Goal: Contribute content: Add original content to the website for others to see

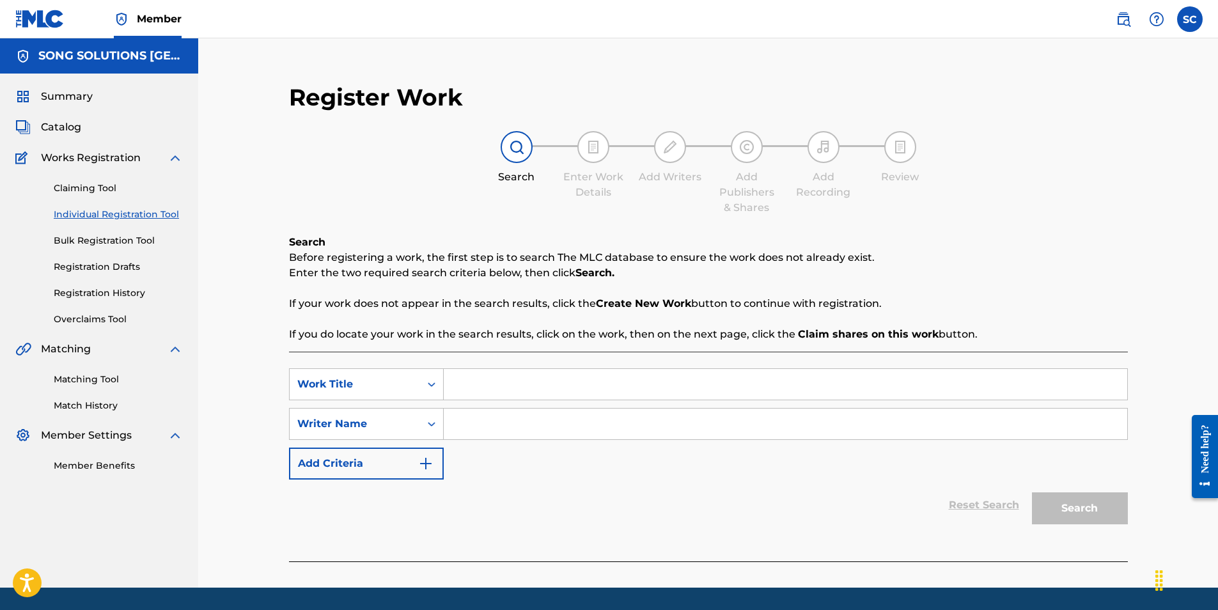
click at [490, 381] on input "Search Form" at bounding box center [785, 384] width 683 height 31
click at [468, 379] on input "Search Form" at bounding box center [785, 384] width 683 height 31
click at [231, 456] on div "Register Work Search Enter Work Details Add Writers Add Publishers & Shares Add…" at bounding box center [708, 312] width 1020 height 549
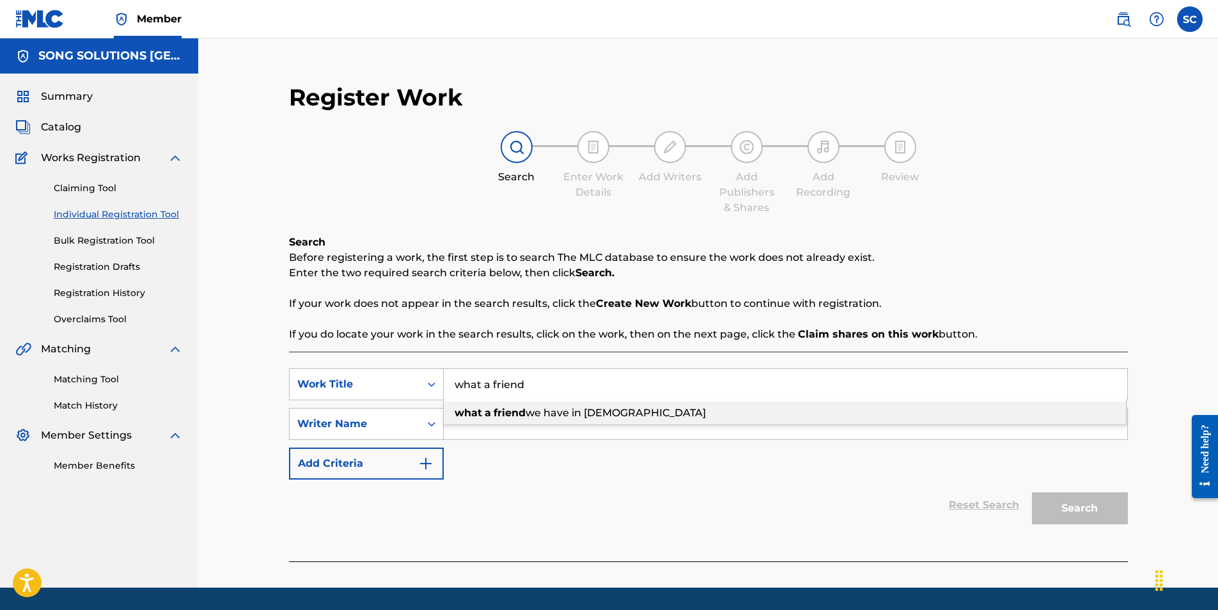
drag, startPoint x: 547, startPoint y: 384, endPoint x: 400, endPoint y: 365, distance: 147.7
click at [400, 365] on div "SearchWithCriteria2f730e86-d577-4d66-9d0c-300b286dd609 Work Title what a friend…" at bounding box center [708, 457] width 839 height 210
type input "WHAT A FRIEND"
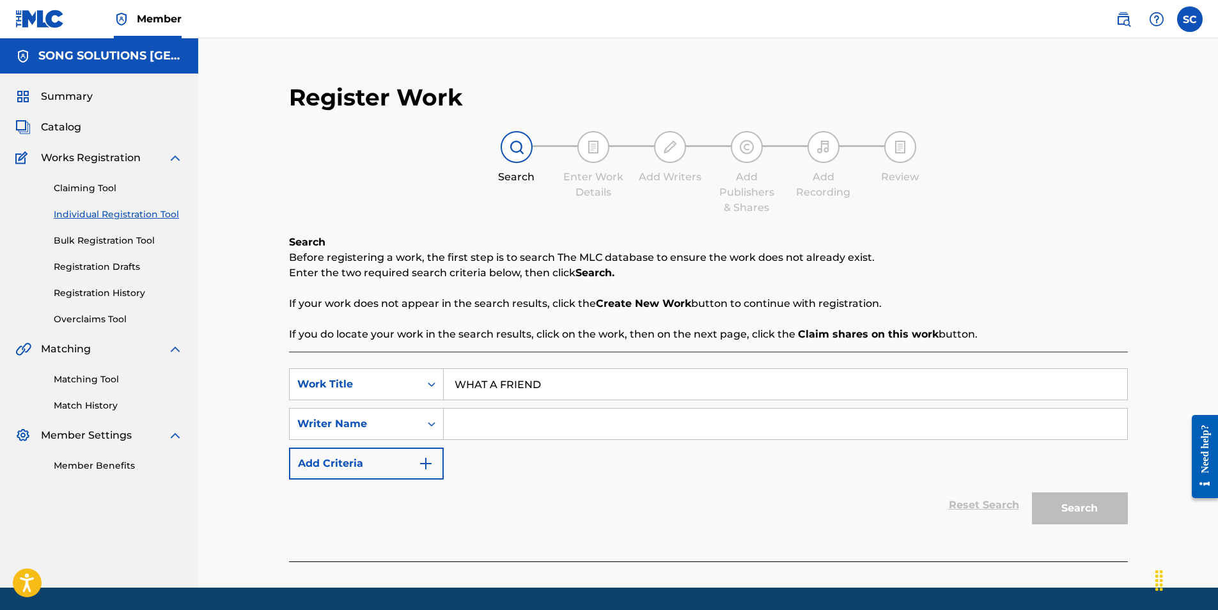
click at [246, 419] on div "Register Work Search Enter Work Details Add Writers Add Publishers & Shares Add…" at bounding box center [708, 312] width 1020 height 549
click at [487, 418] on input "Search Form" at bounding box center [785, 424] width 683 height 31
type input "[PERSON_NAME]"
click at [1032, 492] on button "Search" at bounding box center [1080, 508] width 96 height 32
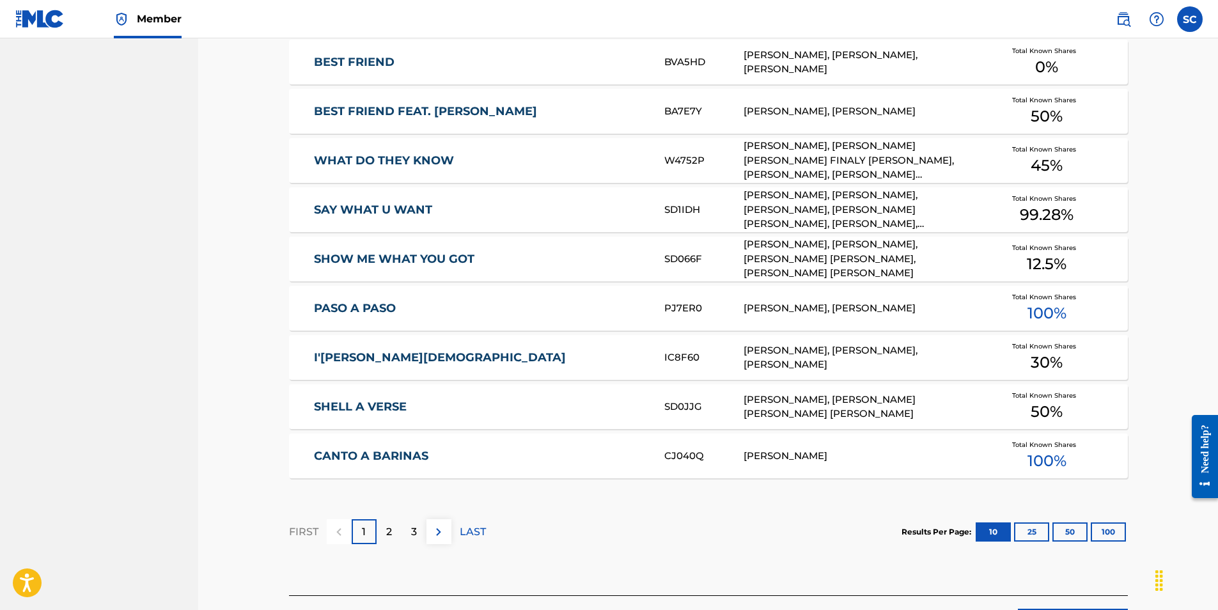
scroll to position [703, 0]
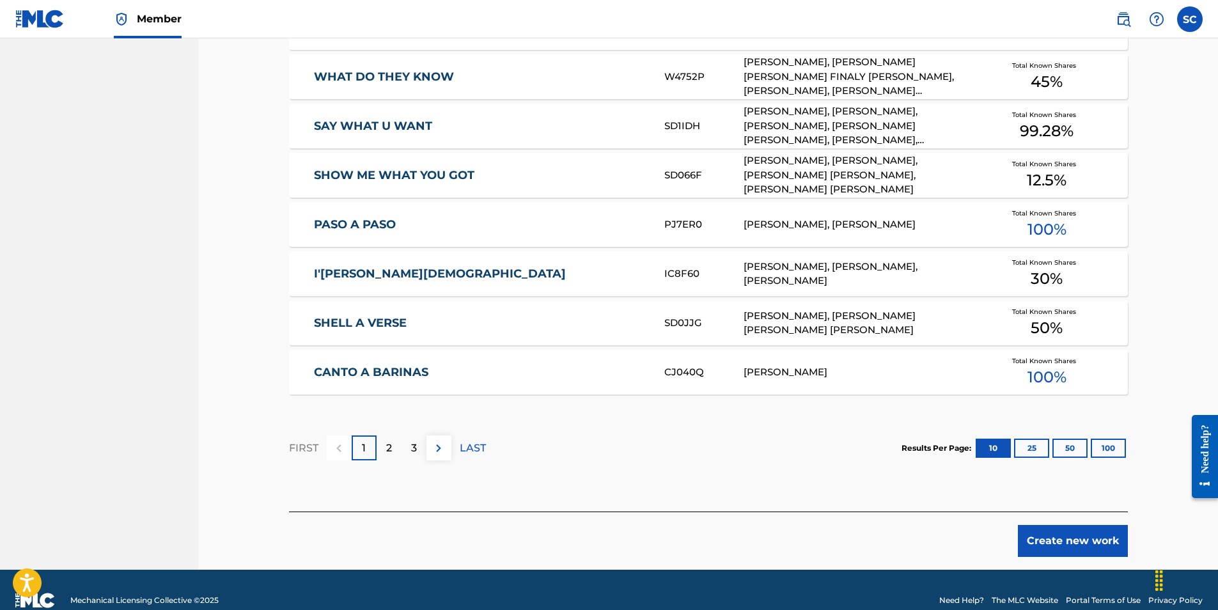
click at [387, 450] on p "2" at bounding box center [389, 448] width 6 height 15
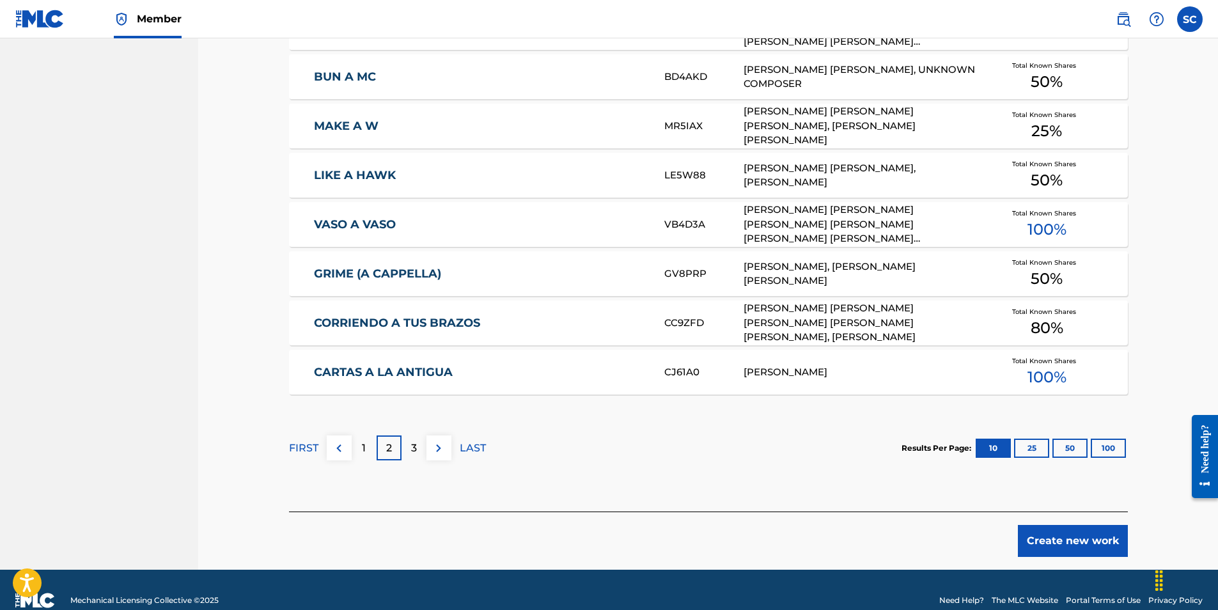
click at [1062, 543] on button "Create new work" at bounding box center [1073, 541] width 110 height 32
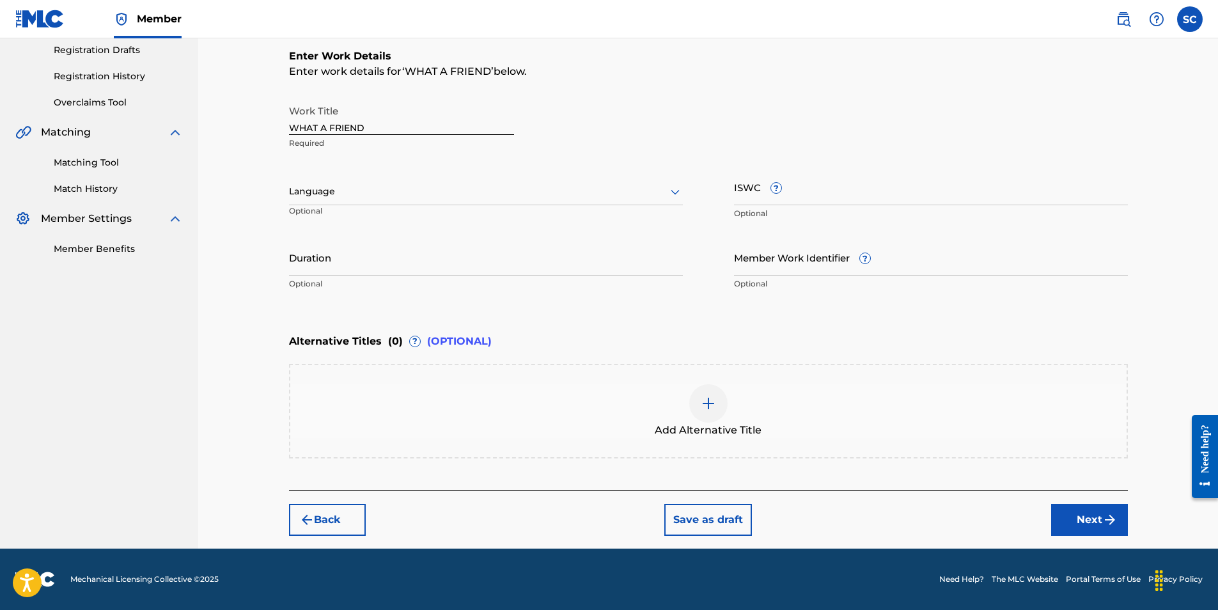
scroll to position [0, 0]
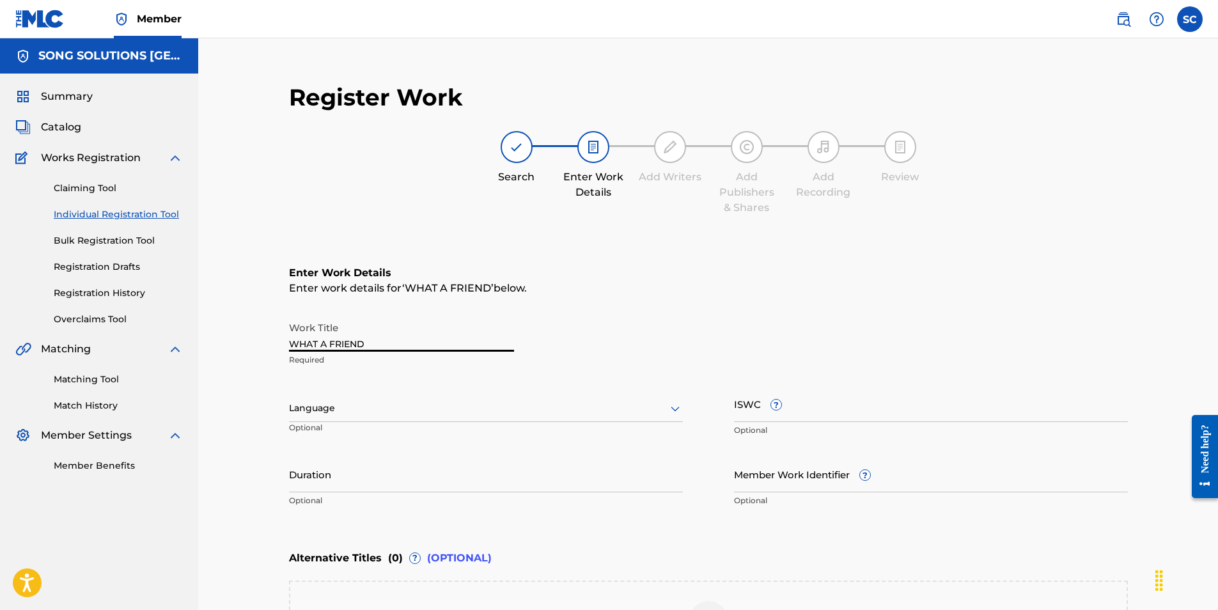
click at [372, 343] on input "WHAT A FRIEND" at bounding box center [401, 333] width 225 height 36
click at [376, 346] on input "WHAT A FRIEND / gIVE iT uP" at bounding box center [401, 333] width 225 height 36
drag, startPoint x: 428, startPoint y: 345, endPoint x: 371, endPoint y: 341, distance: 56.4
click at [371, 341] on input "WHAT A FRIEND / gIVE iT uP" at bounding box center [401, 333] width 225 height 36
type input "WHAT A FRIEND / GIVE IT UP"
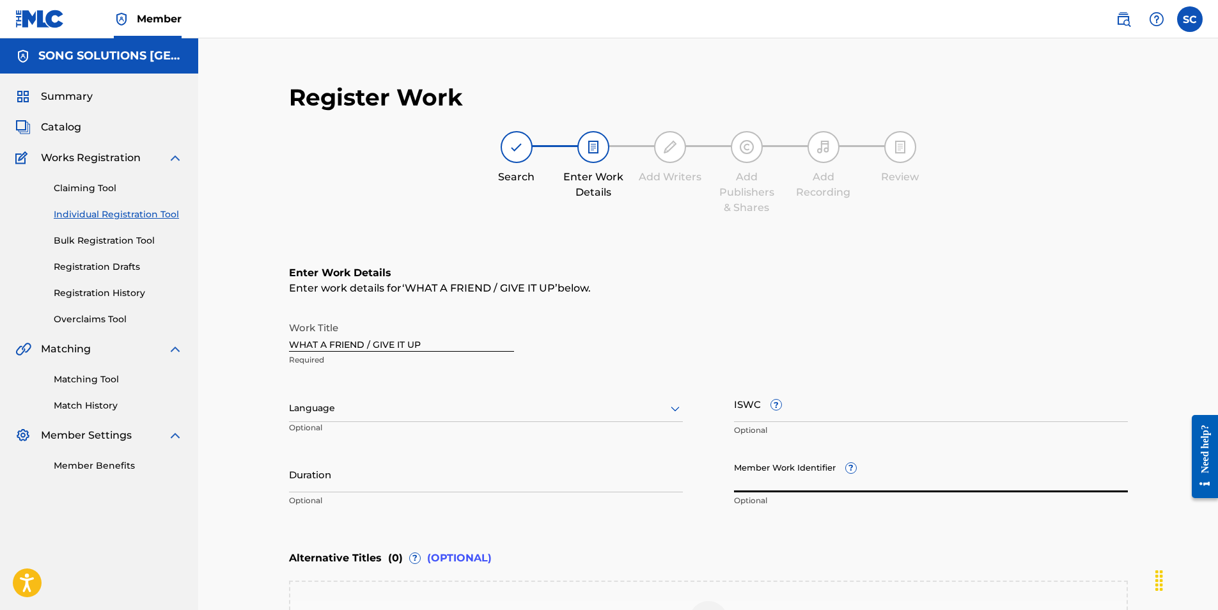
click at [769, 482] on input "Member Work Identifier ?" at bounding box center [931, 474] width 394 height 36
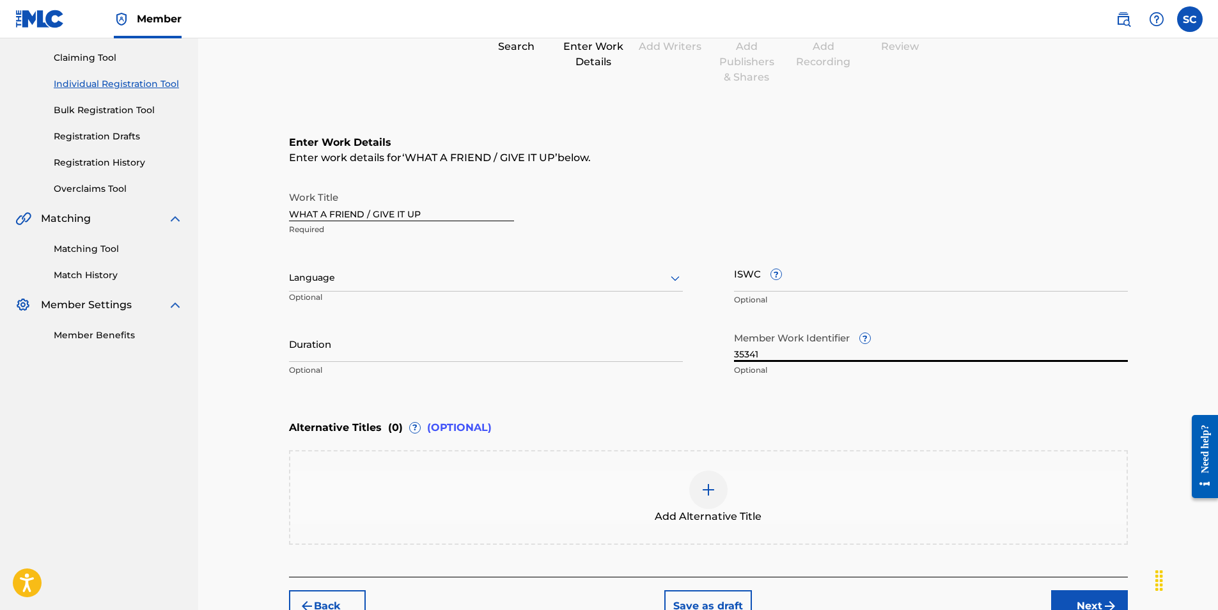
scroll to position [192, 0]
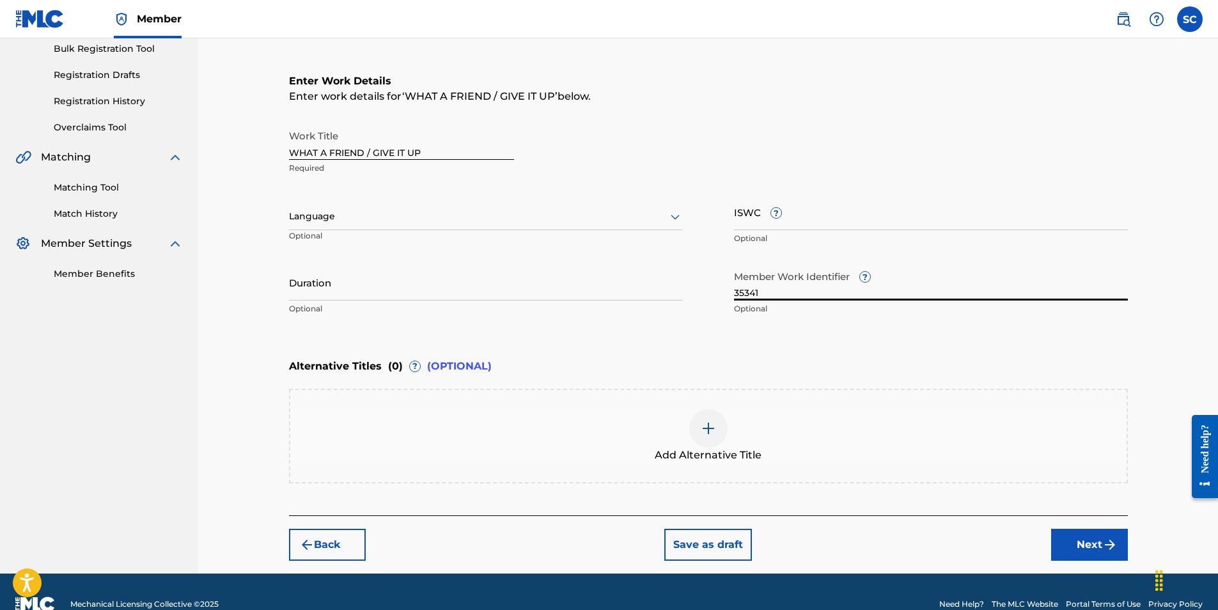
type input "35341"
click at [1093, 544] on button "Next" at bounding box center [1089, 545] width 77 height 32
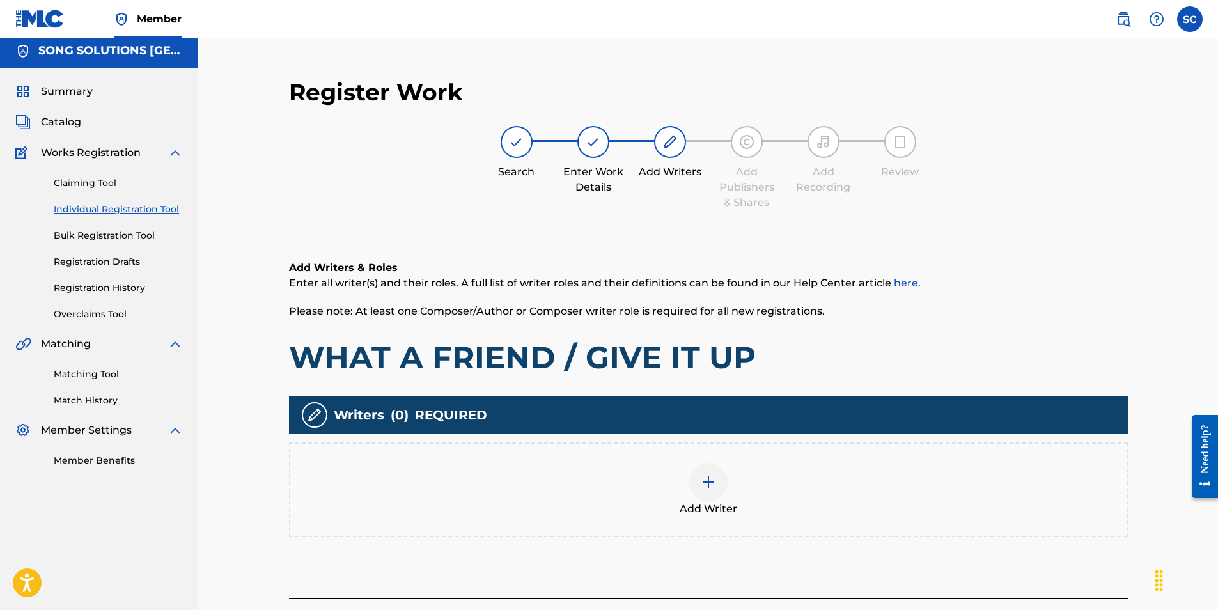
scroll to position [58, 0]
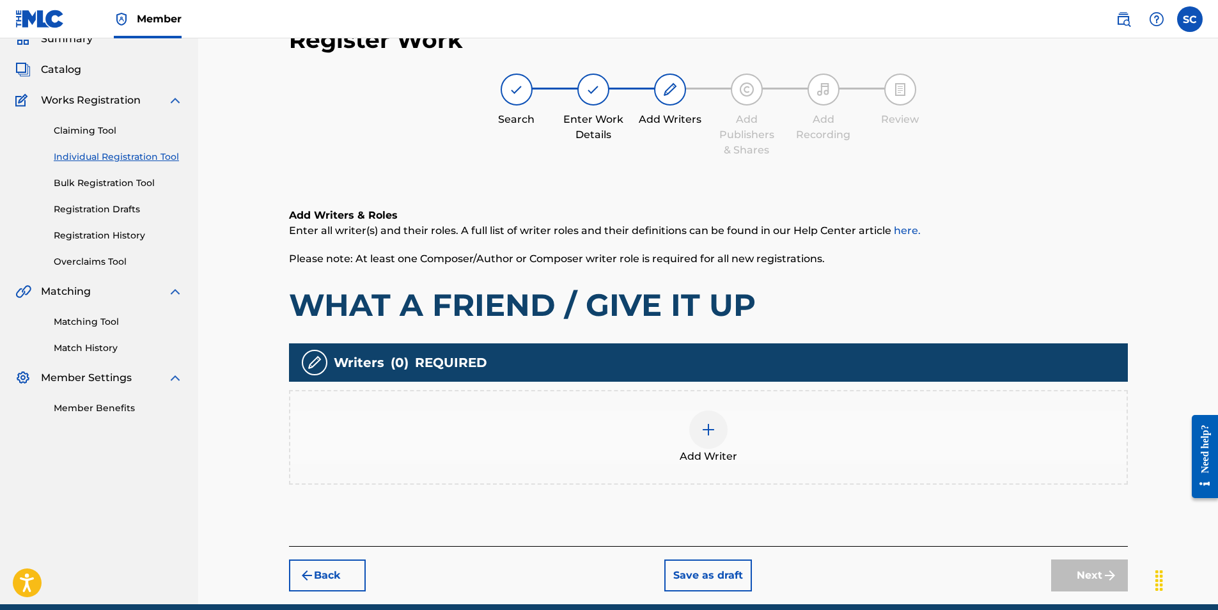
click at [707, 435] on img at bounding box center [708, 429] width 15 height 15
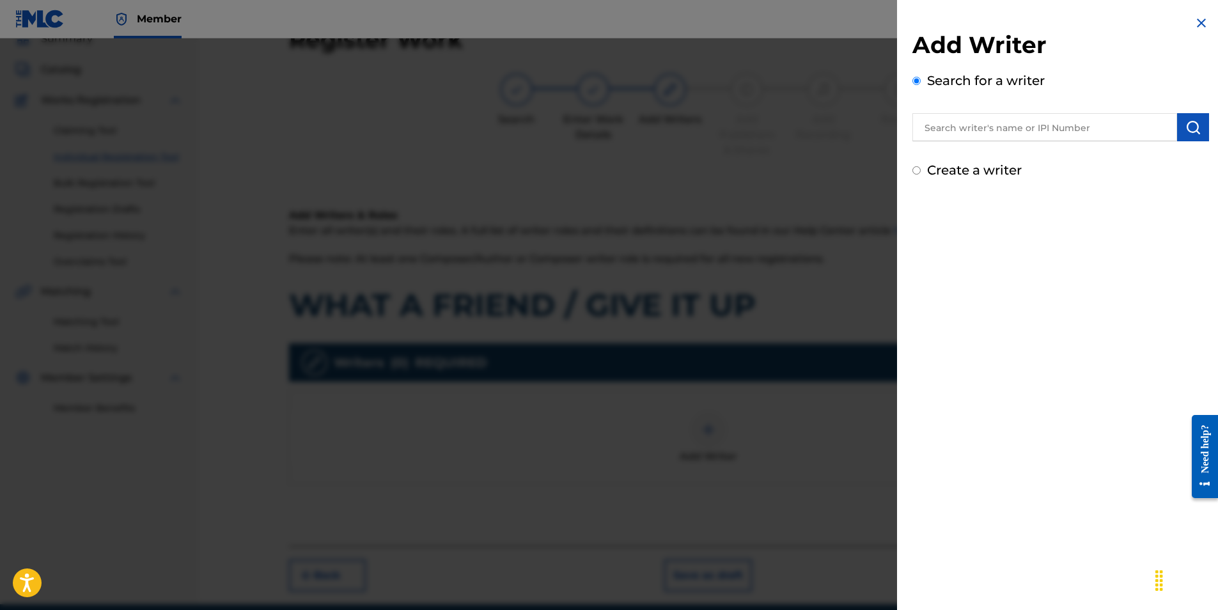
click at [960, 130] on input "text" at bounding box center [1044, 127] width 265 height 28
type input "[PERSON_NAME]"
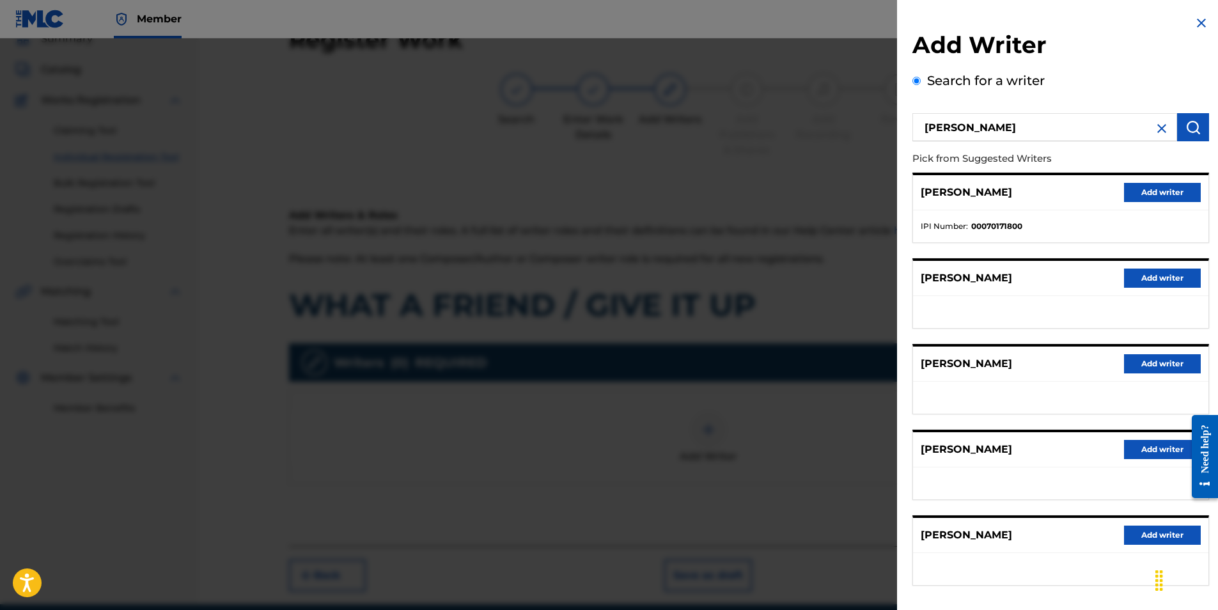
click at [1153, 190] on button "Add writer" at bounding box center [1162, 192] width 77 height 19
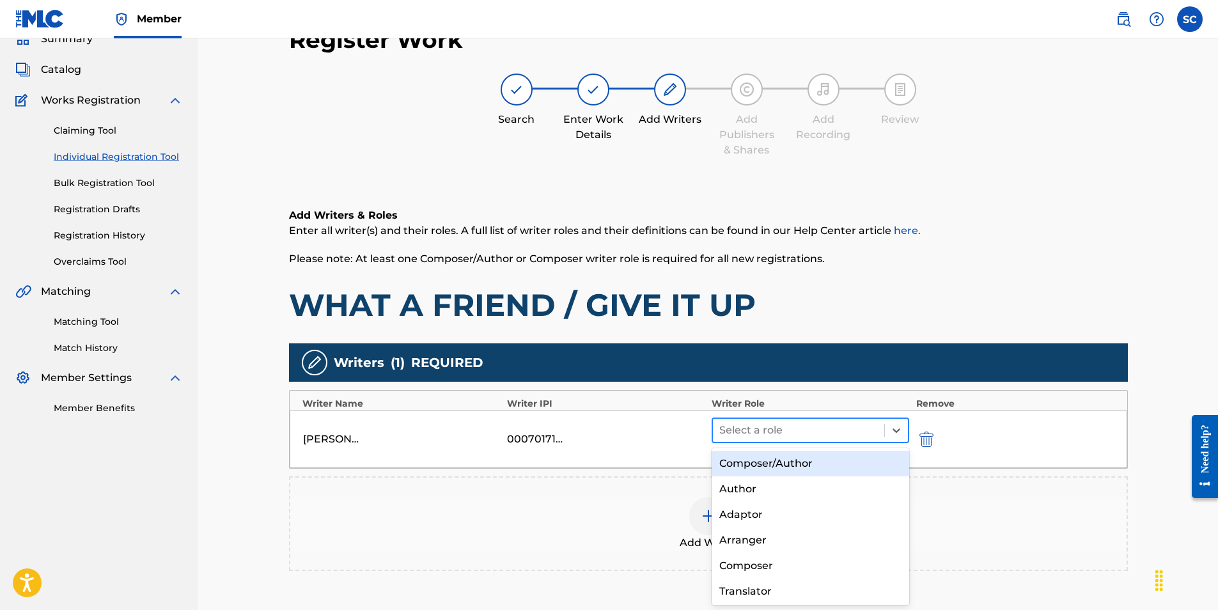
click at [777, 433] on div at bounding box center [798, 430] width 159 height 18
click at [776, 462] on div "Composer/Author" at bounding box center [811, 464] width 198 height 26
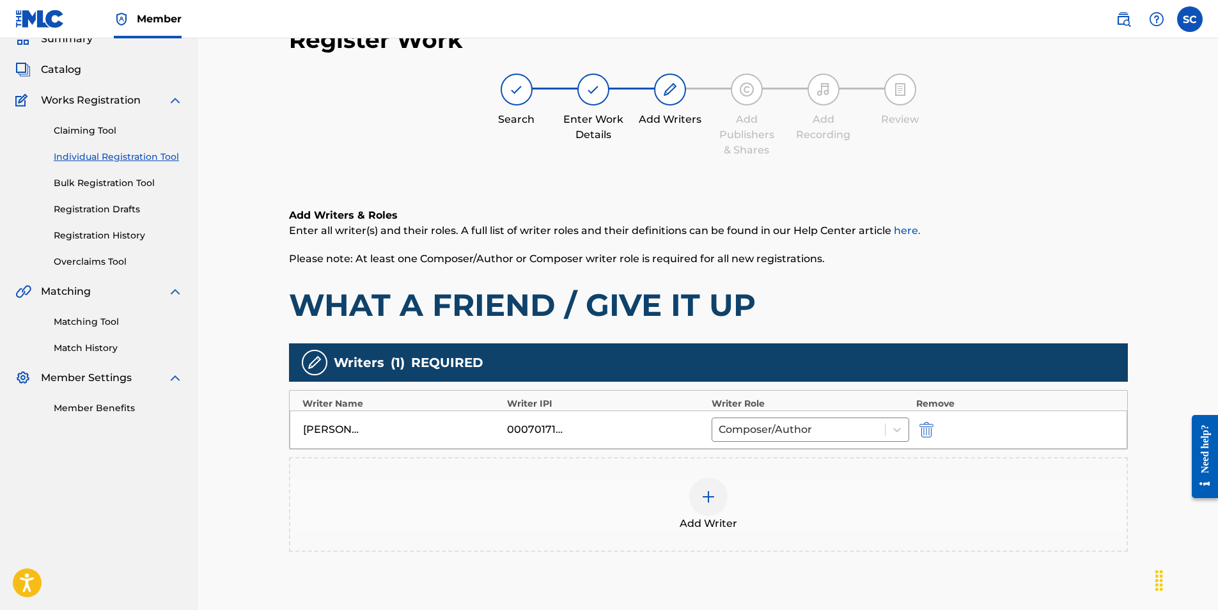
click at [705, 498] on img at bounding box center [708, 496] width 15 height 15
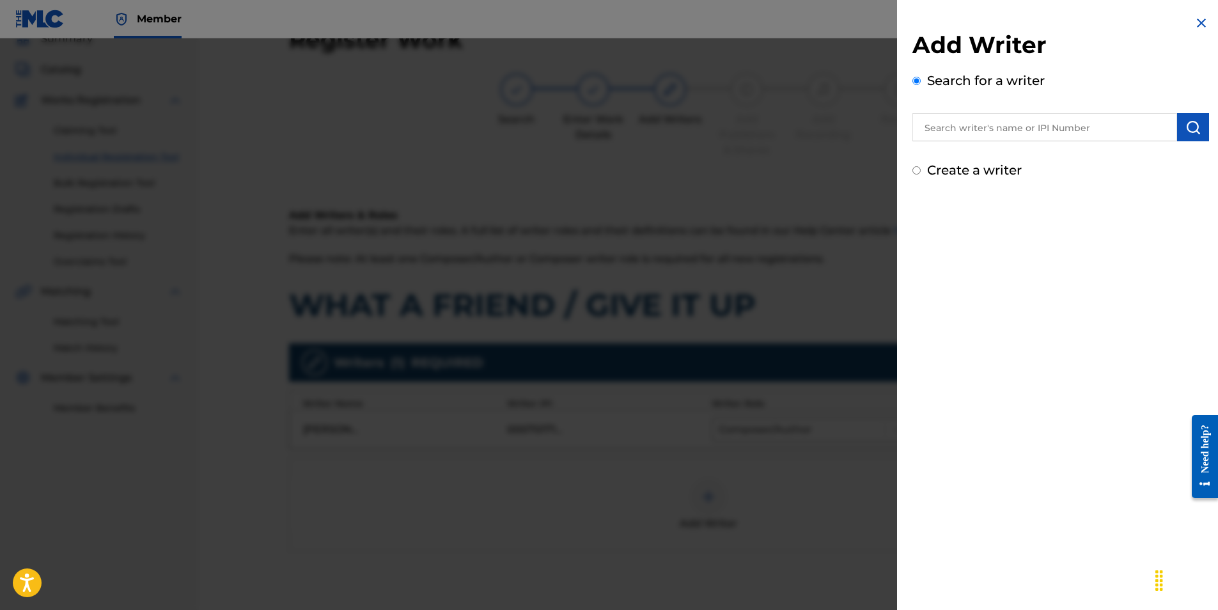
click at [1017, 132] on input "text" at bounding box center [1044, 127] width 265 height 28
type input "[PERSON_NAME]"
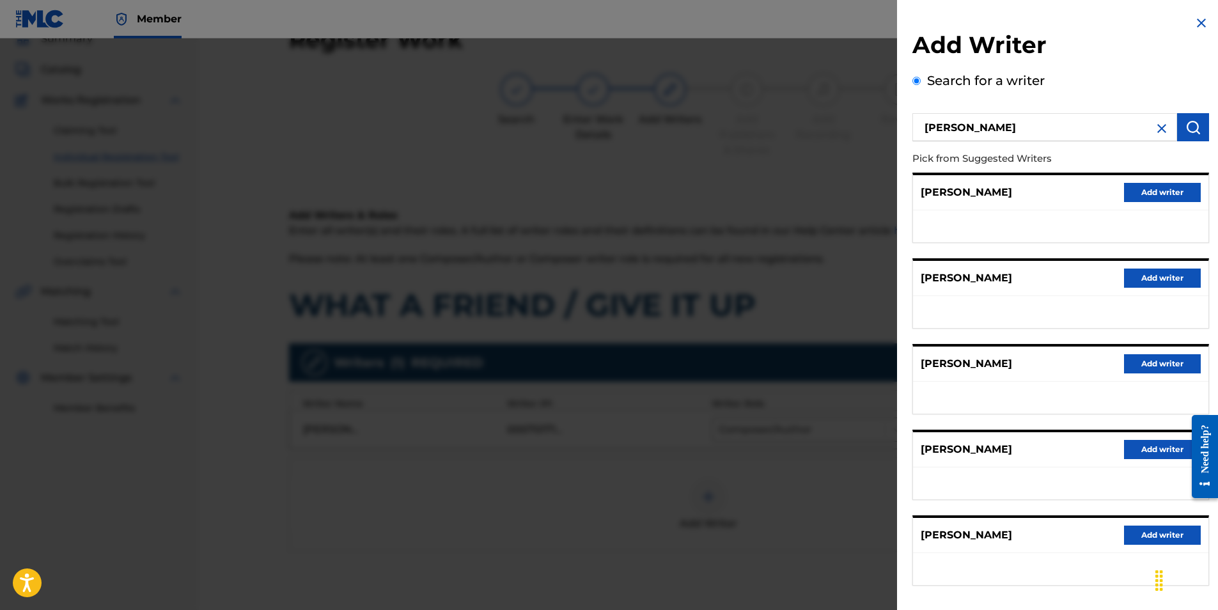
click at [1150, 363] on button "Add writer" at bounding box center [1162, 363] width 77 height 19
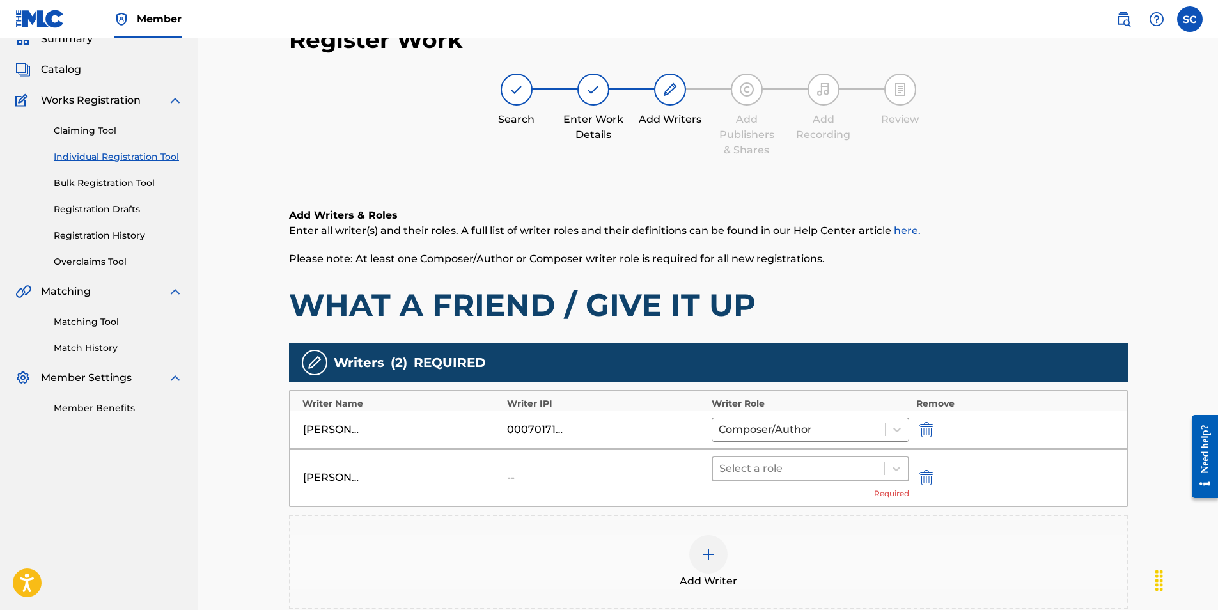
click at [767, 467] on div at bounding box center [798, 469] width 159 height 18
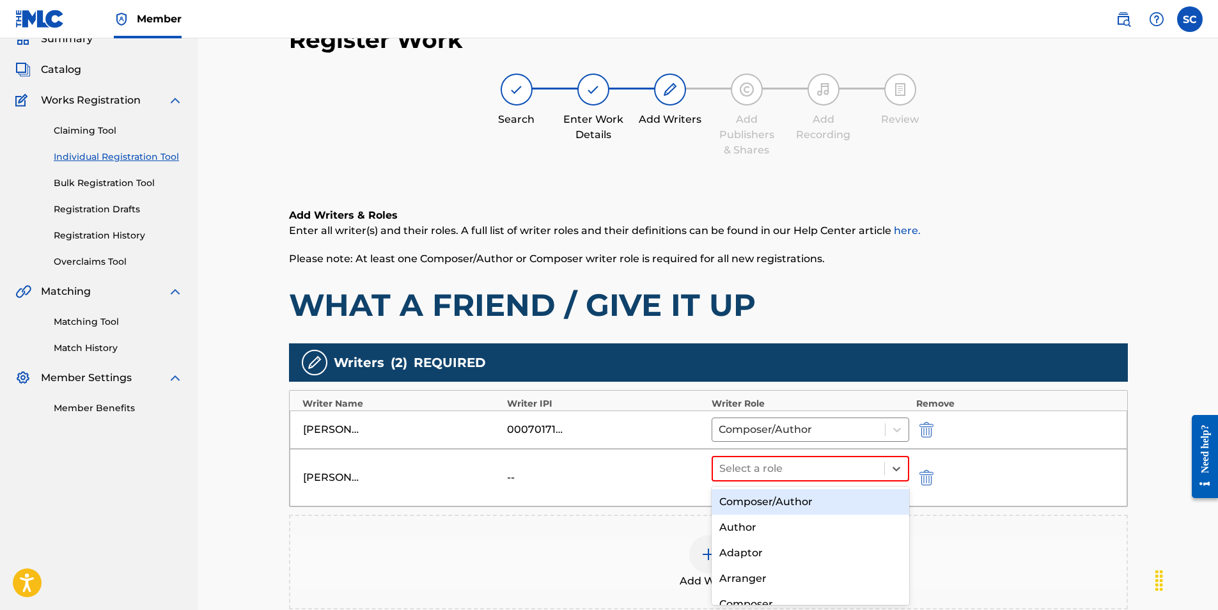
click at [779, 497] on div "Composer/Author" at bounding box center [811, 502] width 198 height 26
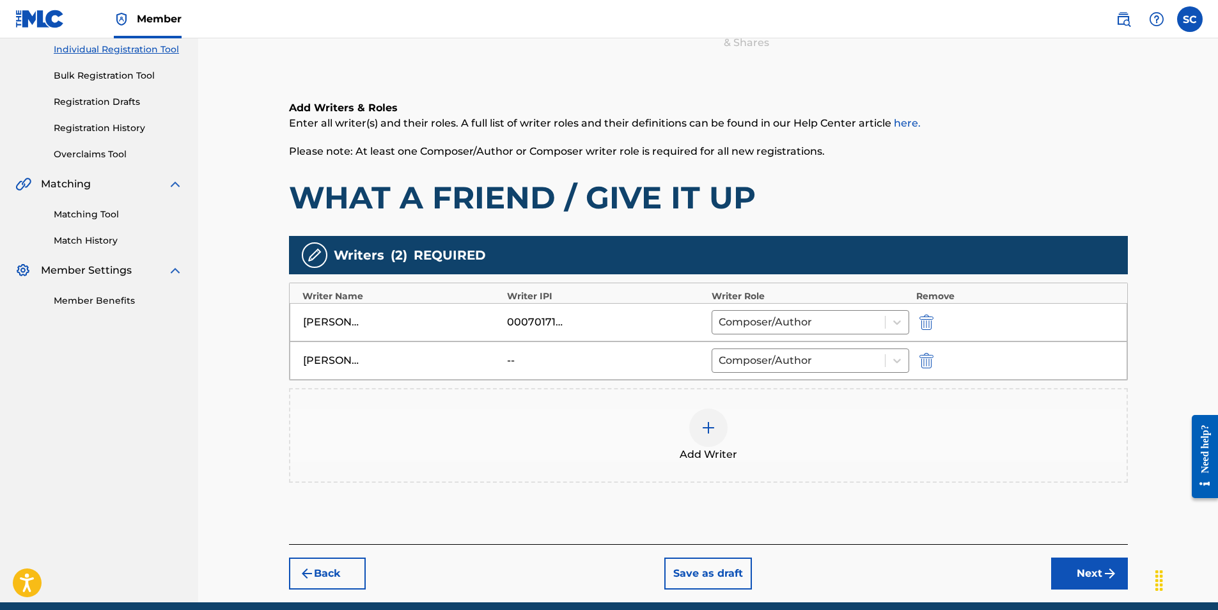
scroll to position [219, 0]
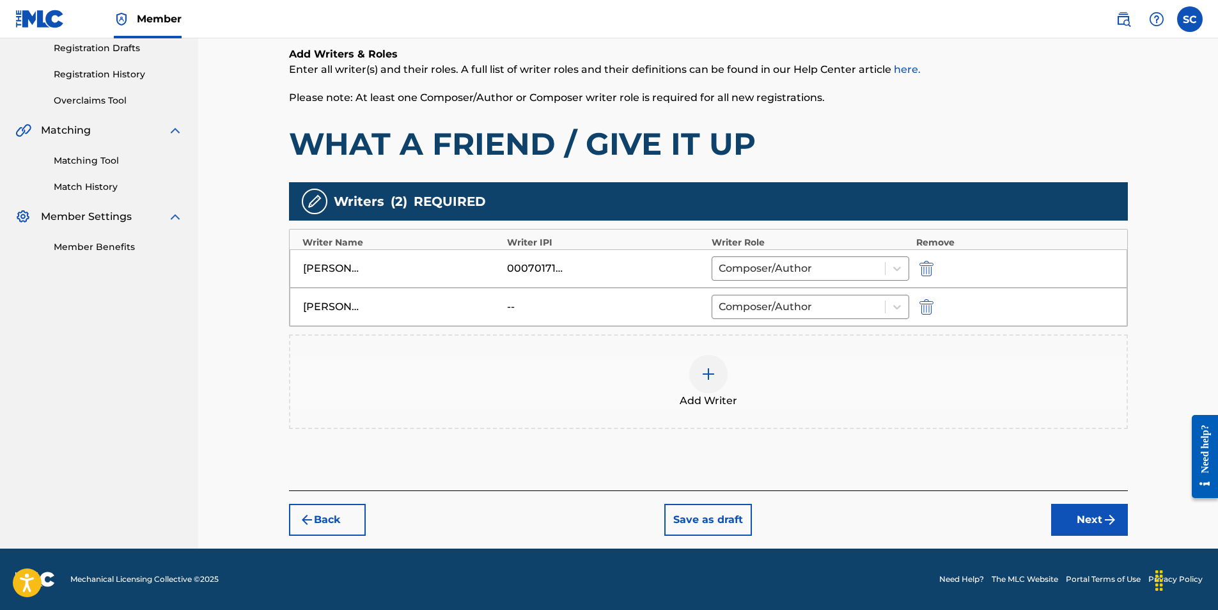
click at [1097, 519] on button "Next" at bounding box center [1089, 520] width 77 height 32
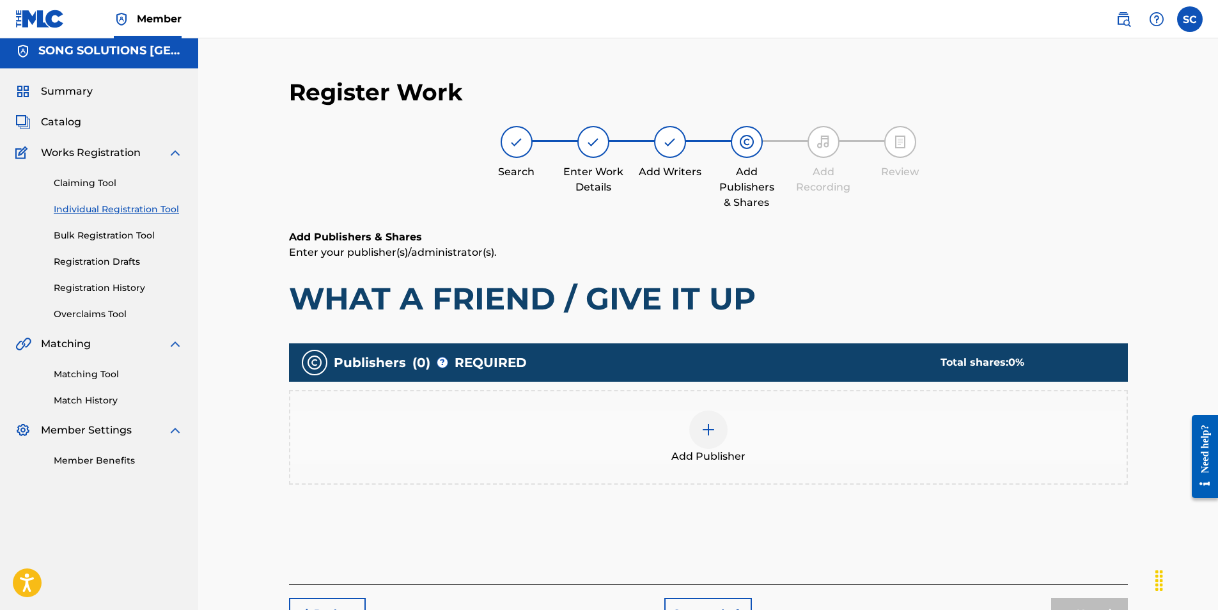
scroll to position [58, 0]
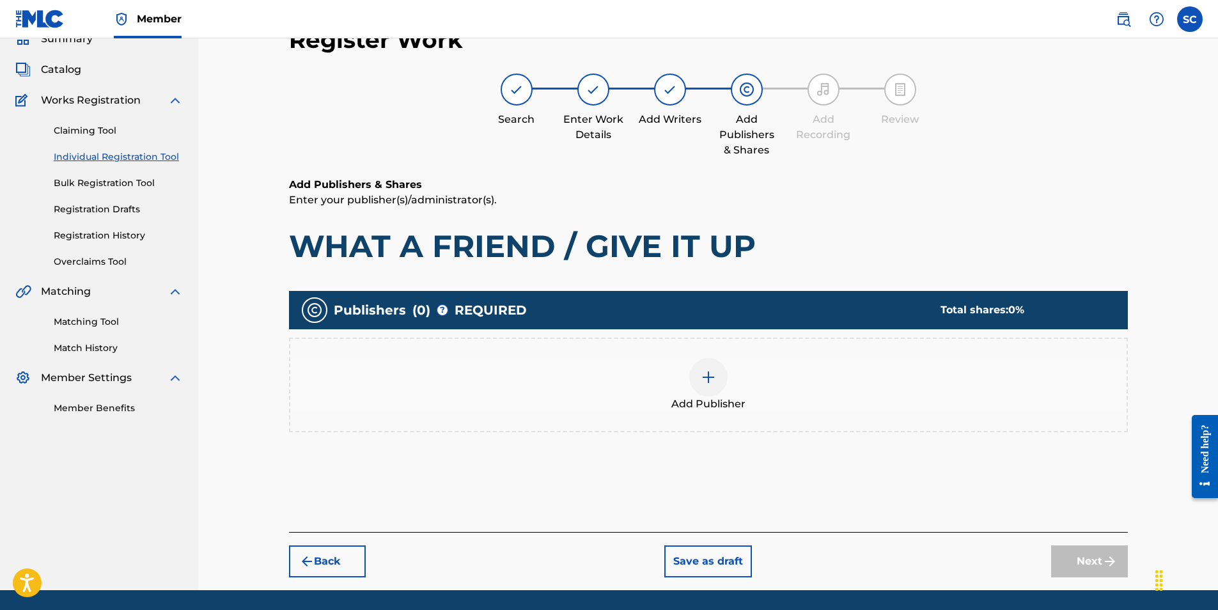
click at [710, 375] on img at bounding box center [708, 377] width 15 height 15
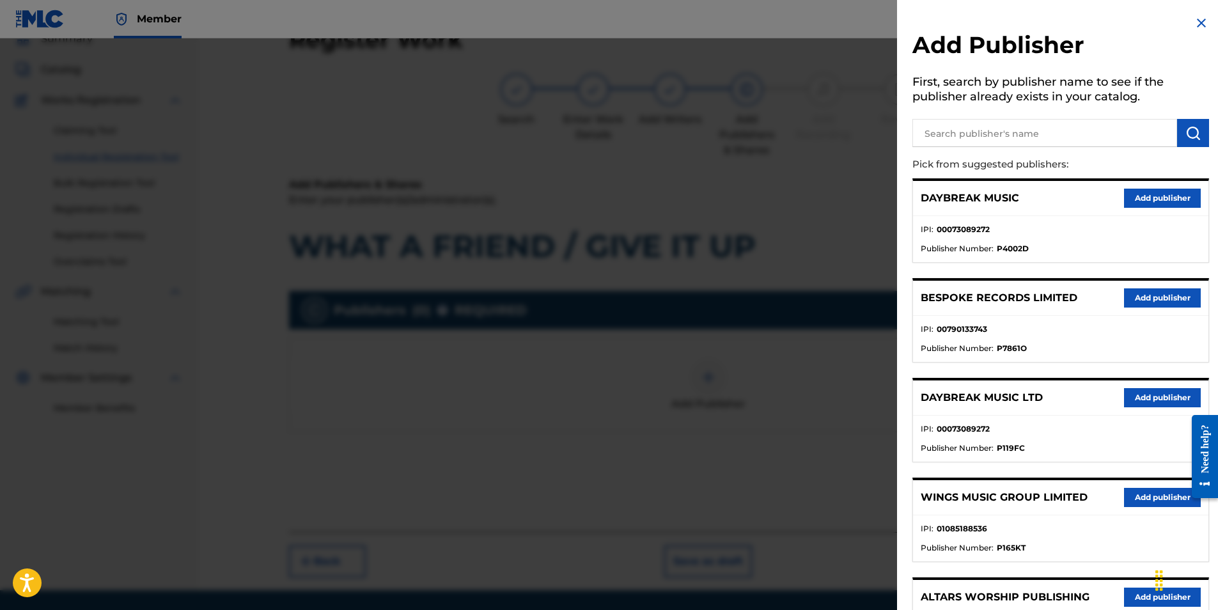
click at [1148, 400] on button "Add publisher" at bounding box center [1162, 397] width 77 height 19
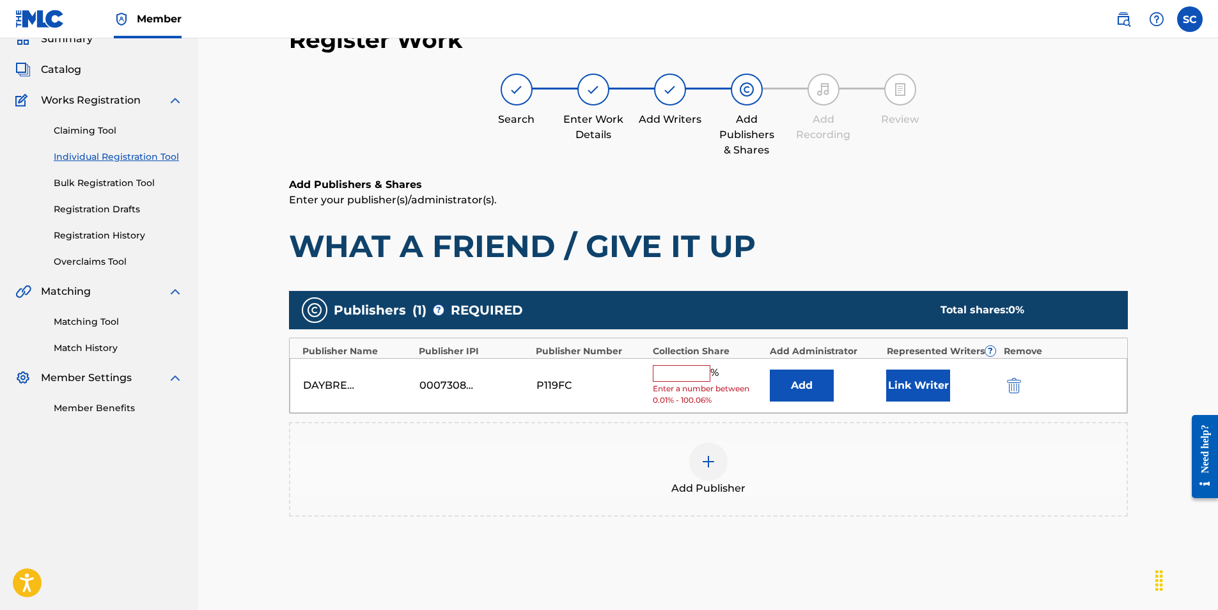
click at [671, 376] on input "text" at bounding box center [682, 373] width 58 height 17
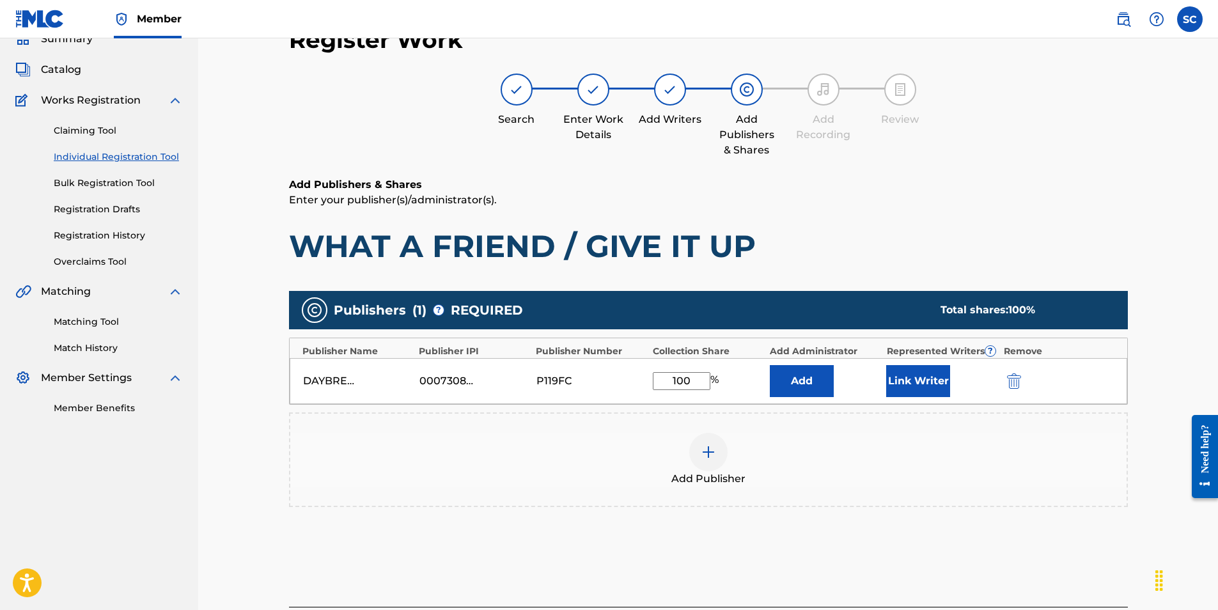
type input "100"
click at [800, 375] on button "Add" at bounding box center [802, 381] width 64 height 32
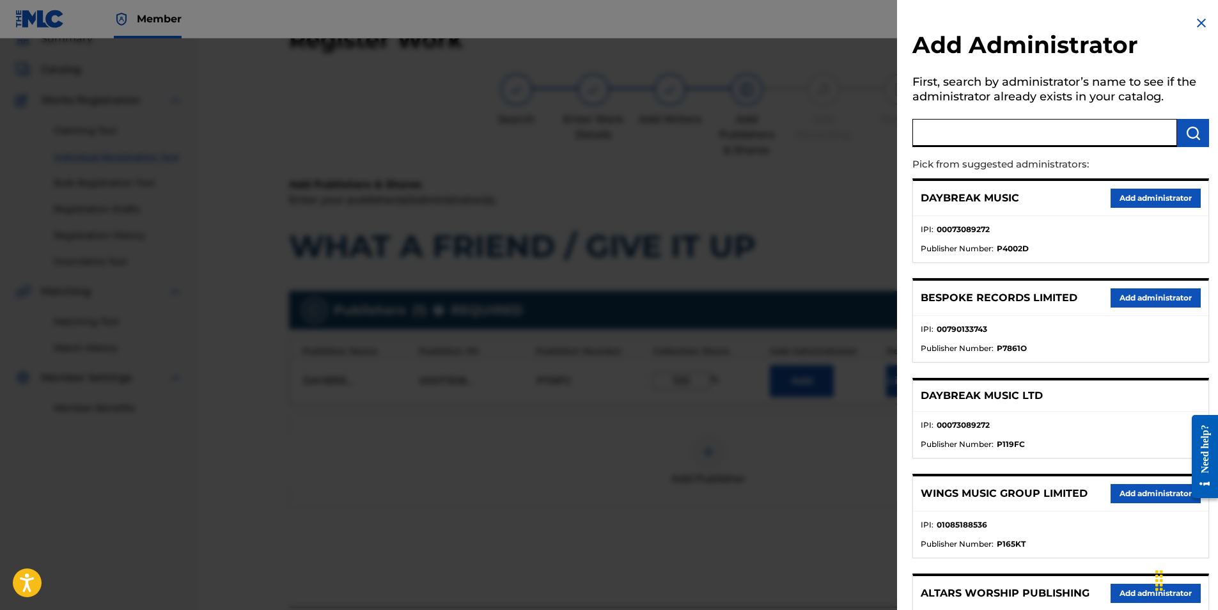
click at [949, 129] on input "text" at bounding box center [1044, 133] width 265 height 28
type input "SONG SOLUTIONS"
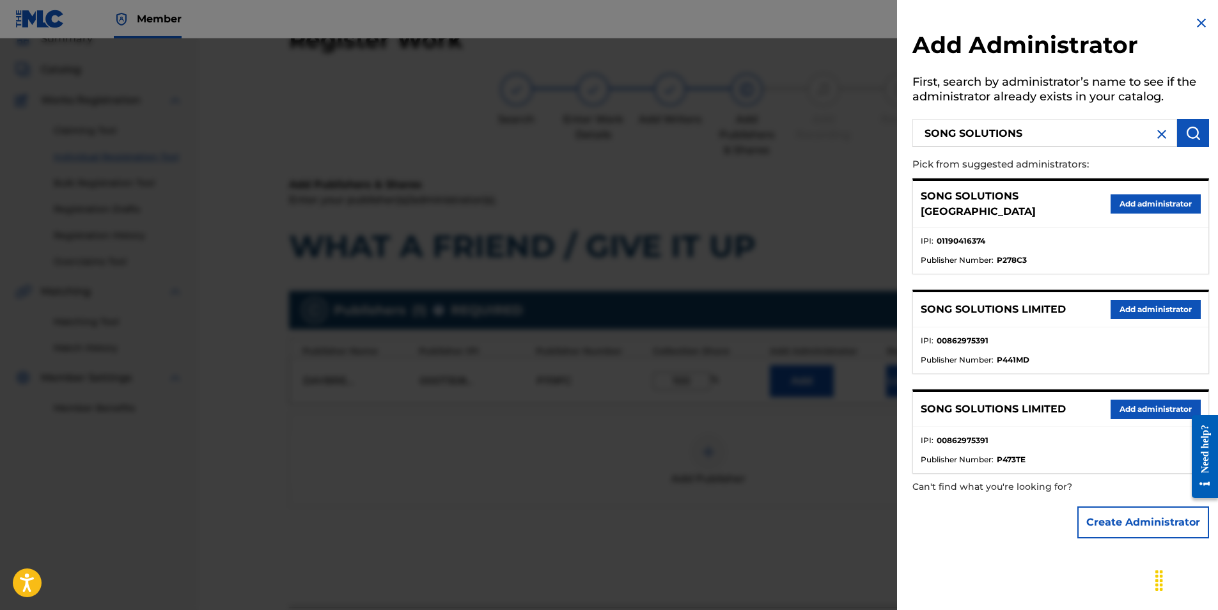
click at [1148, 201] on button "Add administrator" at bounding box center [1156, 203] width 90 height 19
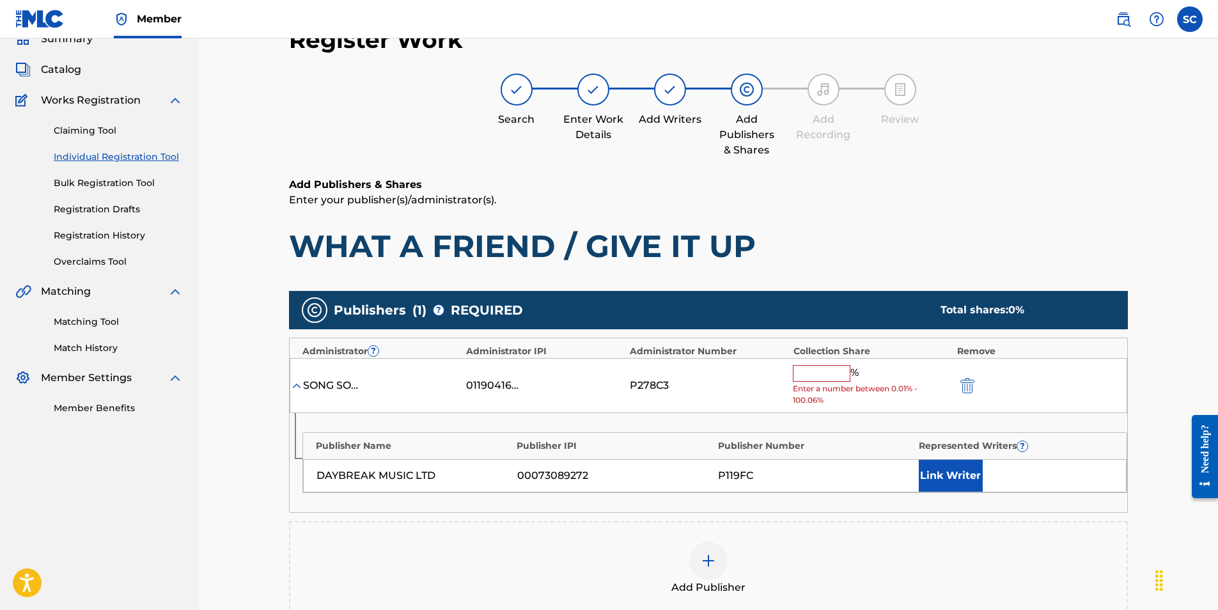
click at [810, 373] on input "text" at bounding box center [822, 373] width 58 height 17
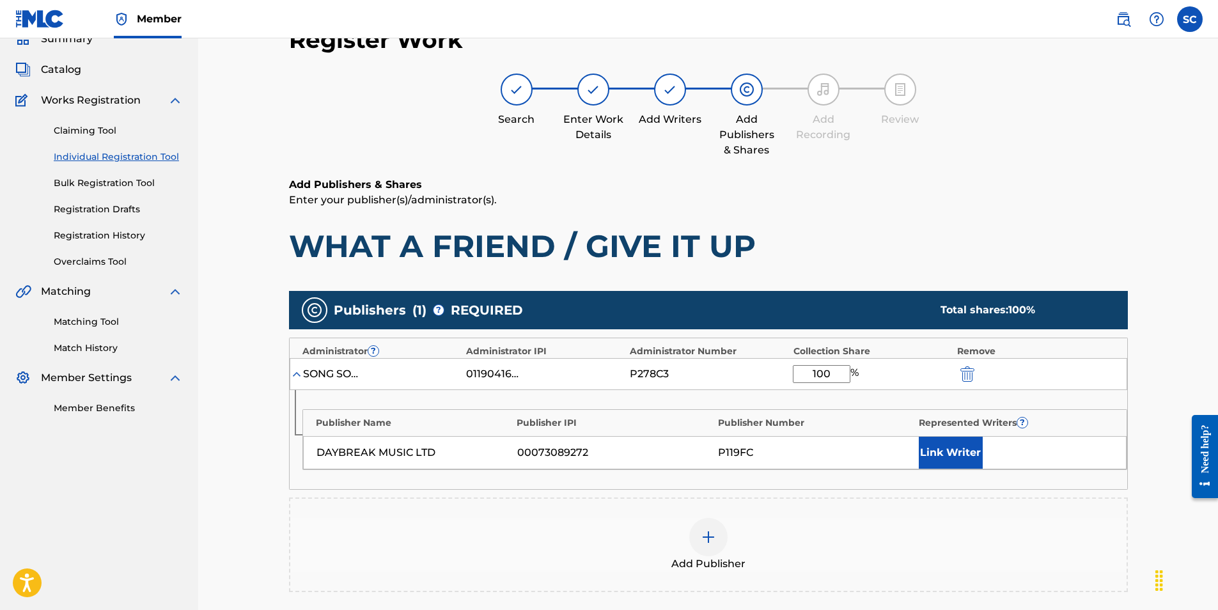
type input "100"
click at [942, 448] on button "Link Writer" at bounding box center [951, 453] width 64 height 32
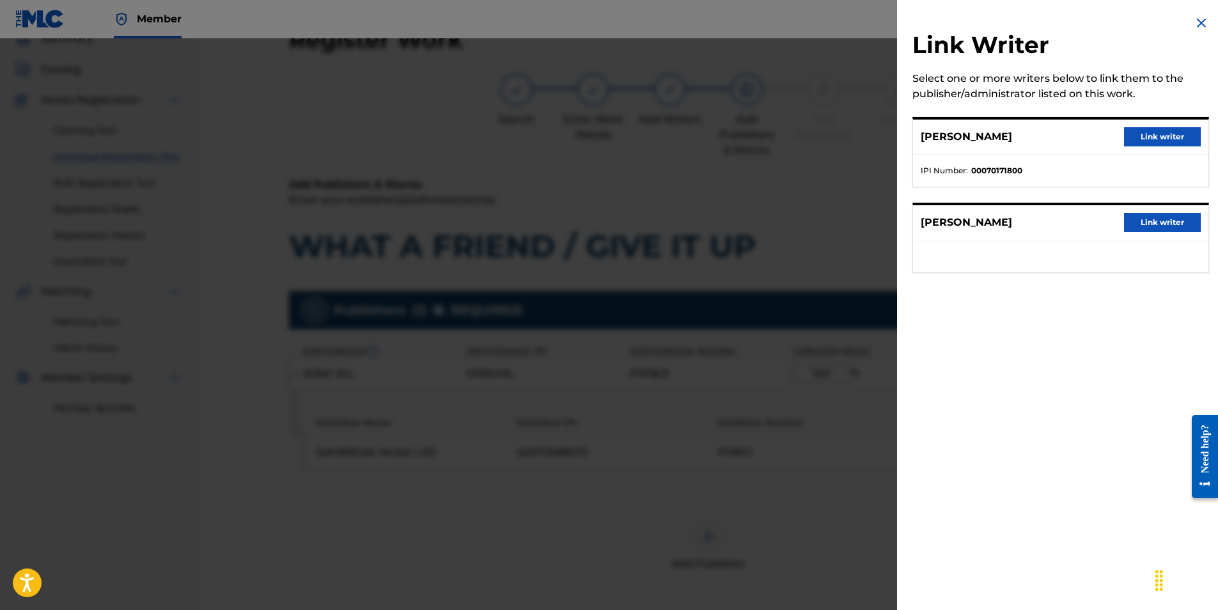
drag, startPoint x: 1164, startPoint y: 134, endPoint x: 1122, endPoint y: 164, distance: 51.3
click at [1161, 134] on button "Link writer" at bounding box center [1162, 136] width 77 height 19
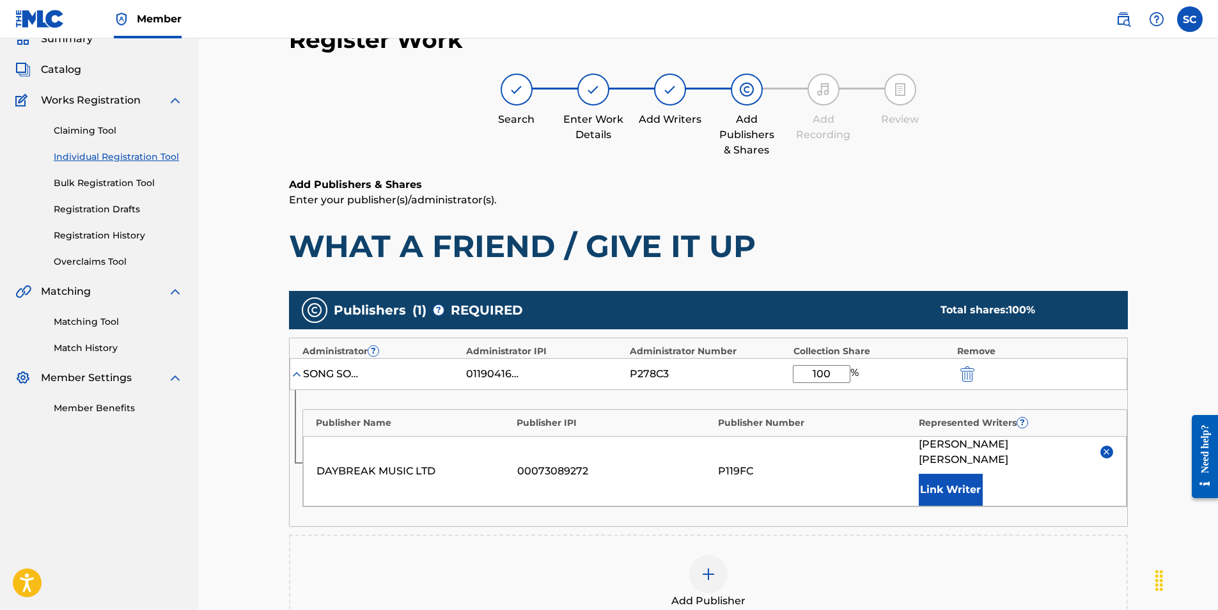
click at [945, 474] on button "Link Writer" at bounding box center [951, 490] width 64 height 32
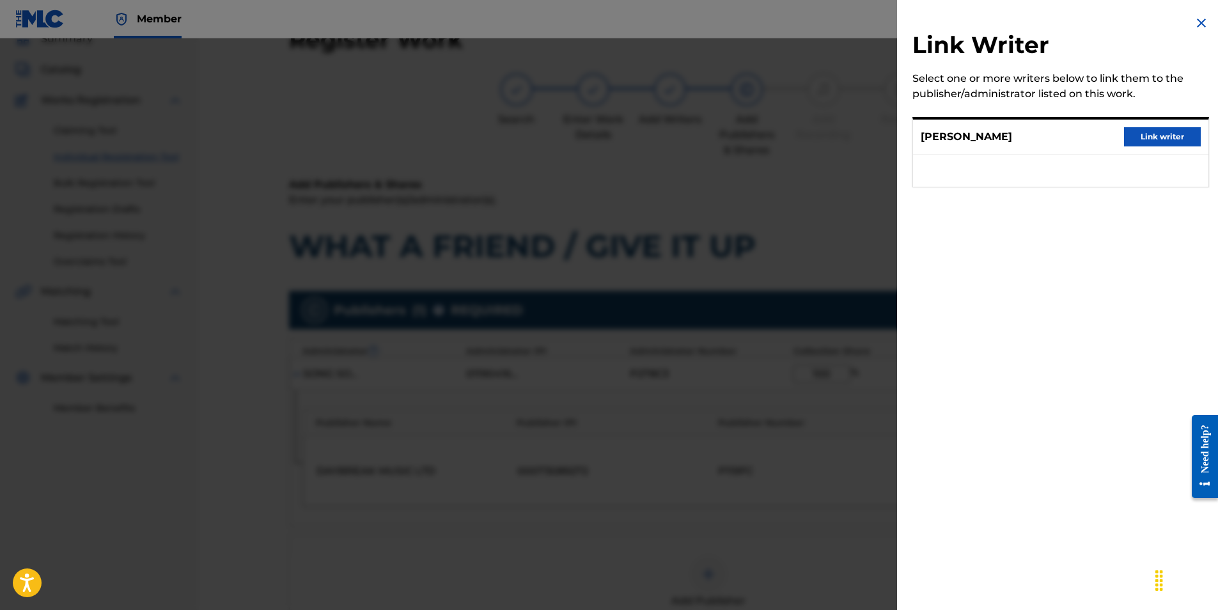
click at [1168, 139] on button "Link writer" at bounding box center [1162, 136] width 77 height 19
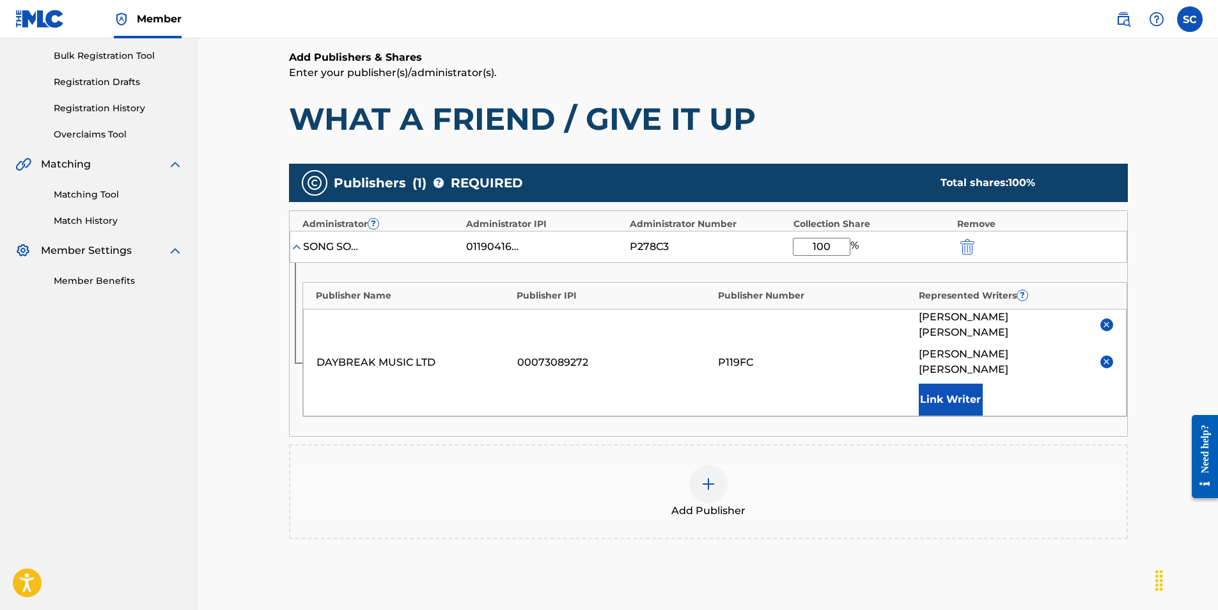
scroll to position [302, 0]
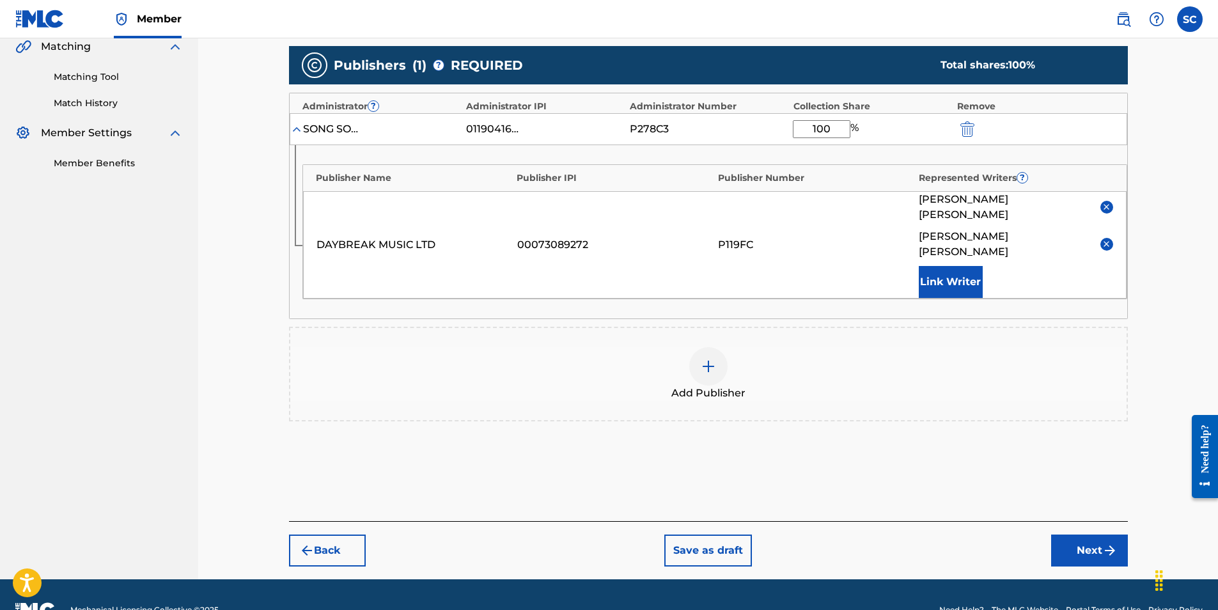
click at [1086, 535] on button "Next" at bounding box center [1089, 551] width 77 height 32
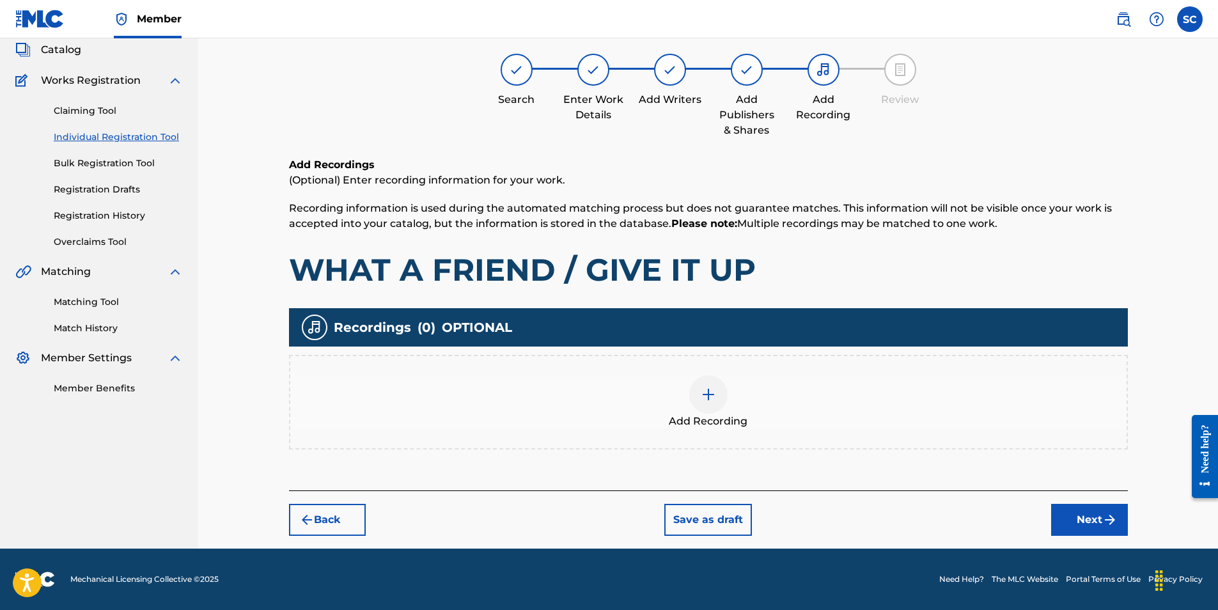
scroll to position [58, 0]
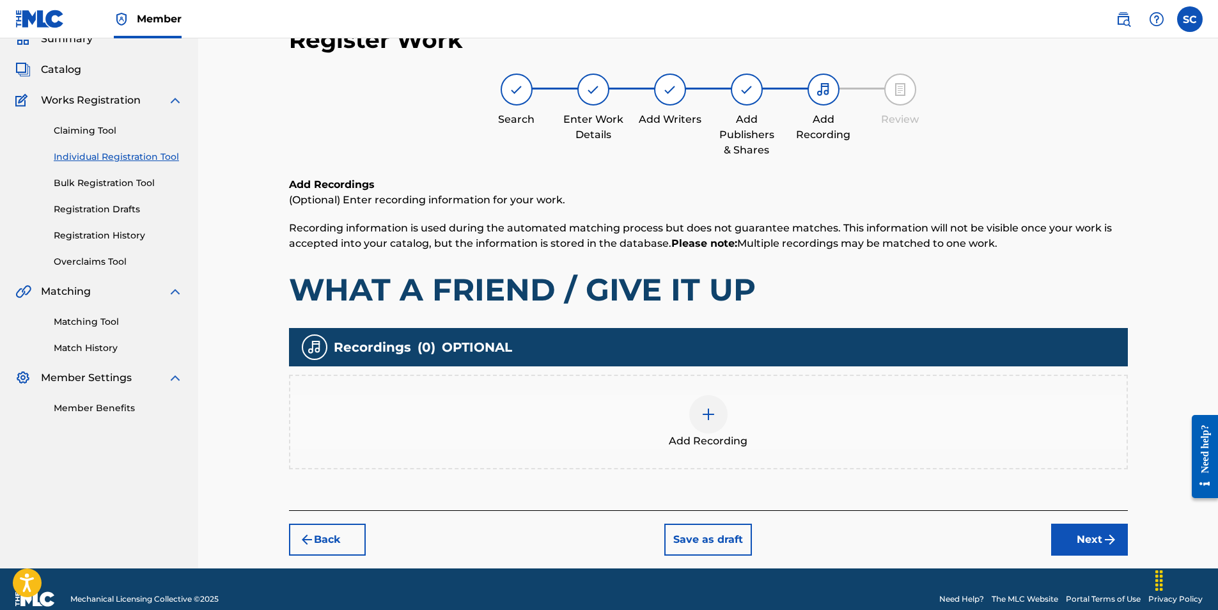
click at [705, 414] on img at bounding box center [708, 414] width 15 height 15
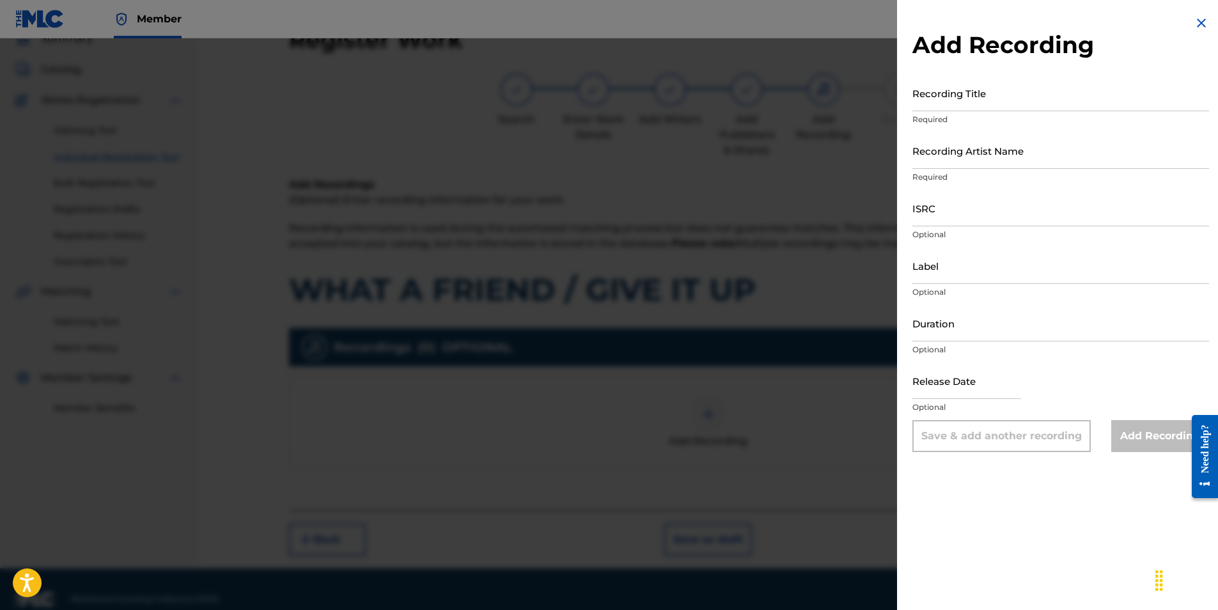
click at [944, 203] on input "ISRC" at bounding box center [1060, 208] width 297 height 36
paste input "GBDPR0154508"
type input "GBDPR0154508"
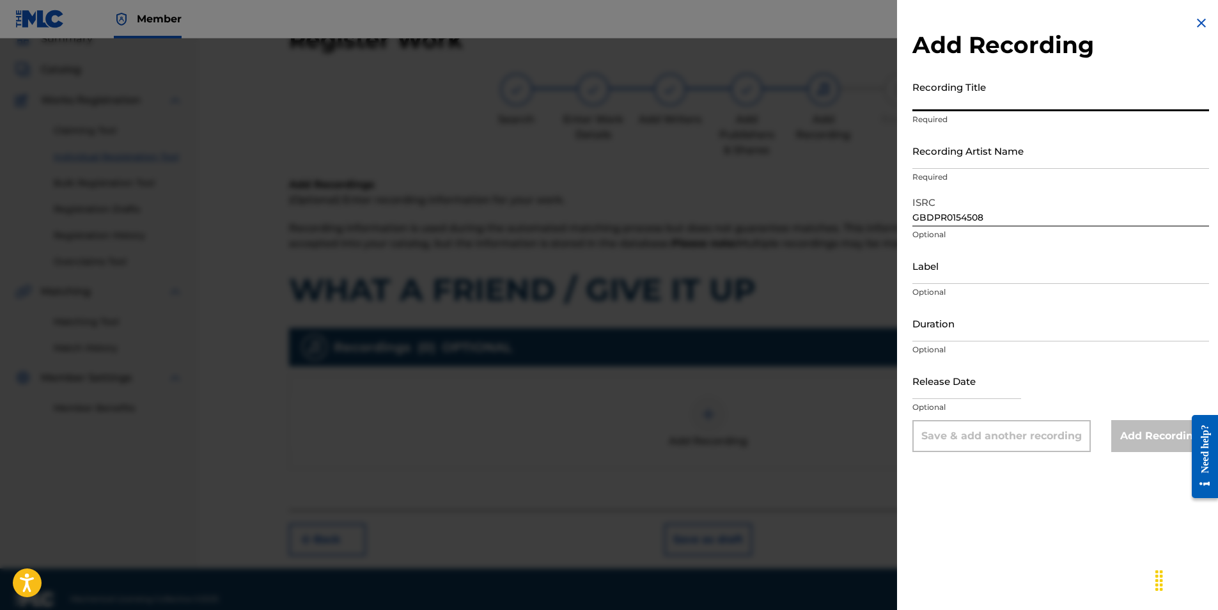
click at [939, 96] on input "Recording Title" at bounding box center [1060, 93] width 297 height 36
type input "w"
type input "WHAT A FRIEND/GIVE IT UP"
click at [932, 159] on input "Recording Artist Name" at bounding box center [1060, 150] width 297 height 36
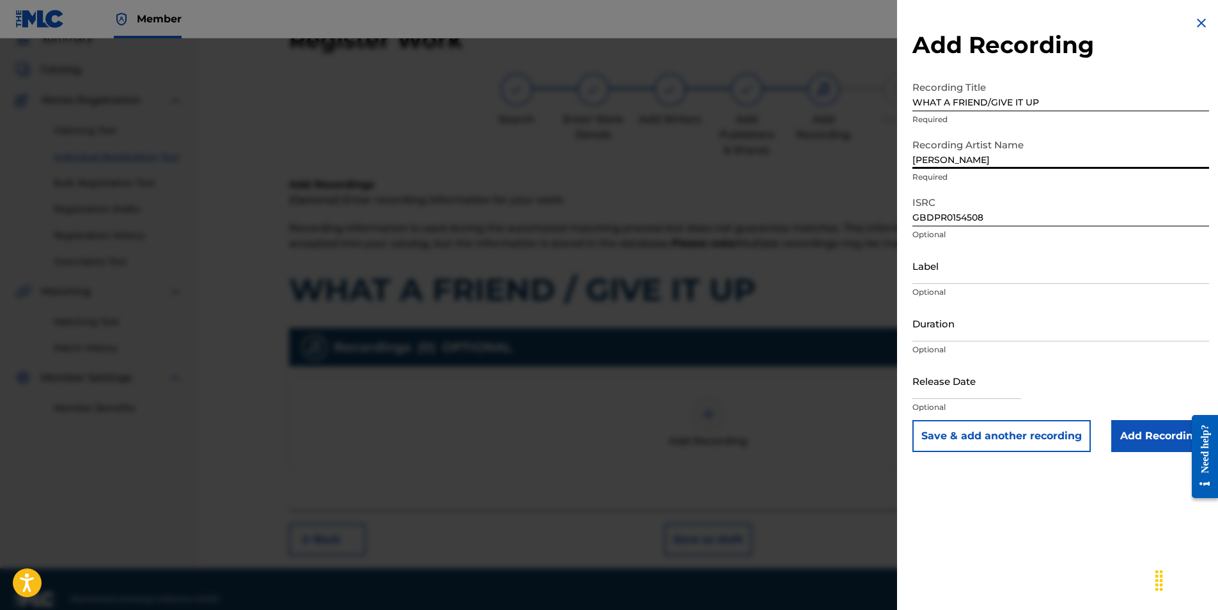
type input "[PERSON_NAME]"
type input "04:21"
type input "[DATE]"
type input "[PERSON_NAME]"
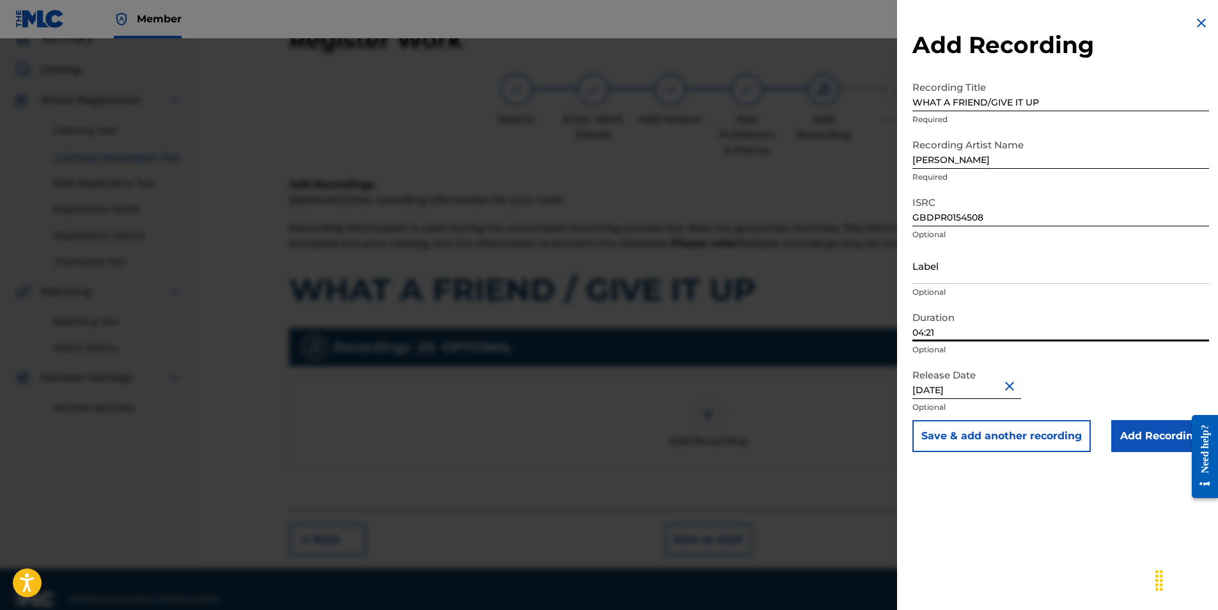
drag, startPoint x: 944, startPoint y: 336, endPoint x: 876, endPoint y: 331, distance: 67.9
click at [876, 331] on div "Add Recording Recording Title WHAT A FRIEND/GIVE IT UP Required Recording Artis…" at bounding box center [609, 324] width 1218 height 572
type input "04:03"
click at [1122, 436] on input "Add Recording" at bounding box center [1160, 436] width 98 height 32
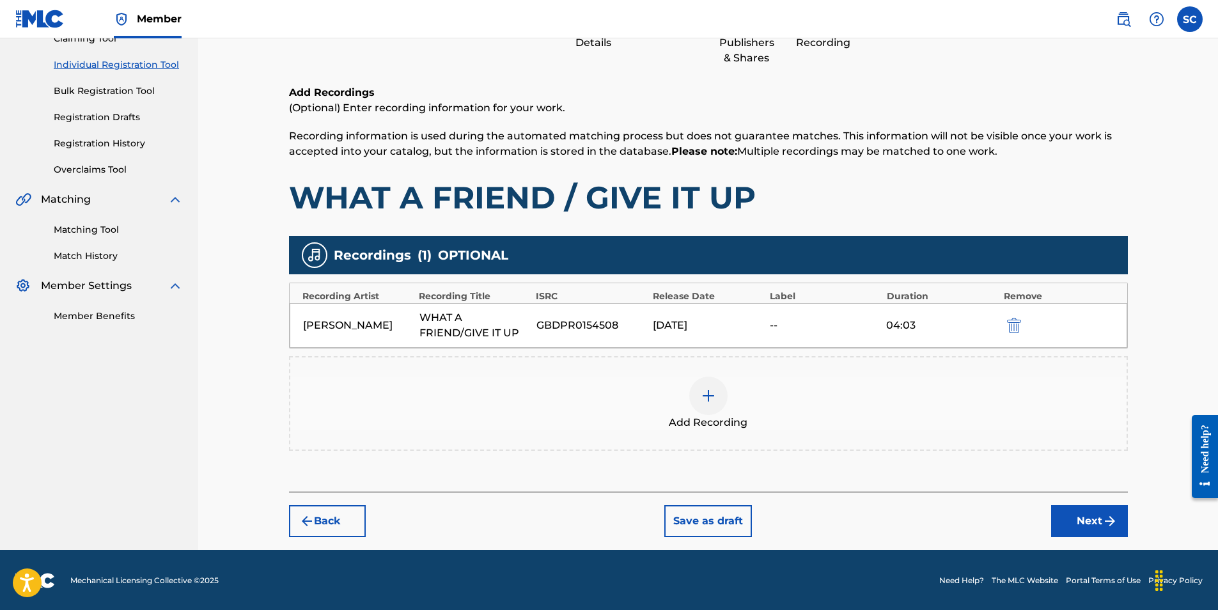
scroll to position [151, 0]
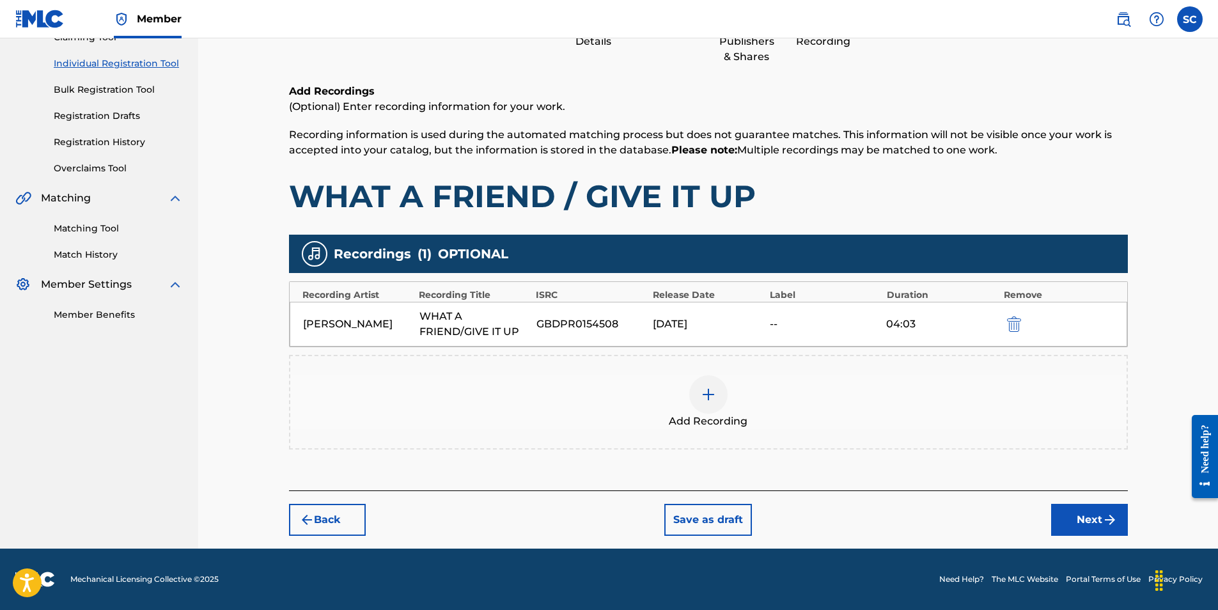
click at [1092, 522] on button "Next" at bounding box center [1089, 520] width 77 height 32
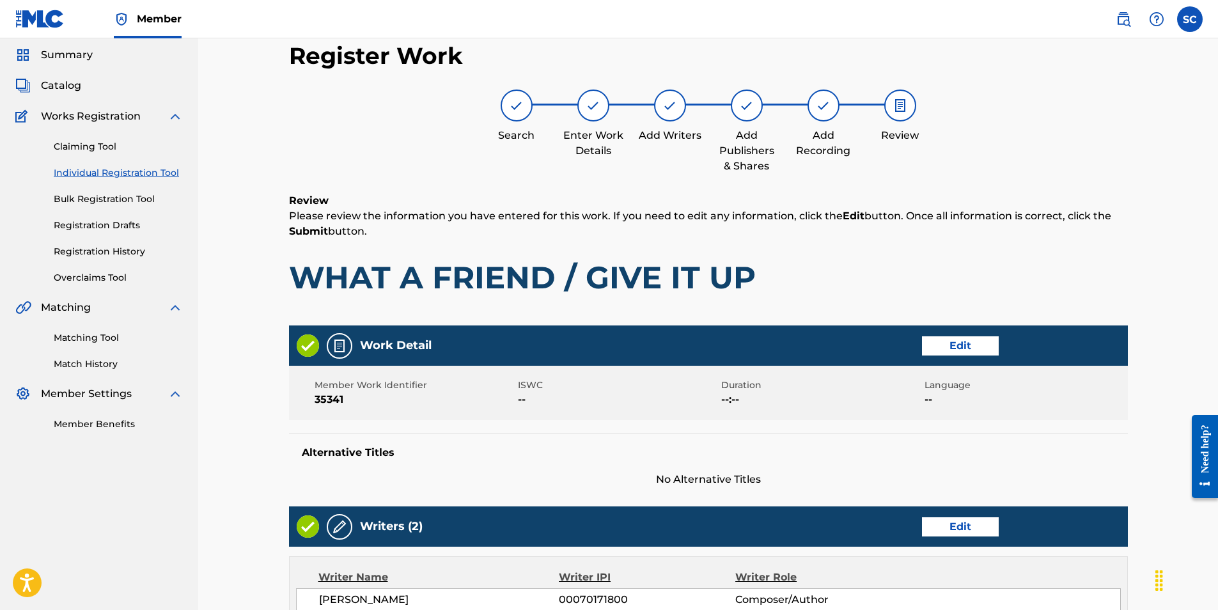
scroll to position [58, 0]
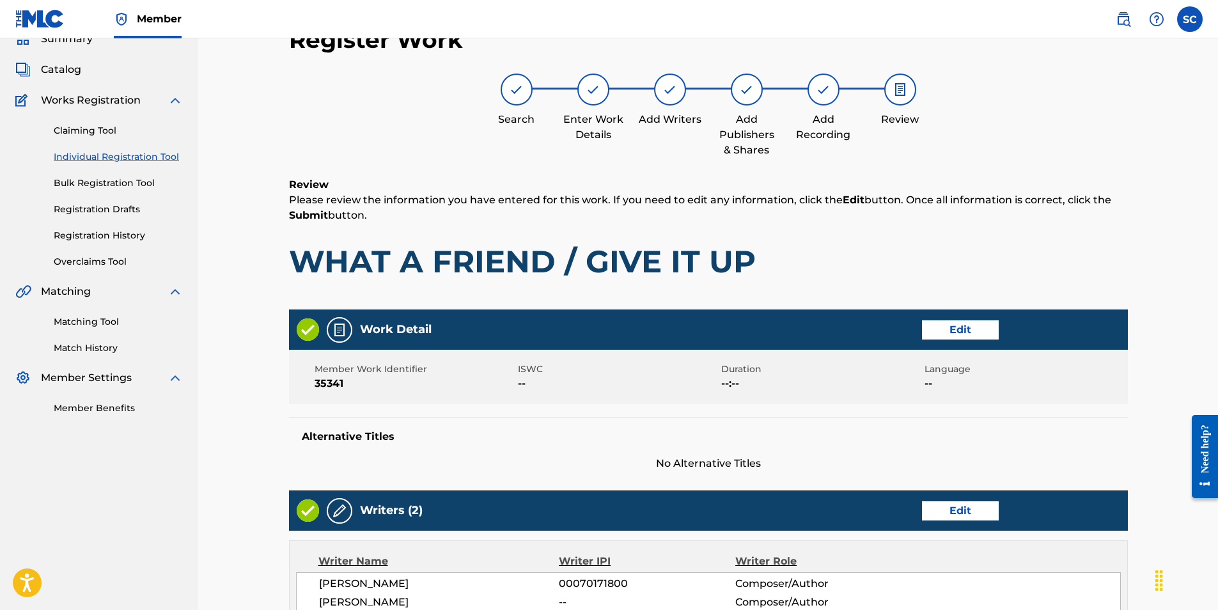
click at [974, 331] on button "Edit" at bounding box center [960, 329] width 77 height 19
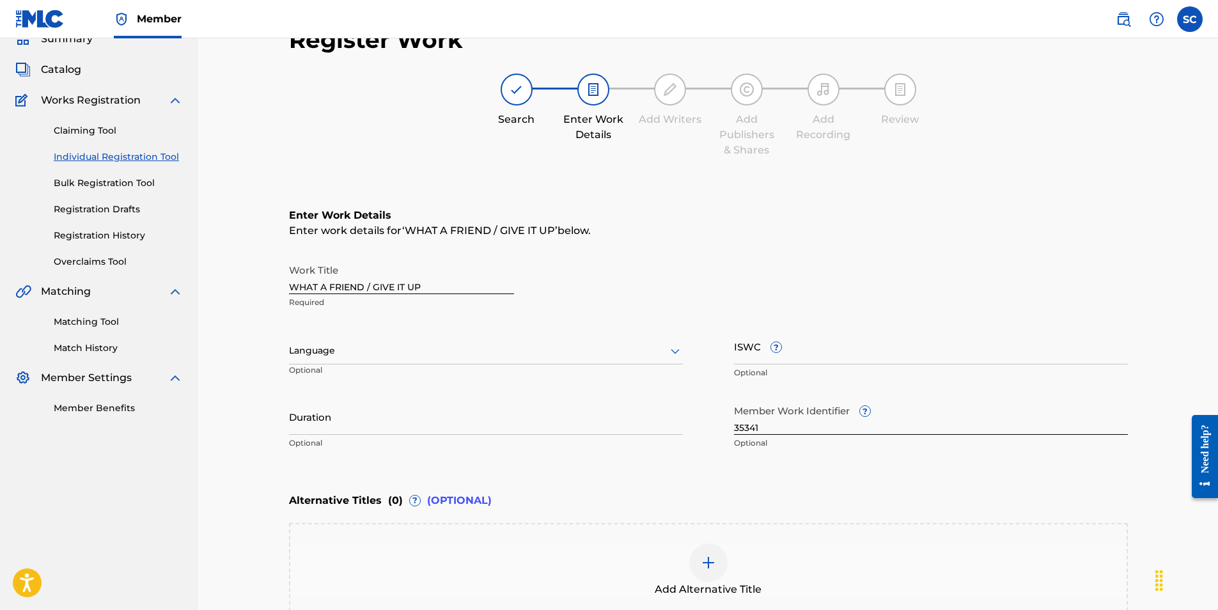
click at [366, 287] on input "WHAT A FRIEND / GIVE IT UP" at bounding box center [401, 276] width 225 height 36
click at [370, 286] on input "WHAT A FRIEND/ GIVE IT UP" at bounding box center [401, 276] width 225 height 36
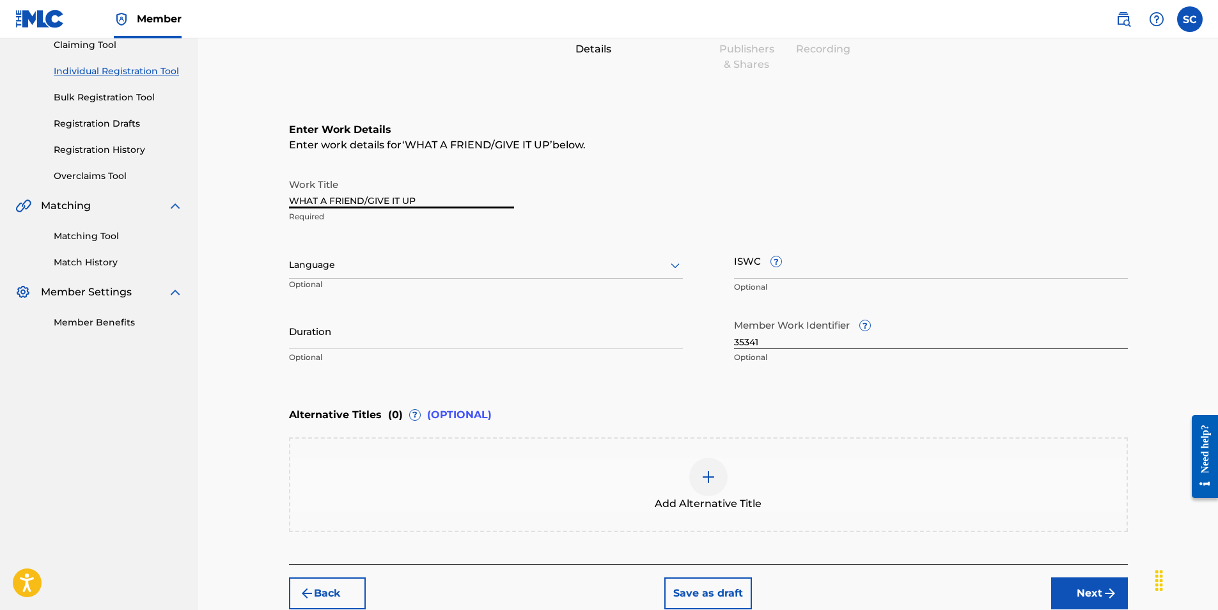
scroll to position [217, 0]
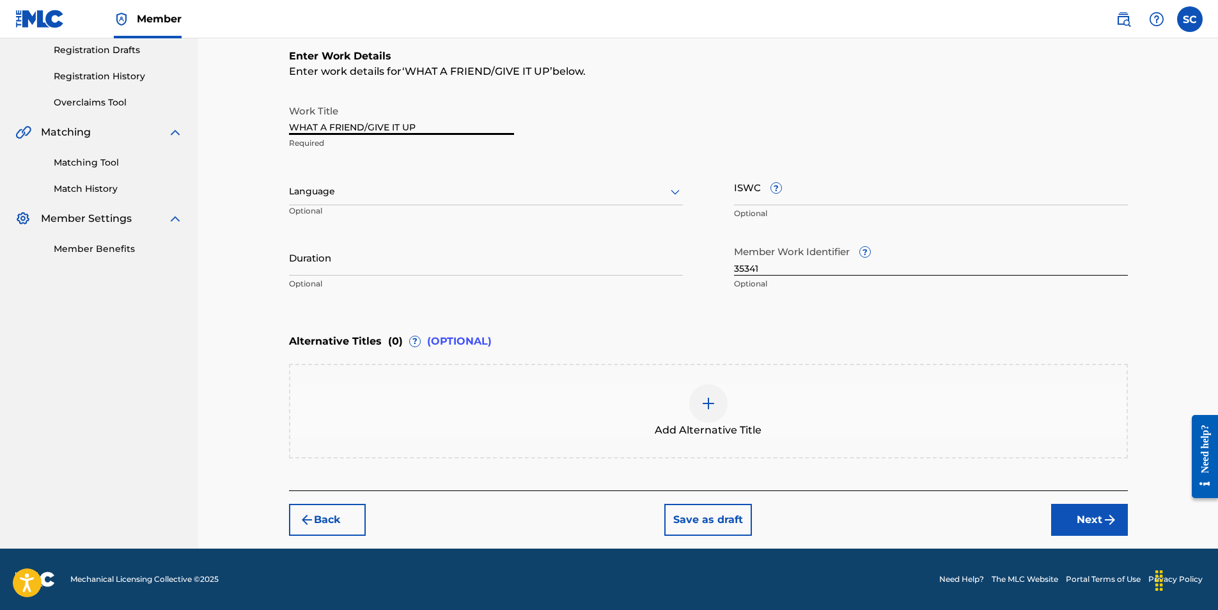
type input "WHAT A FRIEND/GIVE IT UP"
click at [1074, 518] on button "Next" at bounding box center [1089, 520] width 77 height 32
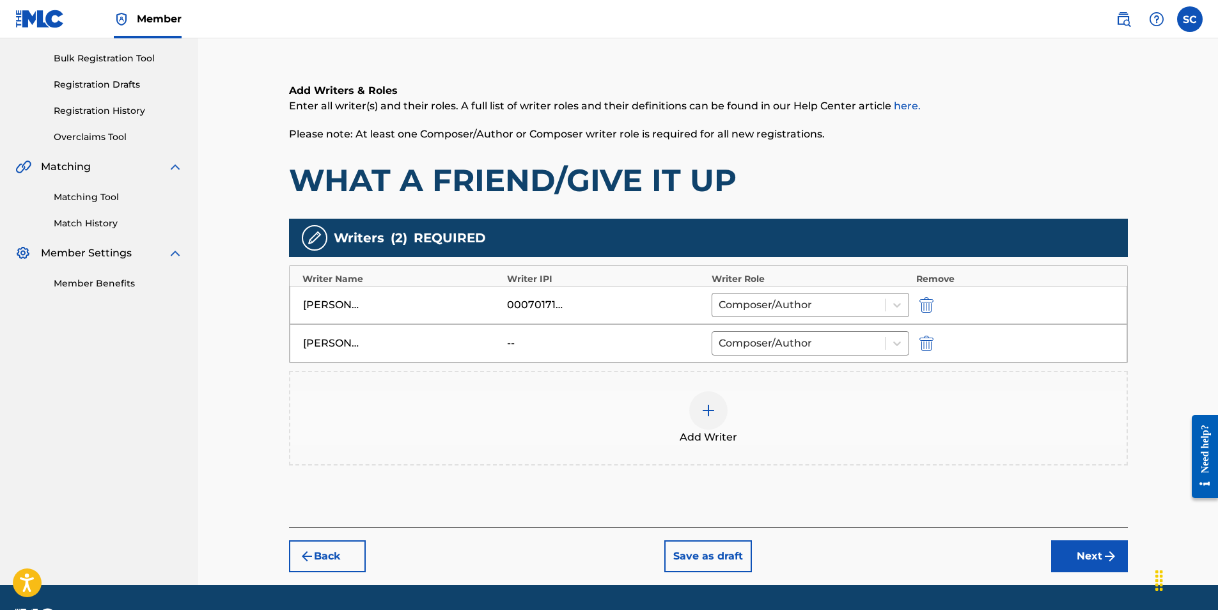
scroll to position [219, 0]
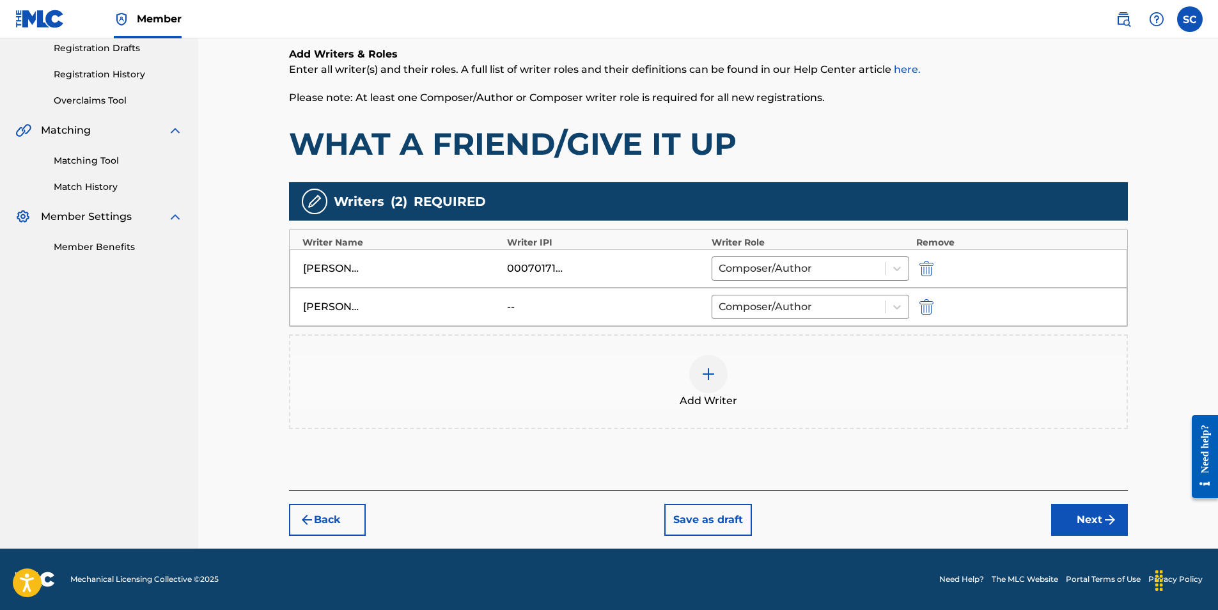
click at [1086, 520] on button "Next" at bounding box center [1089, 520] width 77 height 32
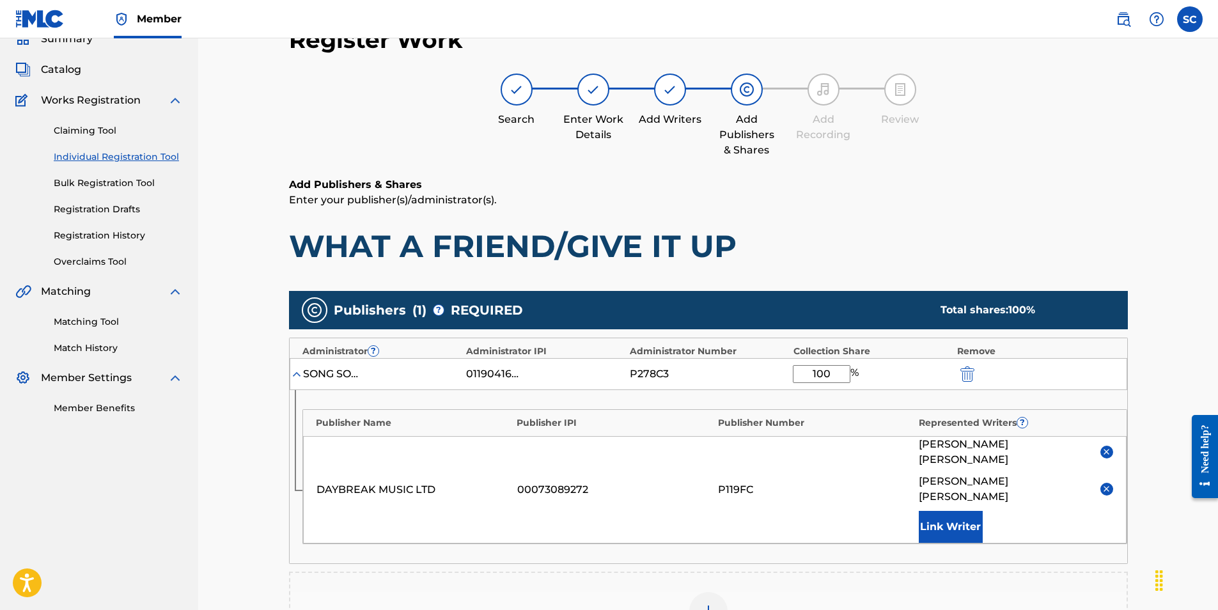
scroll to position [302, 0]
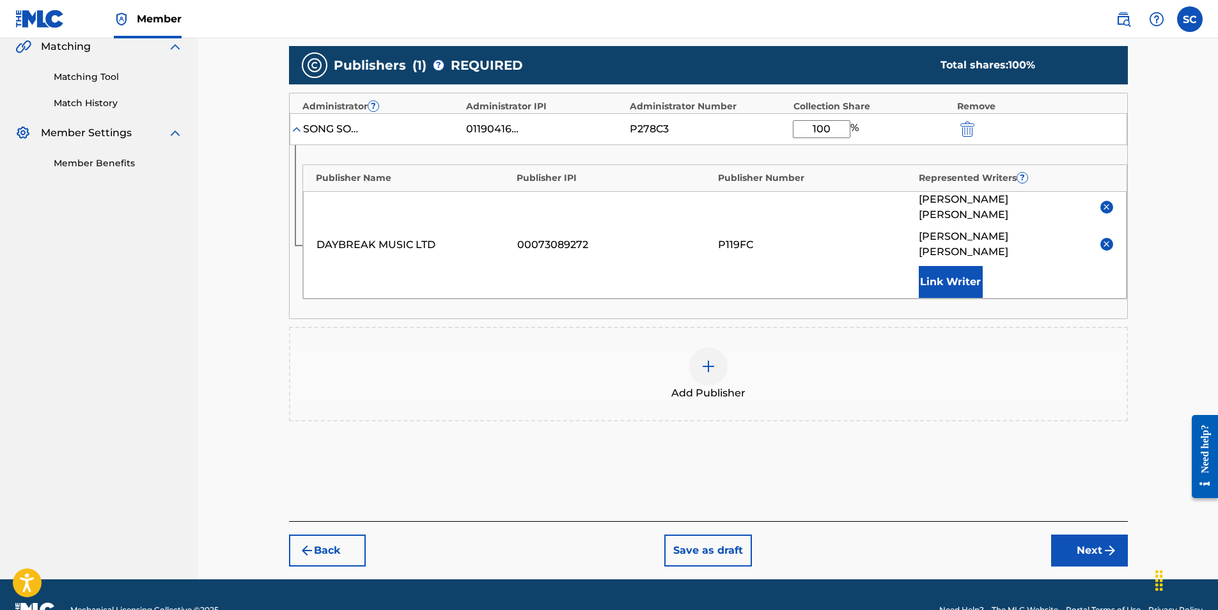
click at [1084, 535] on button "Next" at bounding box center [1089, 551] width 77 height 32
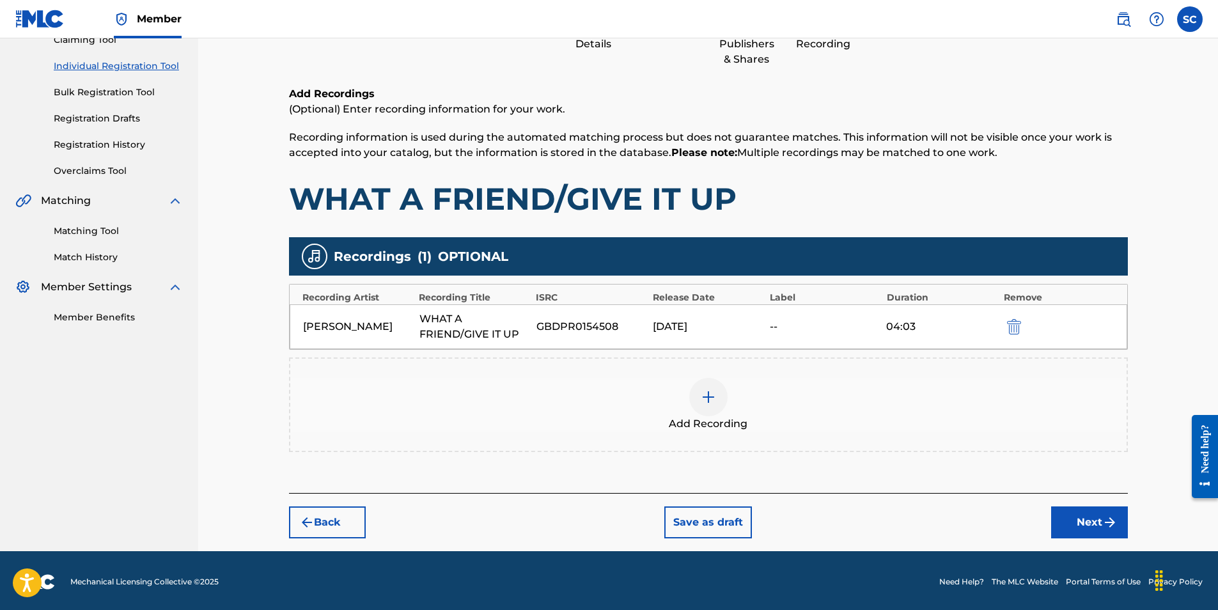
scroll to position [151, 0]
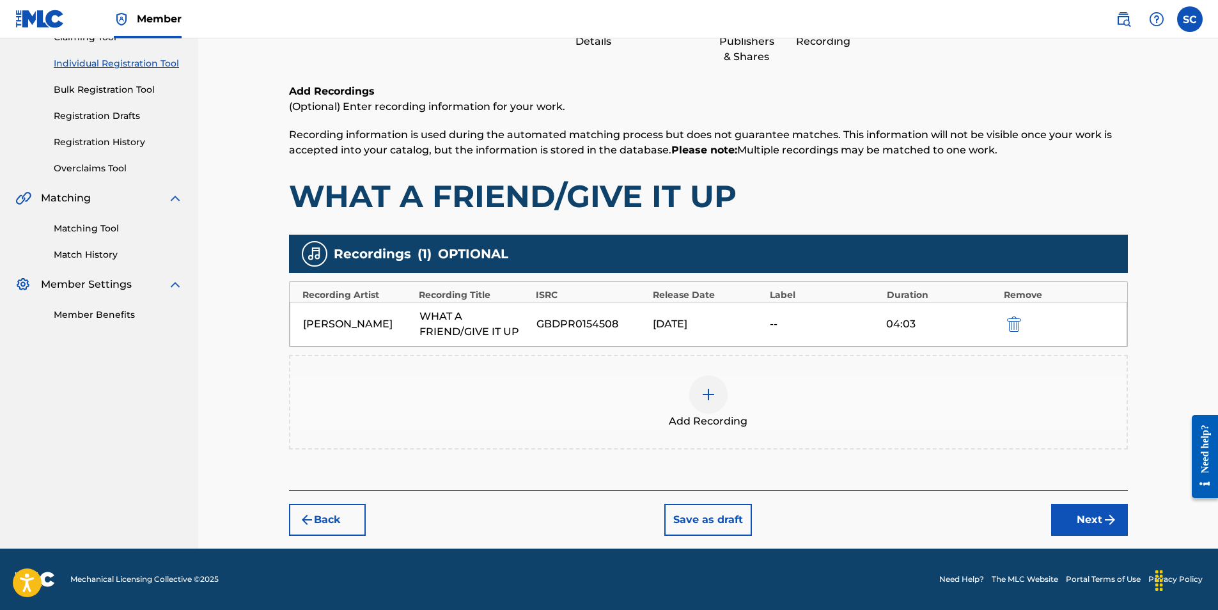
click at [1093, 524] on button "Next" at bounding box center [1089, 520] width 77 height 32
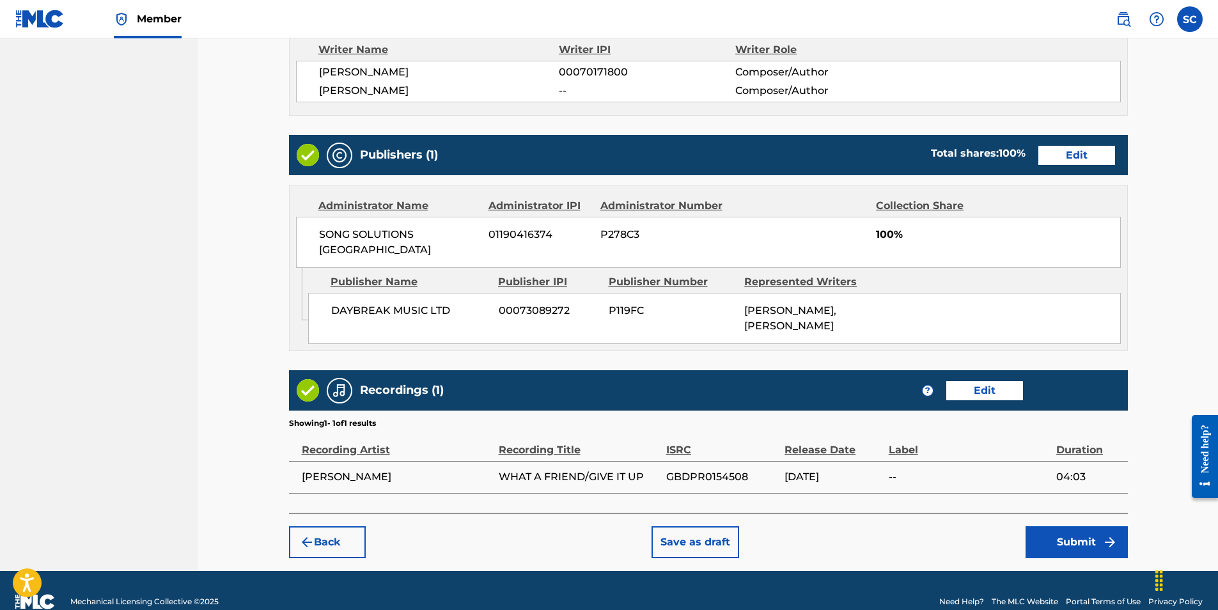
scroll to position [591, 0]
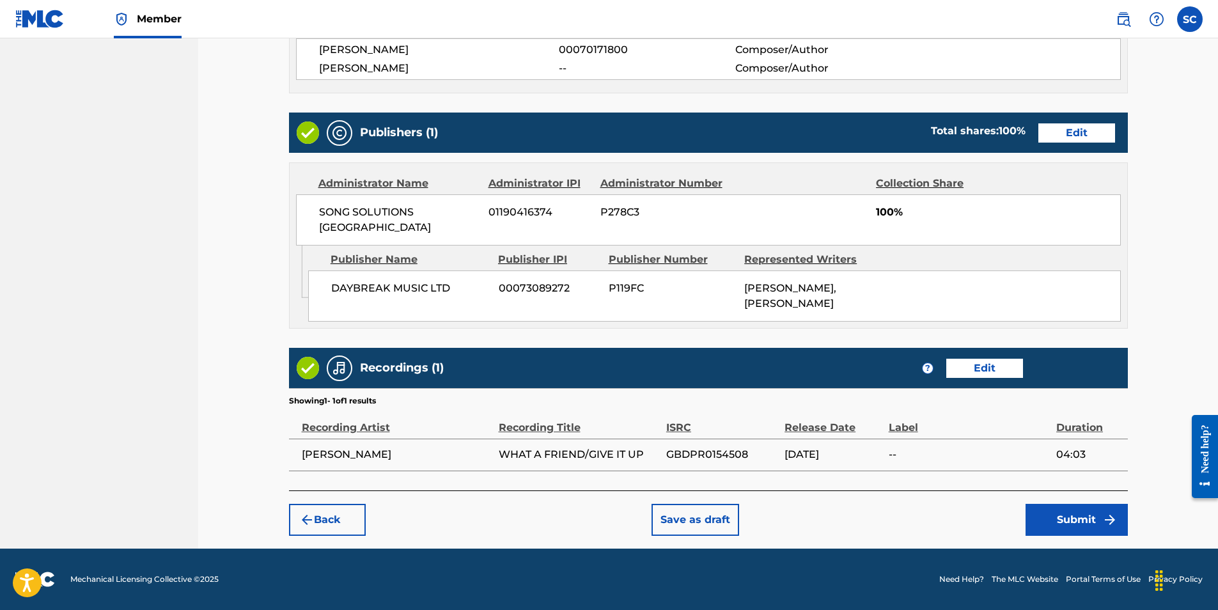
click at [1082, 514] on button "Submit" at bounding box center [1077, 520] width 102 height 32
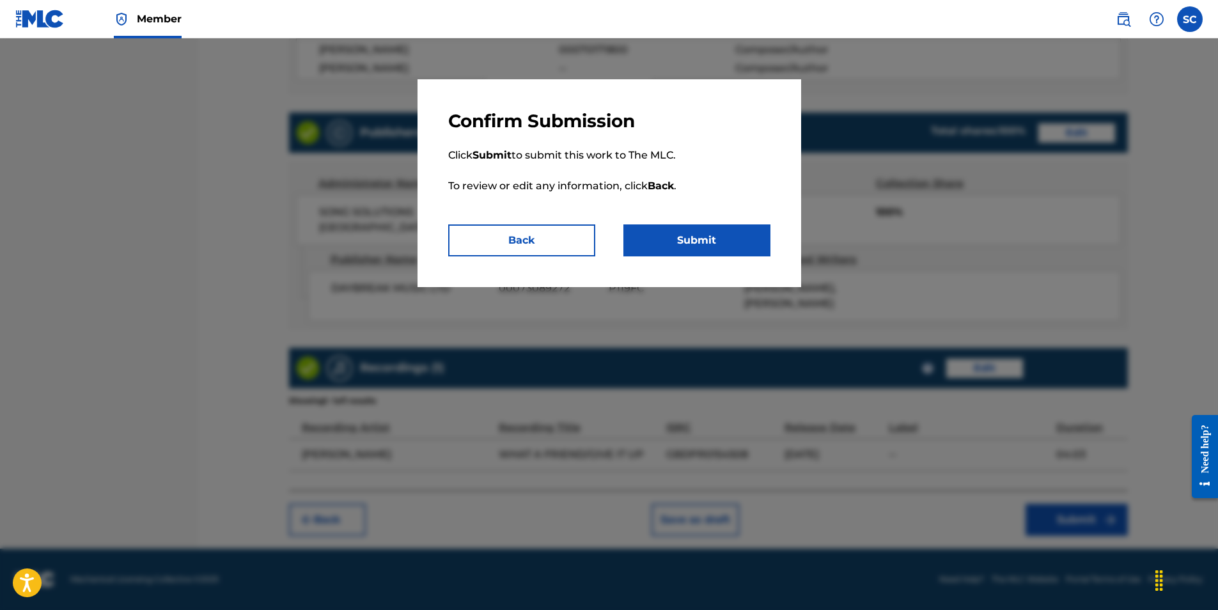
click at [698, 239] on button "Submit" at bounding box center [696, 240] width 147 height 32
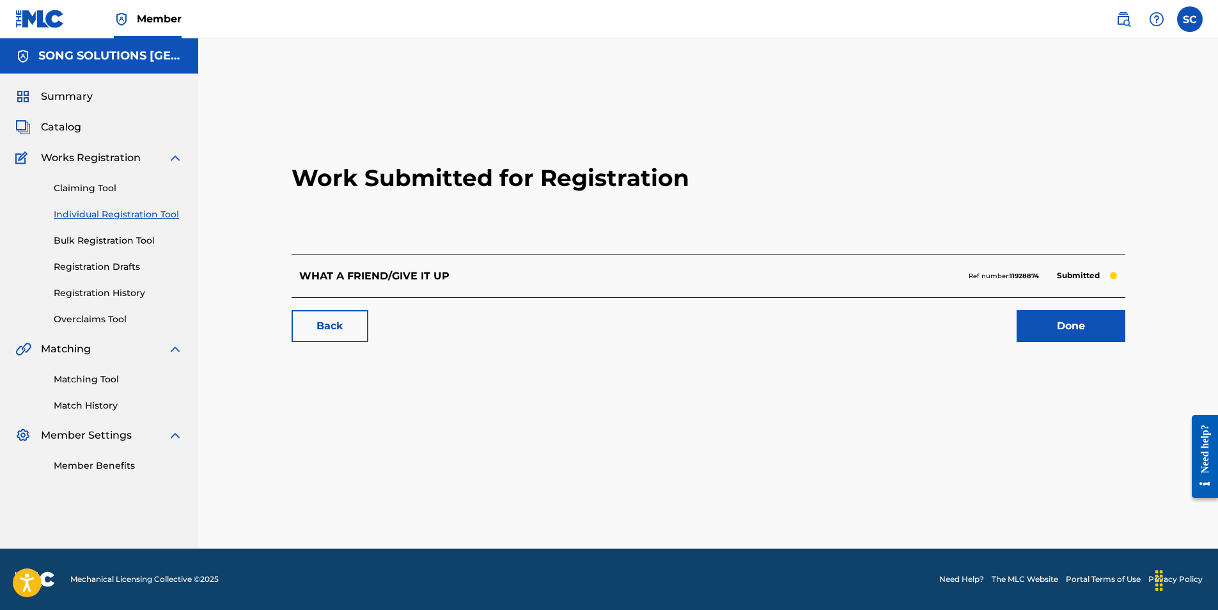
drag, startPoint x: 1093, startPoint y: 330, endPoint x: 240, endPoint y: 308, distance: 852.6
click at [1093, 330] on link "Done" at bounding box center [1071, 326] width 109 height 32
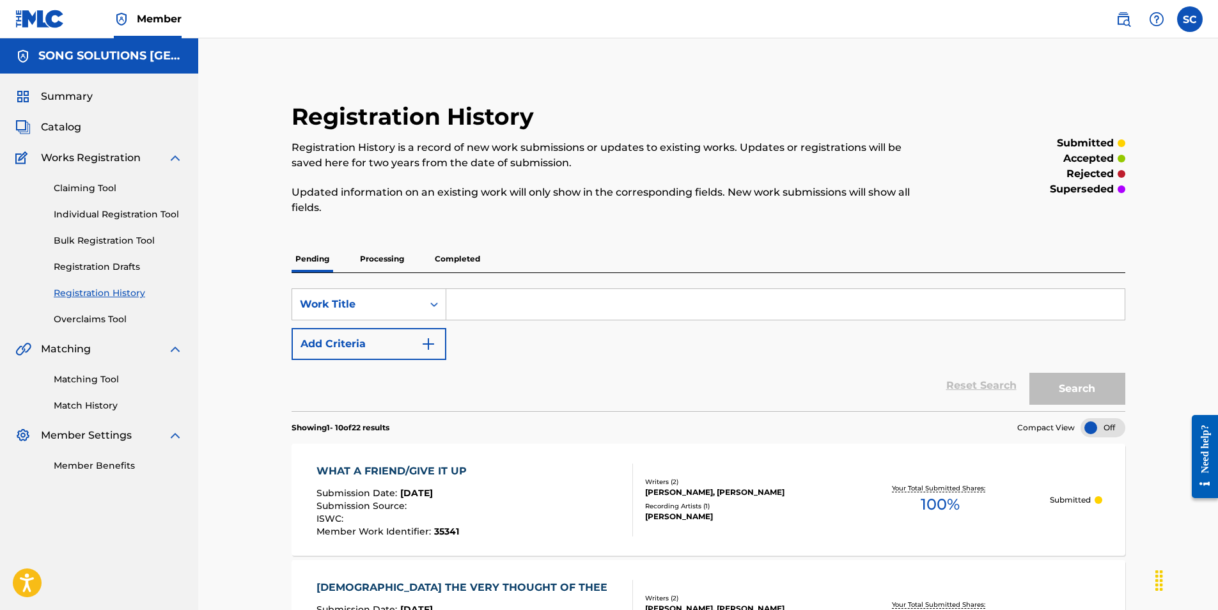
click at [98, 213] on link "Individual Registration Tool" at bounding box center [118, 214] width 129 height 13
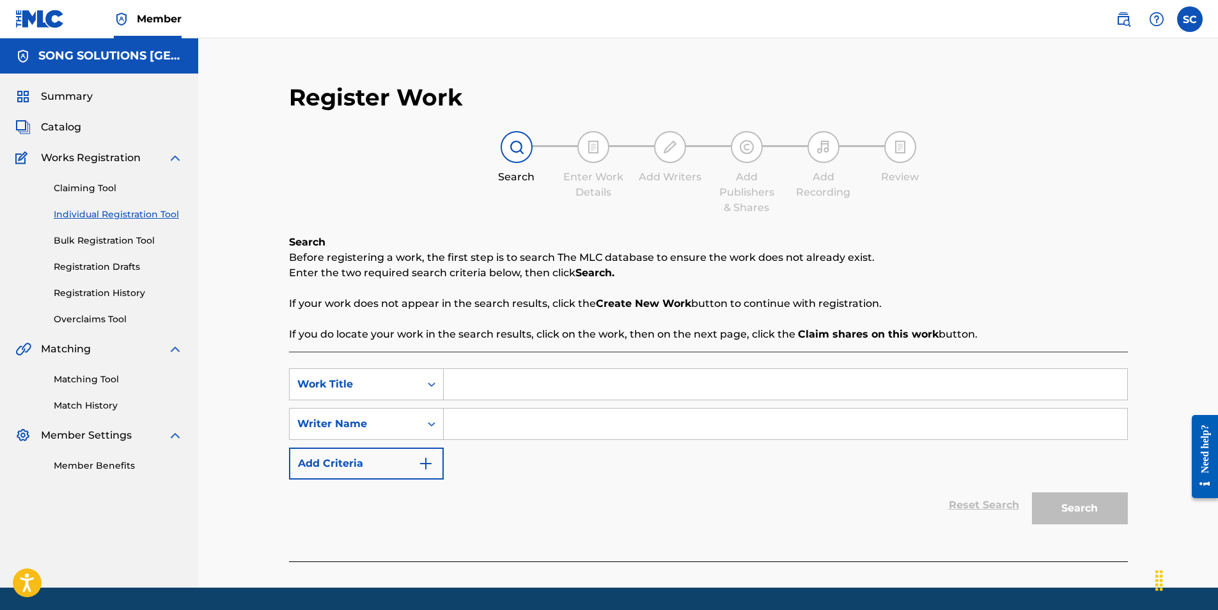
click at [521, 390] on input "Search Form" at bounding box center [785, 384] width 683 height 31
type input "HOW SWEET THE NAME"
click at [538, 434] on input "Search Form" at bounding box center [785, 424] width 683 height 31
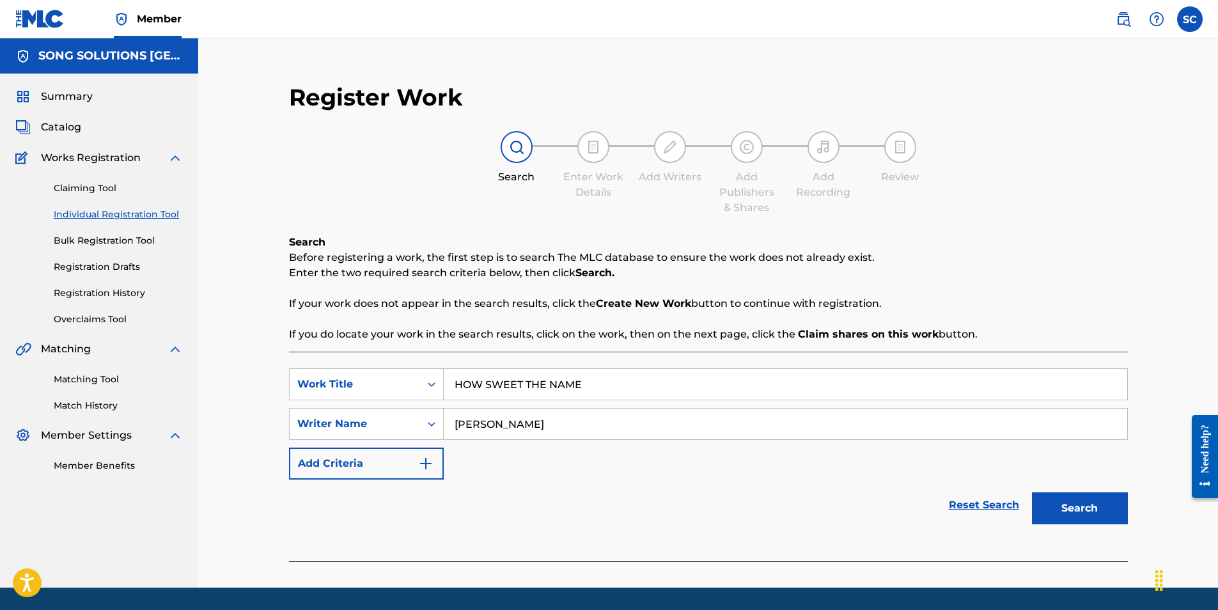
type input "[PERSON_NAME]"
click at [1032, 492] on button "Search" at bounding box center [1080, 508] width 96 height 32
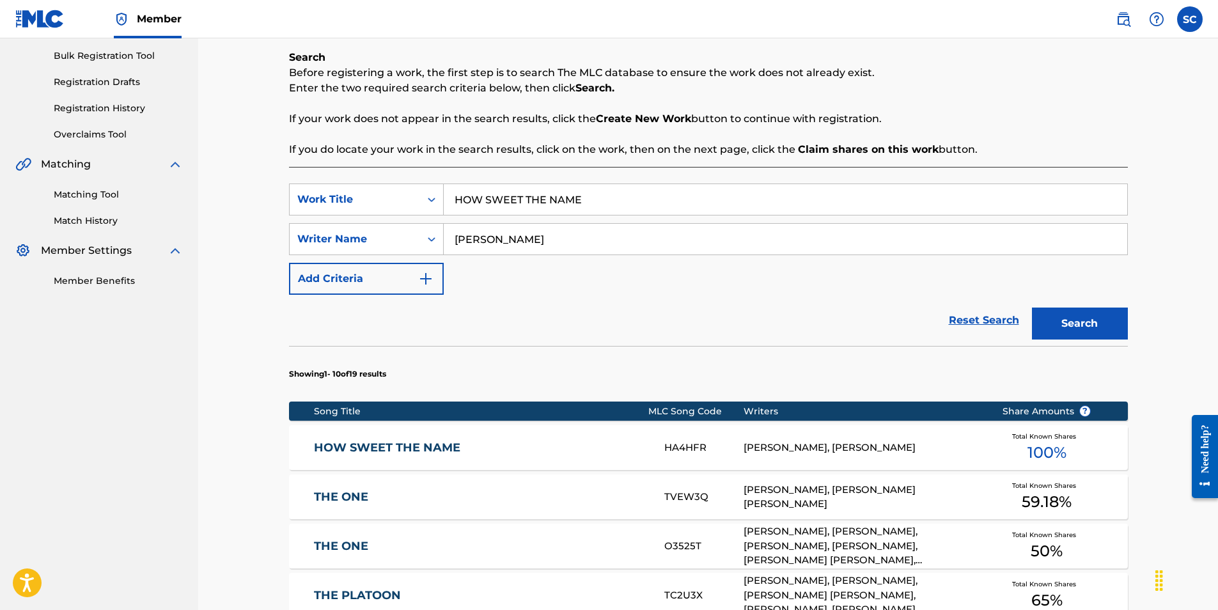
scroll to position [256, 0]
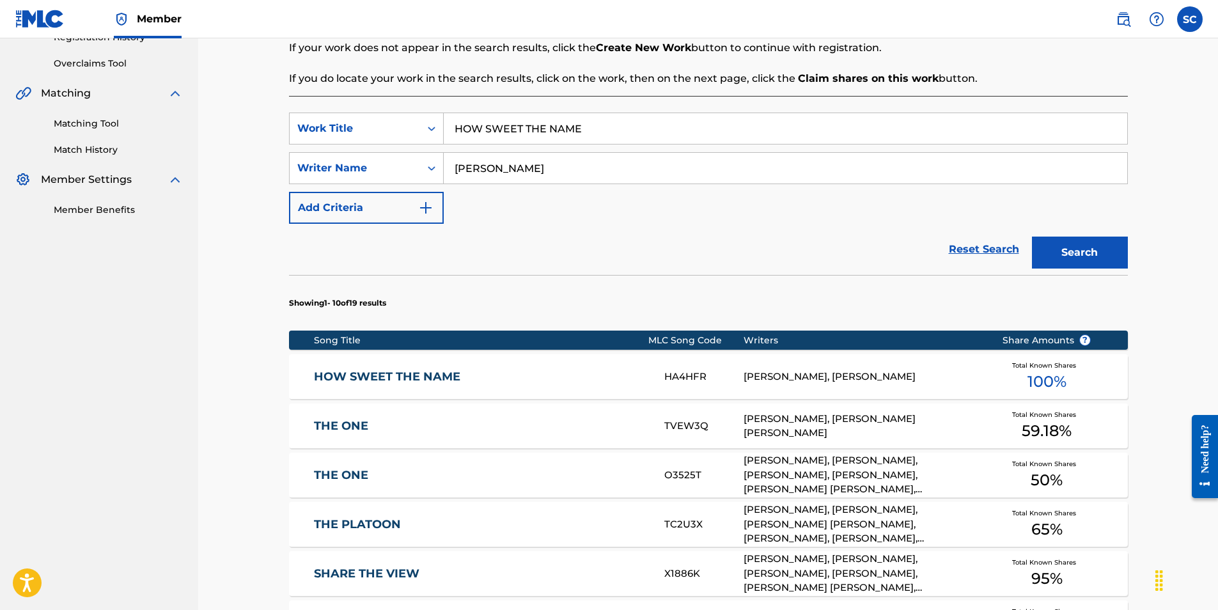
click at [376, 376] on link "HOW SWEET THE NAME" at bounding box center [480, 377] width 333 height 15
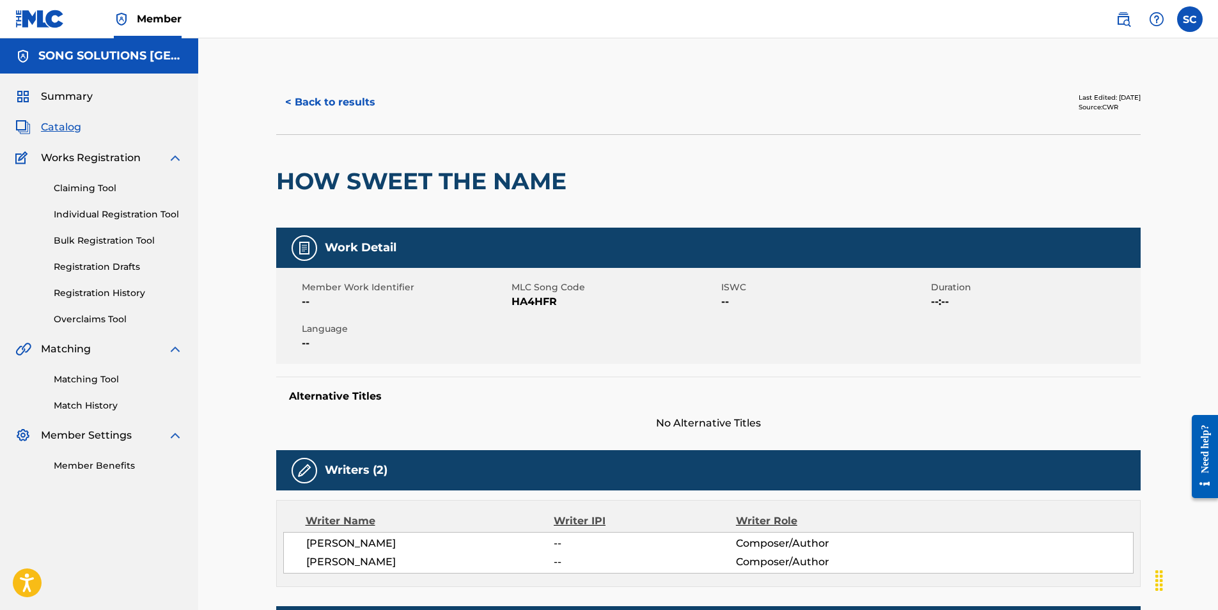
click at [116, 215] on link "Individual Registration Tool" at bounding box center [118, 214] width 129 height 13
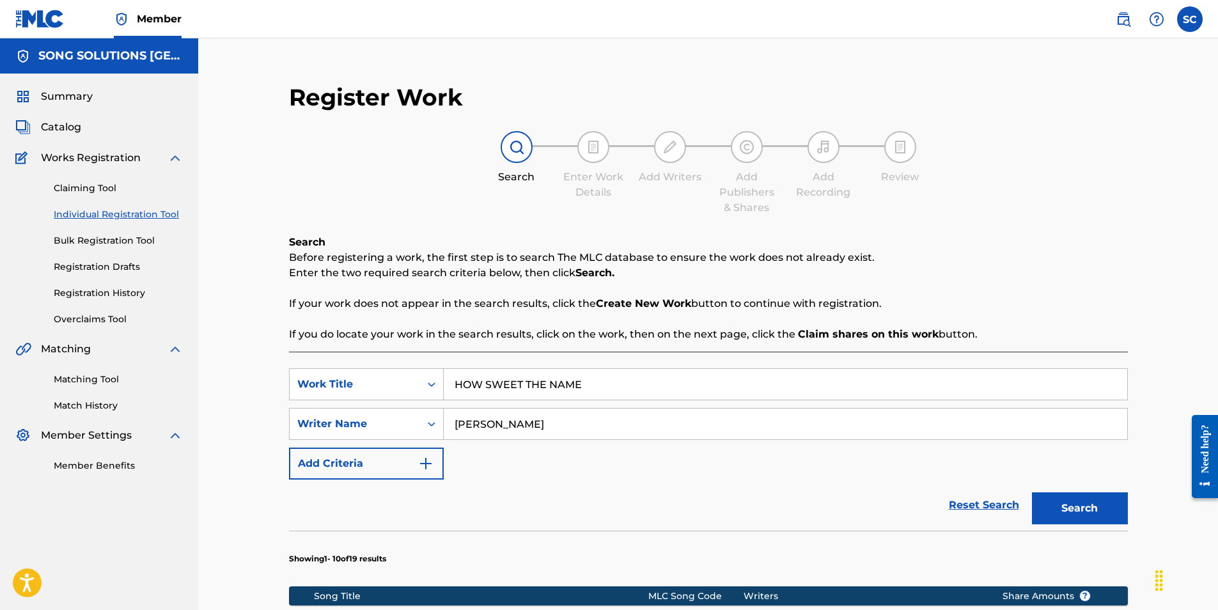
drag, startPoint x: 602, startPoint y: 387, endPoint x: 371, endPoint y: 365, distance: 231.8
type input "FIRST LOVE"
click at [545, 477] on div "SearchWithCriteria2f730e86-d577-4d66-9d0c-300b286dd609 Work Title FIRST LOVE Se…" at bounding box center [708, 423] width 839 height 111
drag, startPoint x: 512, startPoint y: 429, endPoint x: 422, endPoint y: 413, distance: 91.6
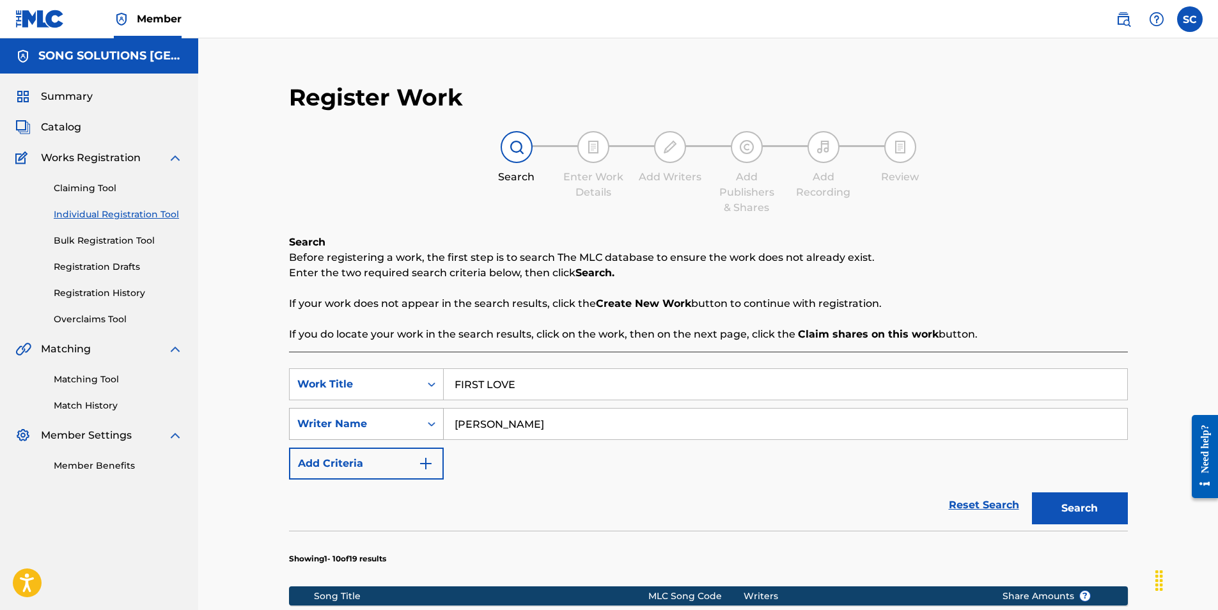
click at [422, 413] on div "SearchWithCriteriacb6cbcb9-14a9-4520-bcb8-036b2110514c Writer Name [PERSON_NAME]" at bounding box center [708, 424] width 839 height 32
type input "[PERSON_NAME]"
click at [1032, 492] on button "Search" at bounding box center [1080, 508] width 96 height 32
click at [1096, 502] on button "Search" at bounding box center [1080, 508] width 96 height 32
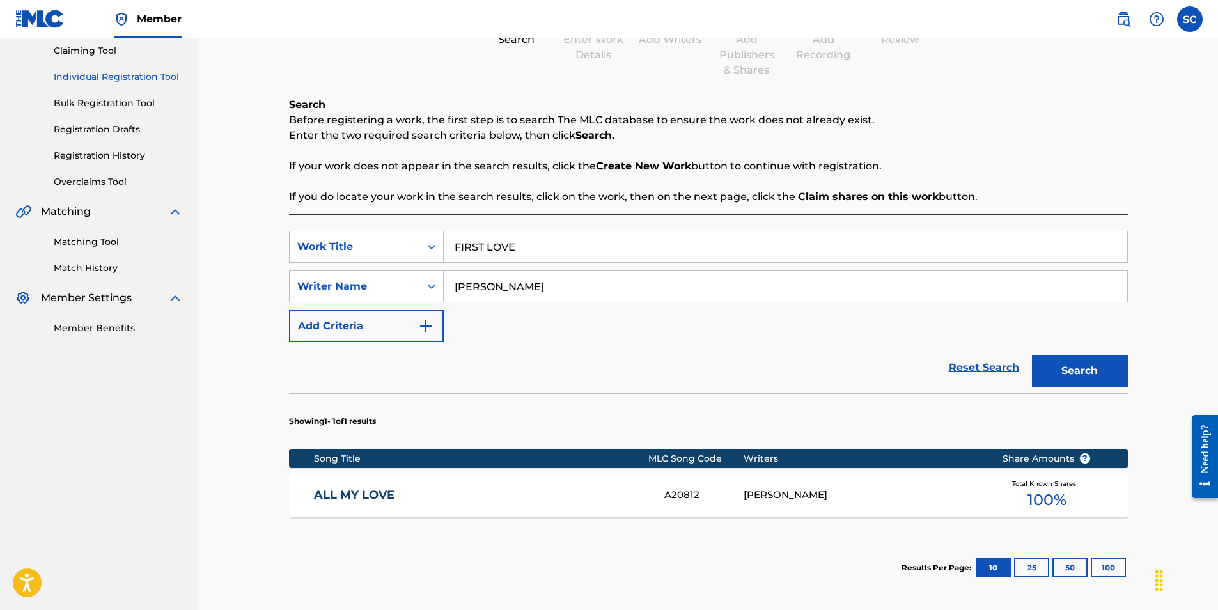
scroll to position [192, 0]
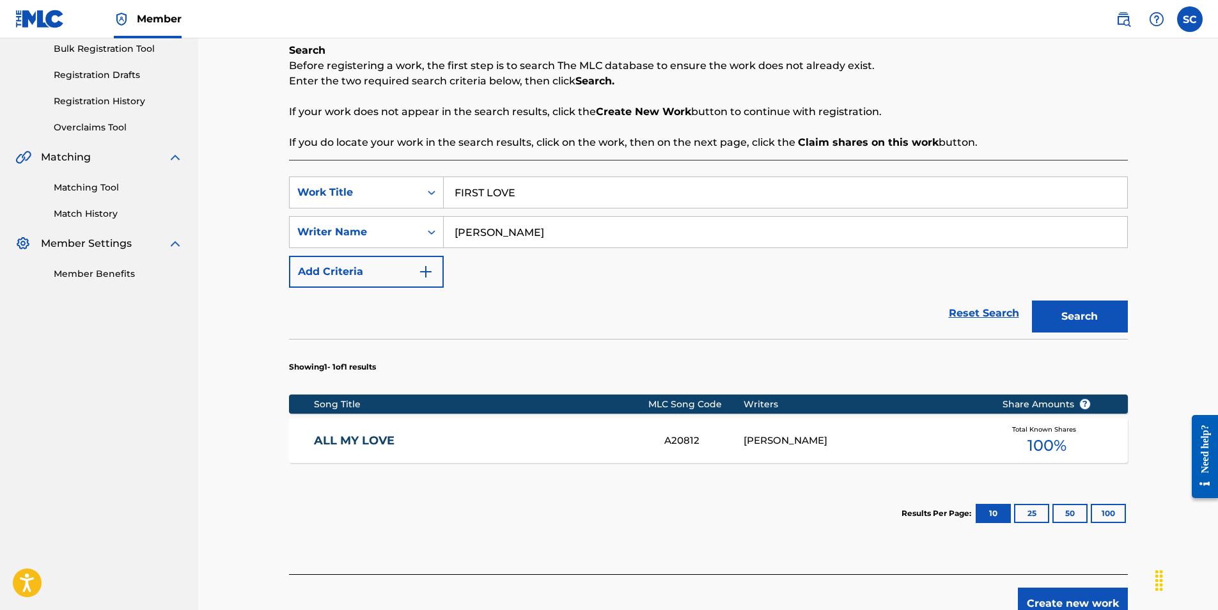
click at [1065, 601] on button "Create new work" at bounding box center [1073, 604] width 110 height 32
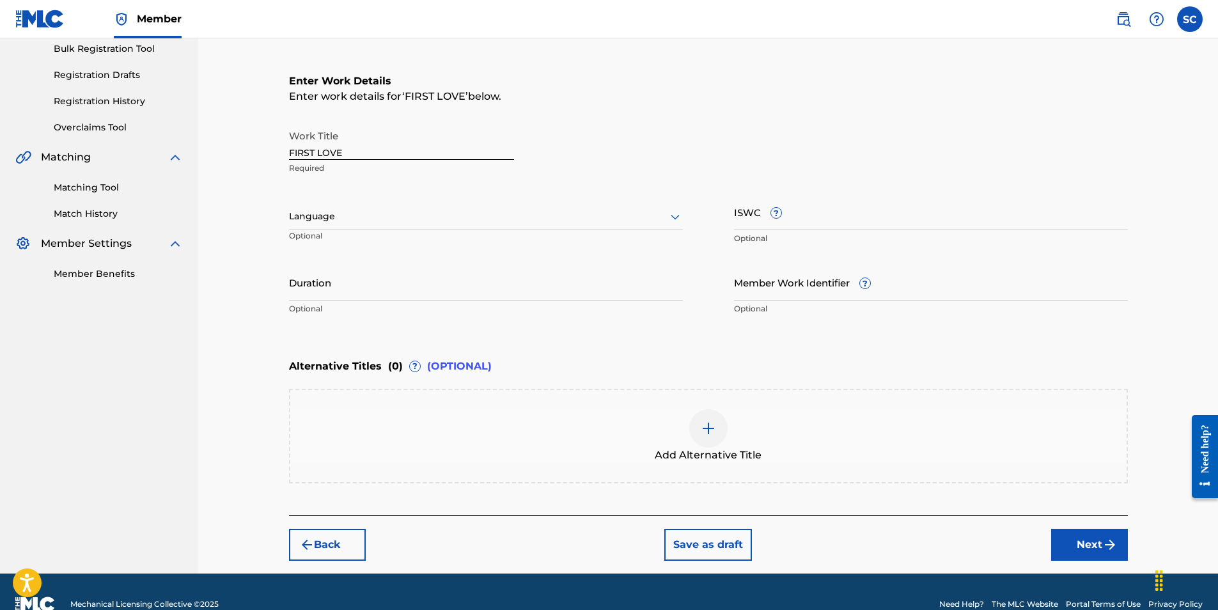
scroll to position [0, 0]
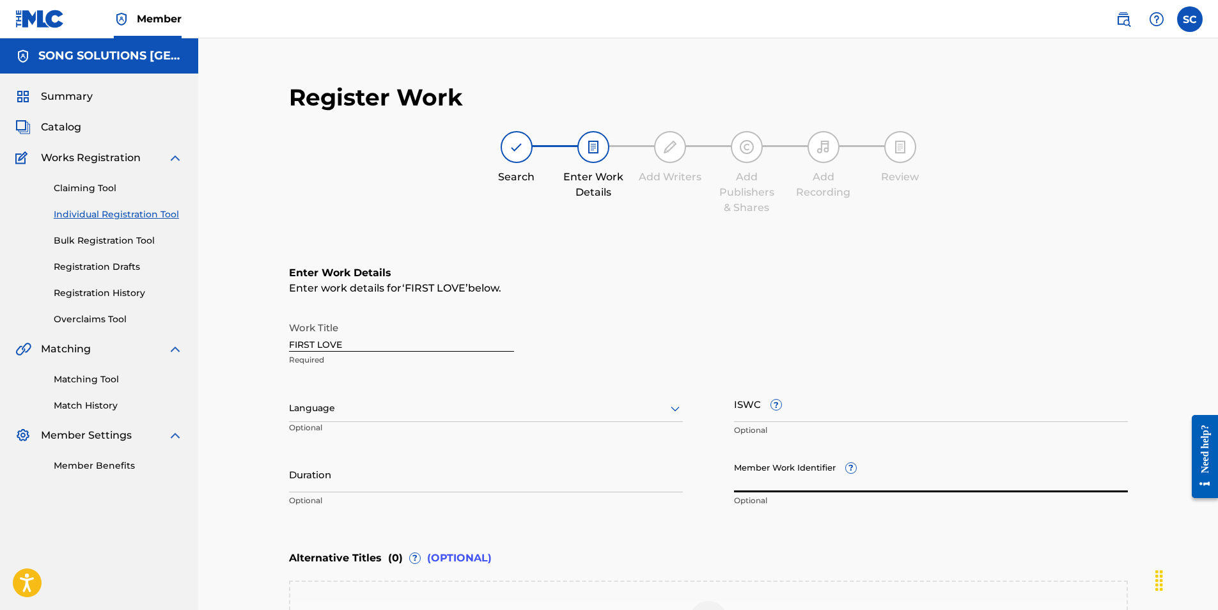
click at [750, 487] on input "Member Work Identifier ?" at bounding box center [931, 474] width 394 height 36
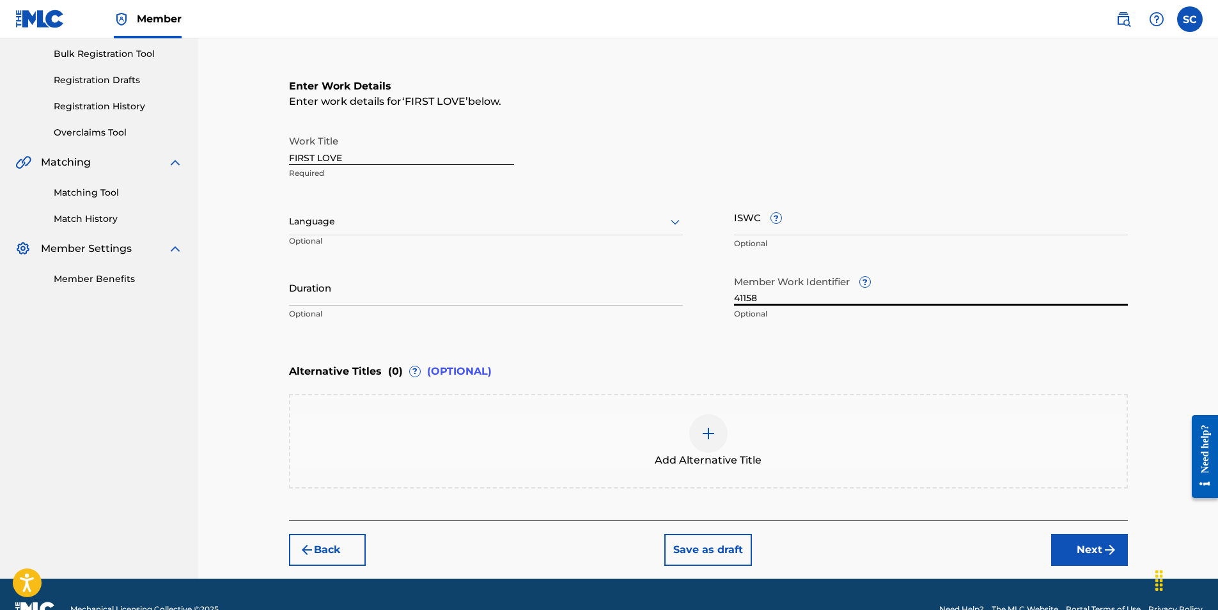
scroll to position [217, 0]
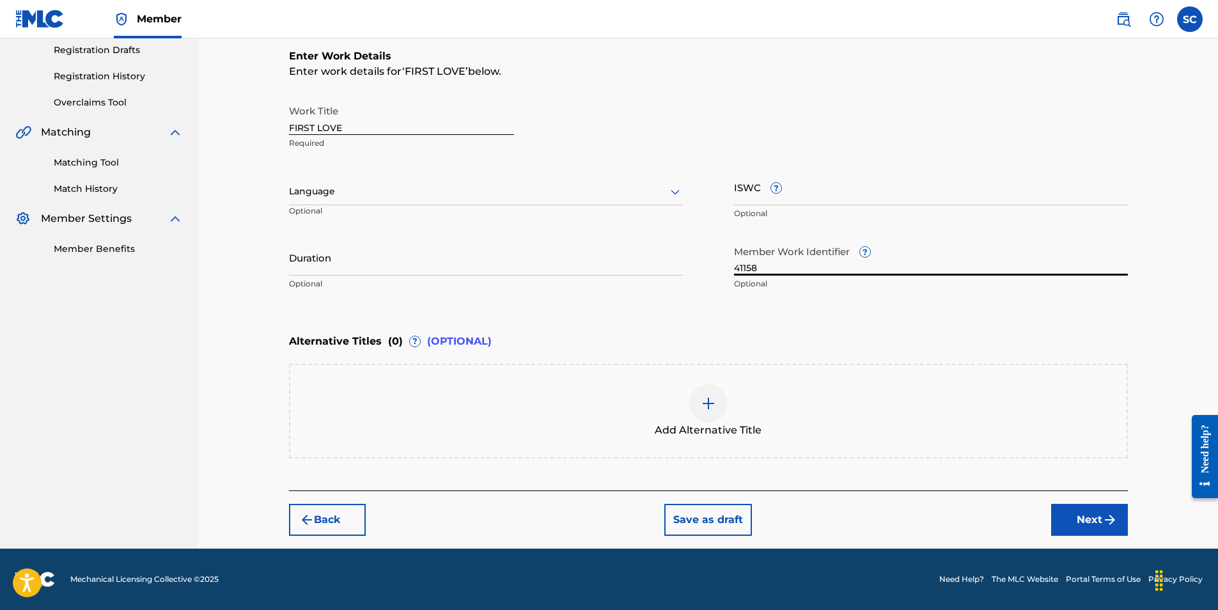
type input "41158"
click at [1071, 513] on button "Next" at bounding box center [1089, 520] width 77 height 32
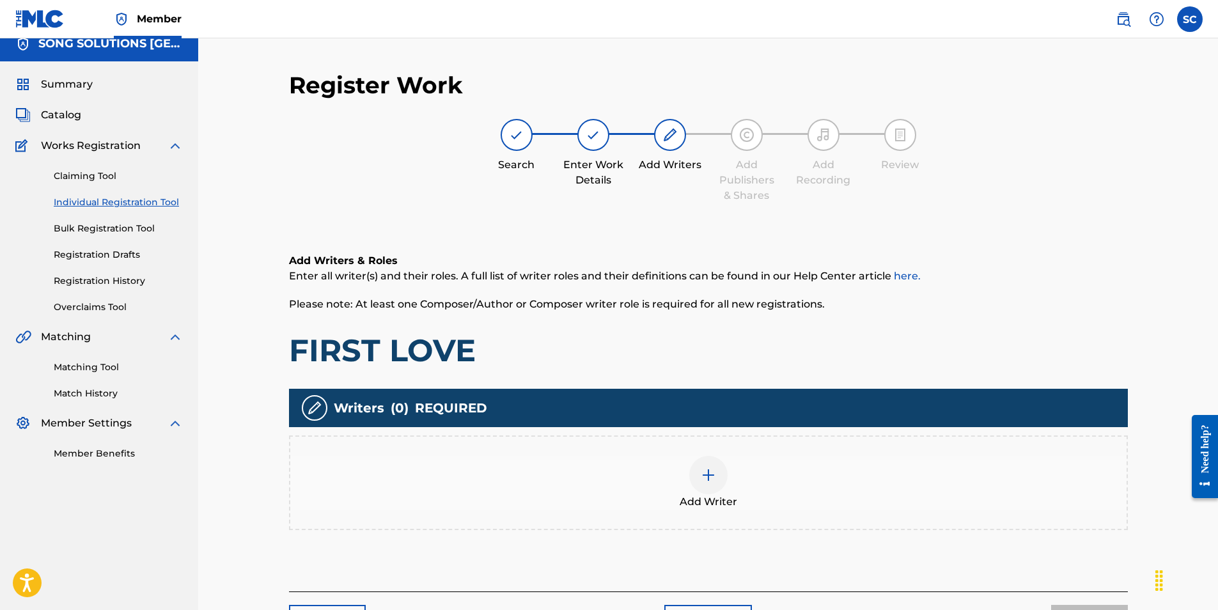
scroll to position [58, 0]
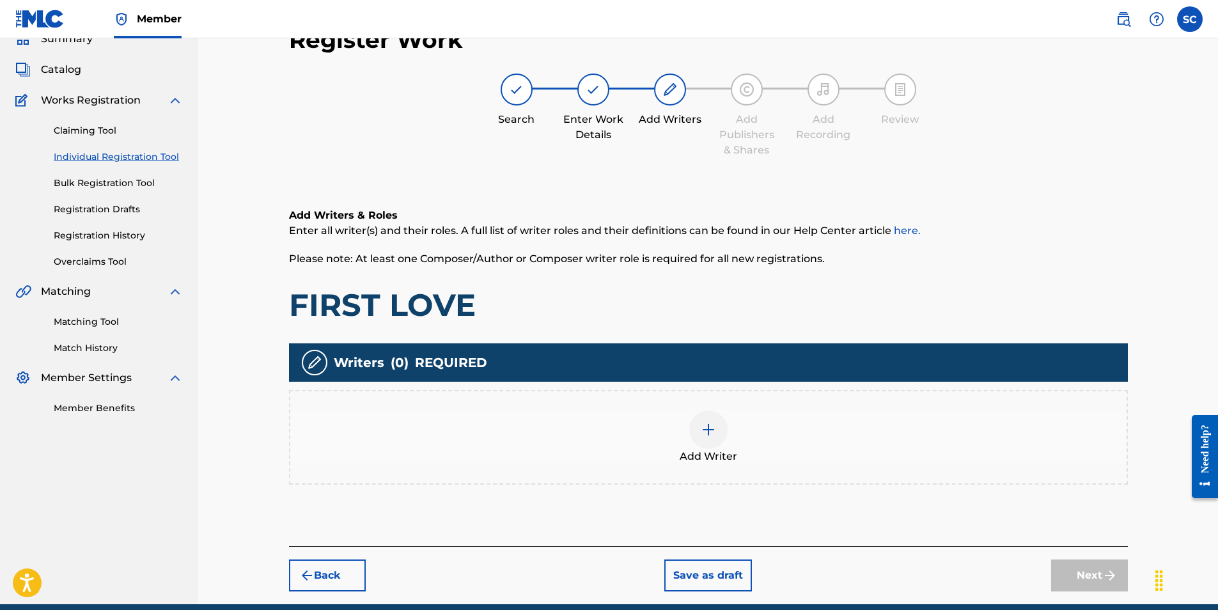
click at [712, 430] on img at bounding box center [708, 429] width 15 height 15
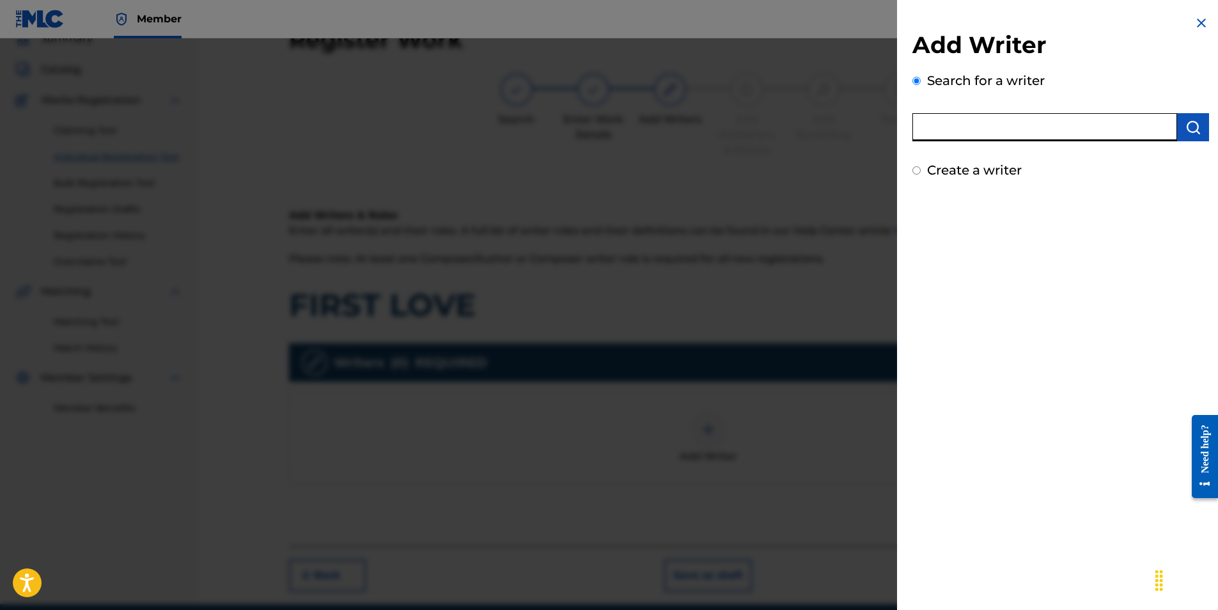
click at [955, 131] on input "text" at bounding box center [1044, 127] width 265 height 28
type input "[PERSON_NAME]"
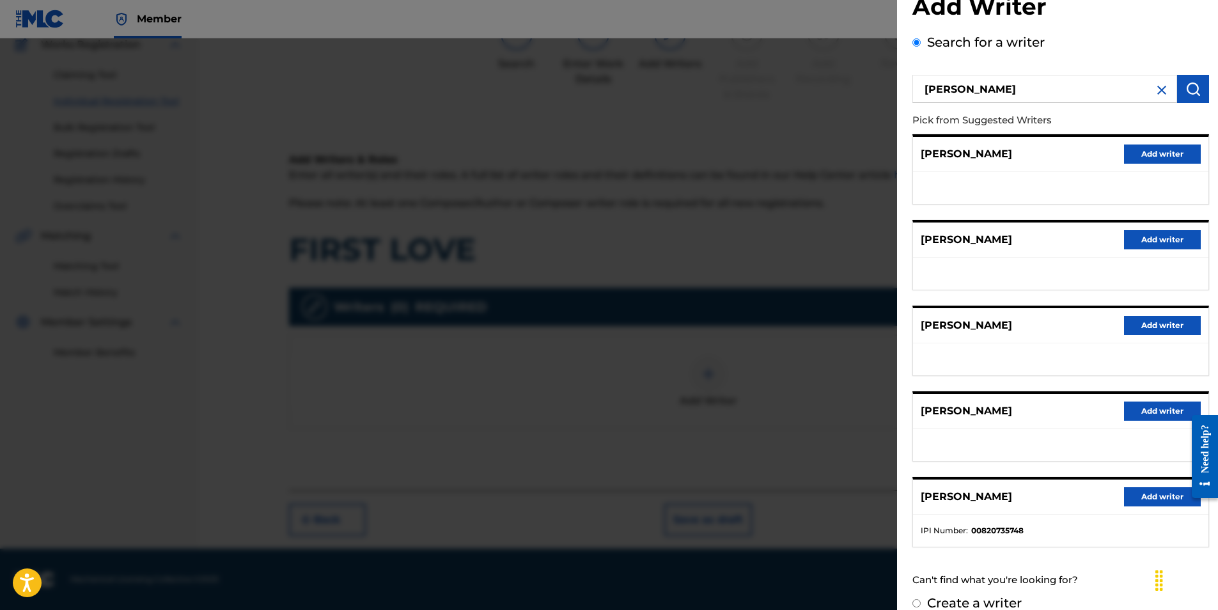
scroll to position [56, 0]
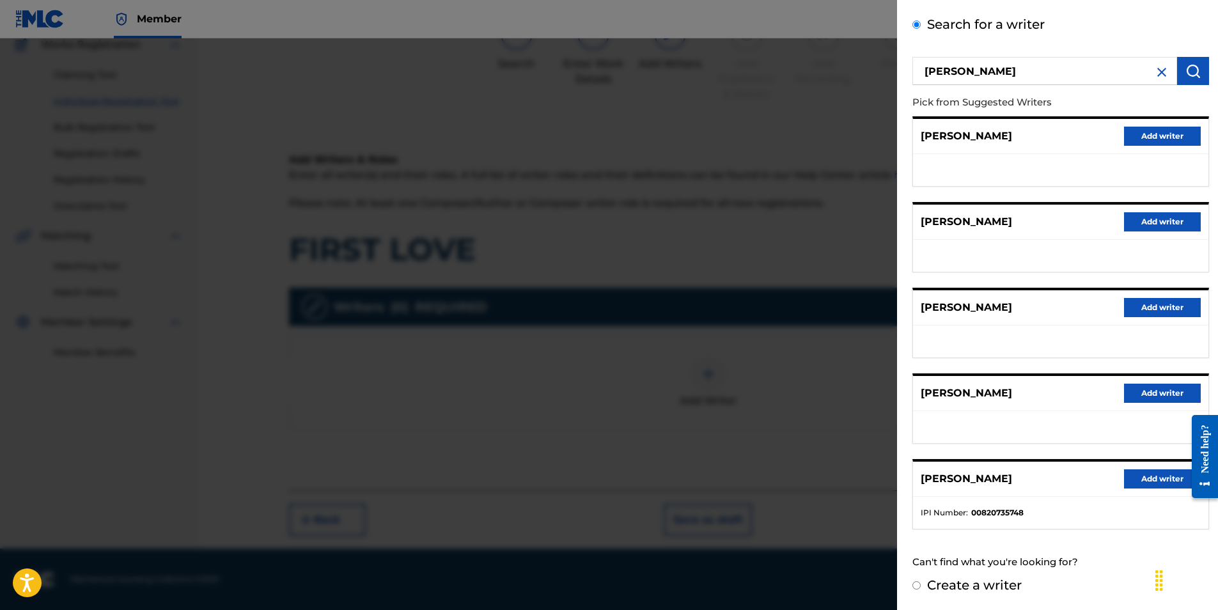
click at [962, 588] on label "Create a writer" at bounding box center [974, 584] width 95 height 15
radio input "true"
click at [921, 588] on input "Create a writer" at bounding box center [916, 585] width 8 height 8
radio input "false"
radio input "true"
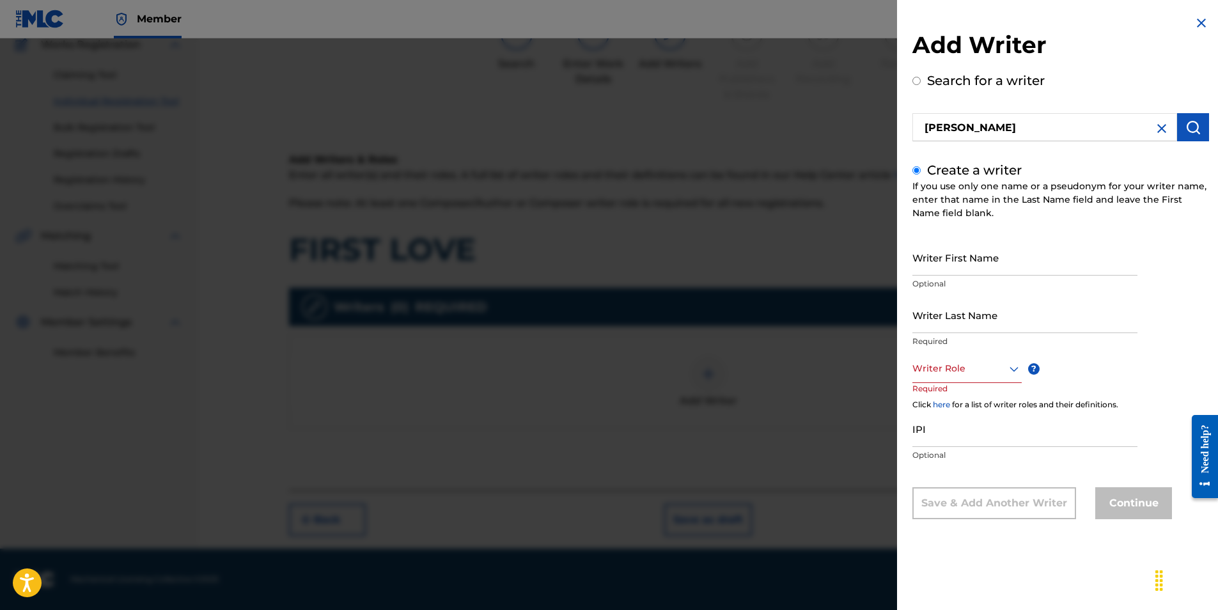
scroll to position [0, 0]
click at [939, 256] on input "Writer First Name" at bounding box center [1024, 257] width 225 height 36
type input "[PERSON_NAME]"
click at [940, 318] on input "Writer Last Name" at bounding box center [1024, 315] width 225 height 36
type input "[PERSON_NAME]"
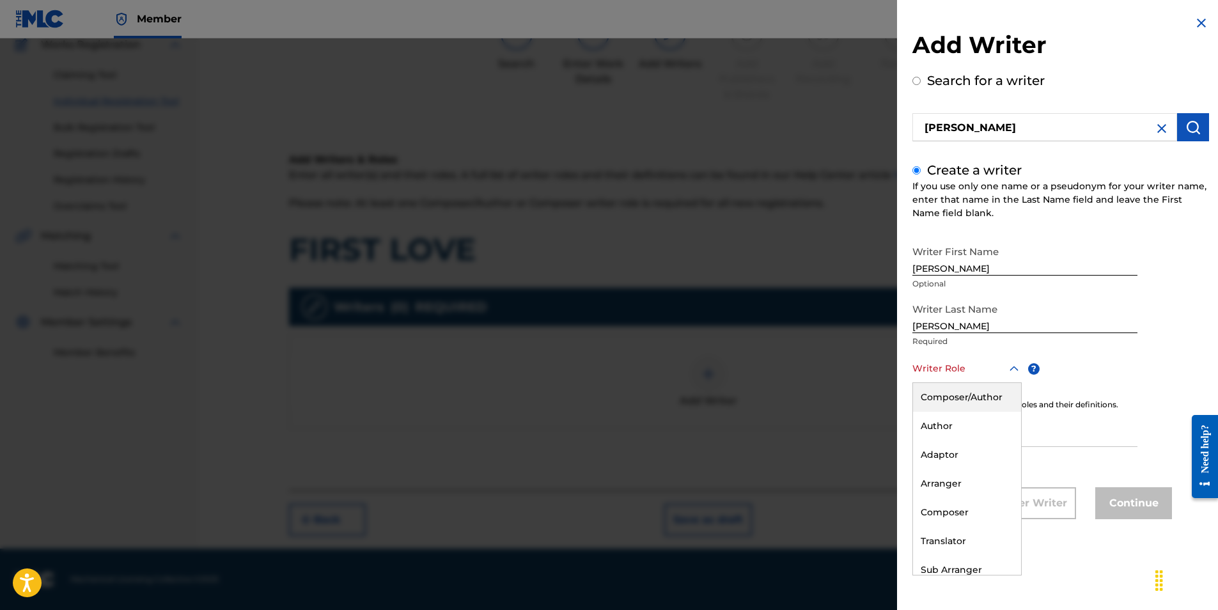
click at [932, 371] on div at bounding box center [966, 369] width 109 height 16
click at [951, 394] on div "Composer/Author" at bounding box center [967, 397] width 108 height 29
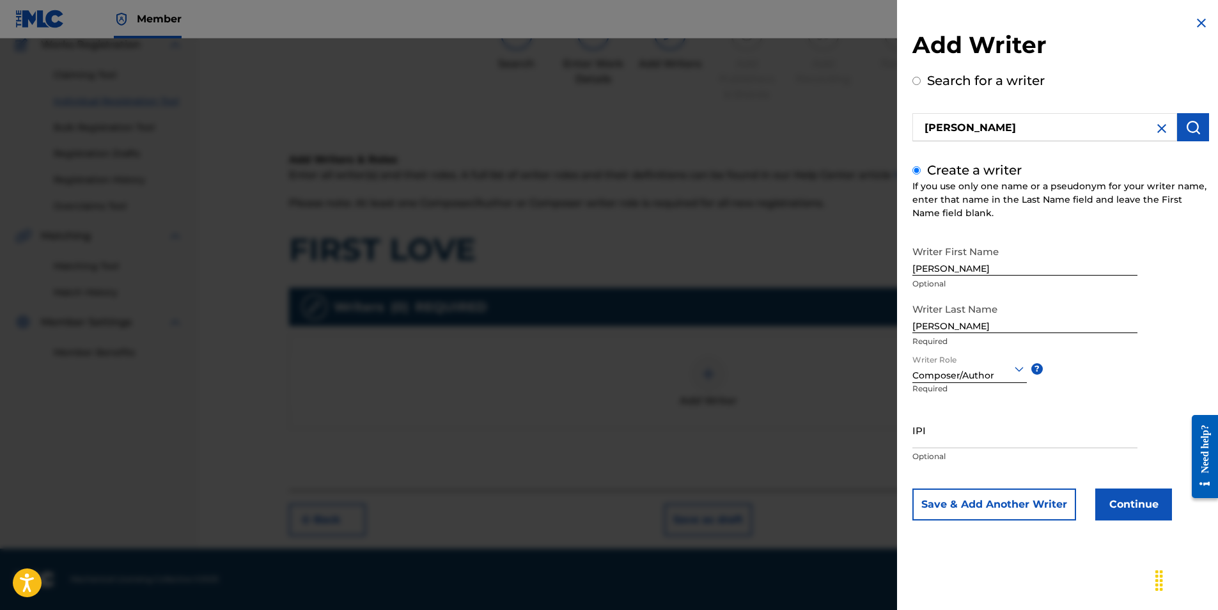
click at [926, 430] on input "IPI" at bounding box center [1024, 430] width 225 height 36
paste input "00295342154"
type input "00295342154"
click at [1126, 504] on button "Continue" at bounding box center [1133, 504] width 77 height 32
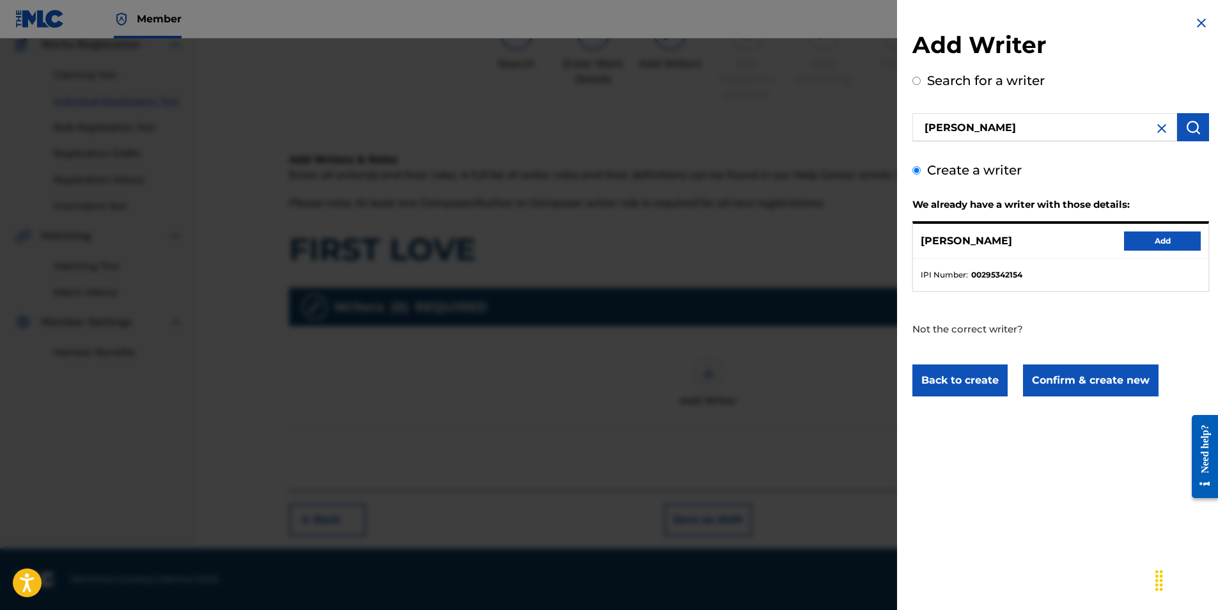
click at [1144, 240] on button "Add" at bounding box center [1162, 240] width 77 height 19
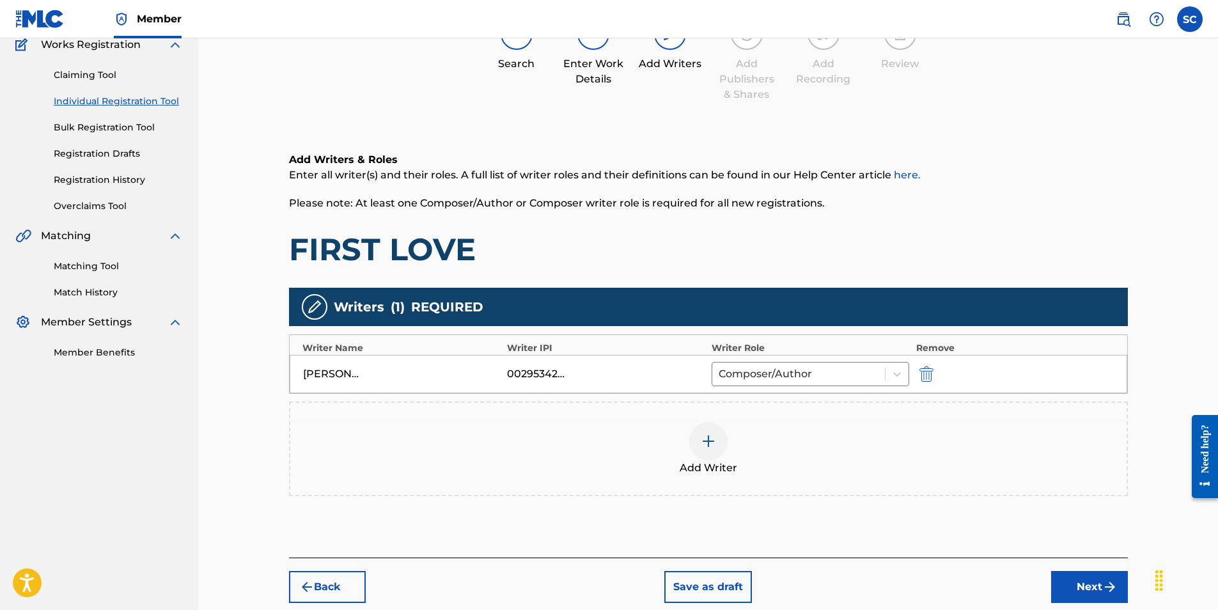
click at [706, 446] on img at bounding box center [708, 440] width 15 height 15
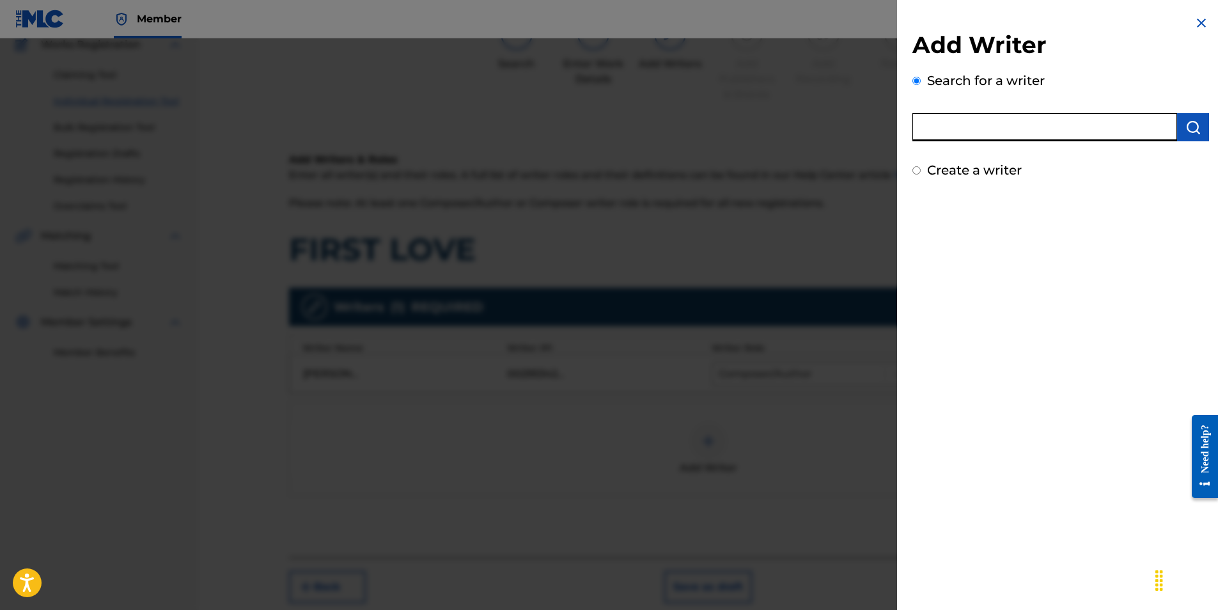
click at [1031, 130] on input "text" at bounding box center [1044, 127] width 265 height 28
click at [949, 133] on input "text" at bounding box center [1044, 127] width 265 height 28
type input "[PERSON_NAME]"
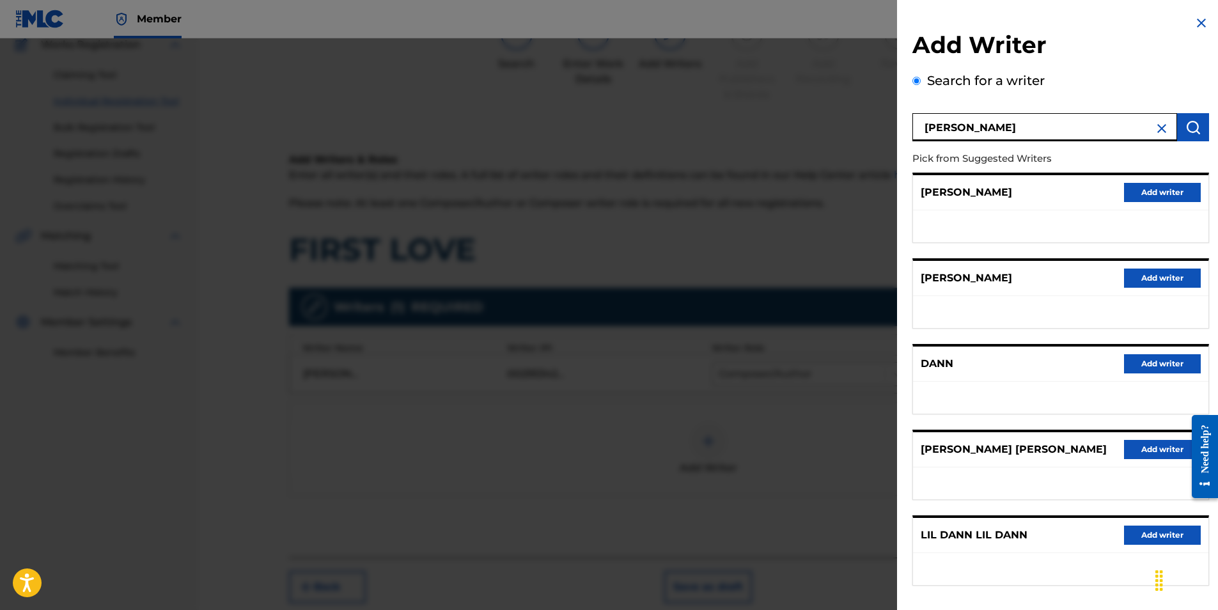
scroll to position [56, 0]
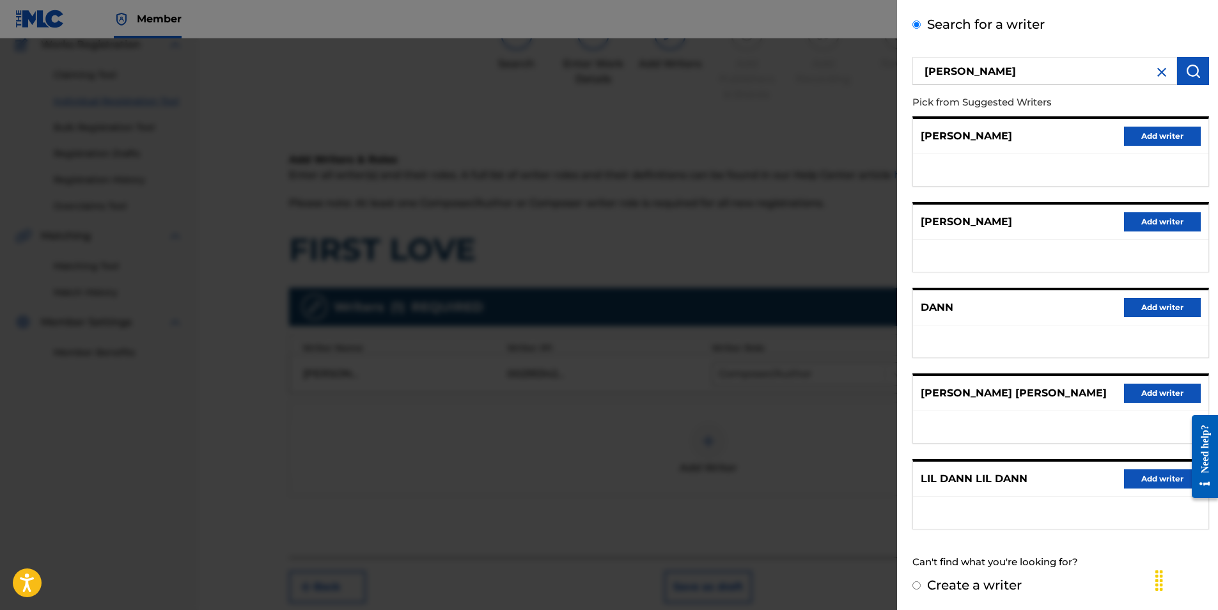
click at [1006, 586] on label "Create a writer" at bounding box center [974, 584] width 95 height 15
radio input "true"
click at [921, 586] on input "Create a writer" at bounding box center [916, 585] width 8 height 8
radio input "false"
radio input "true"
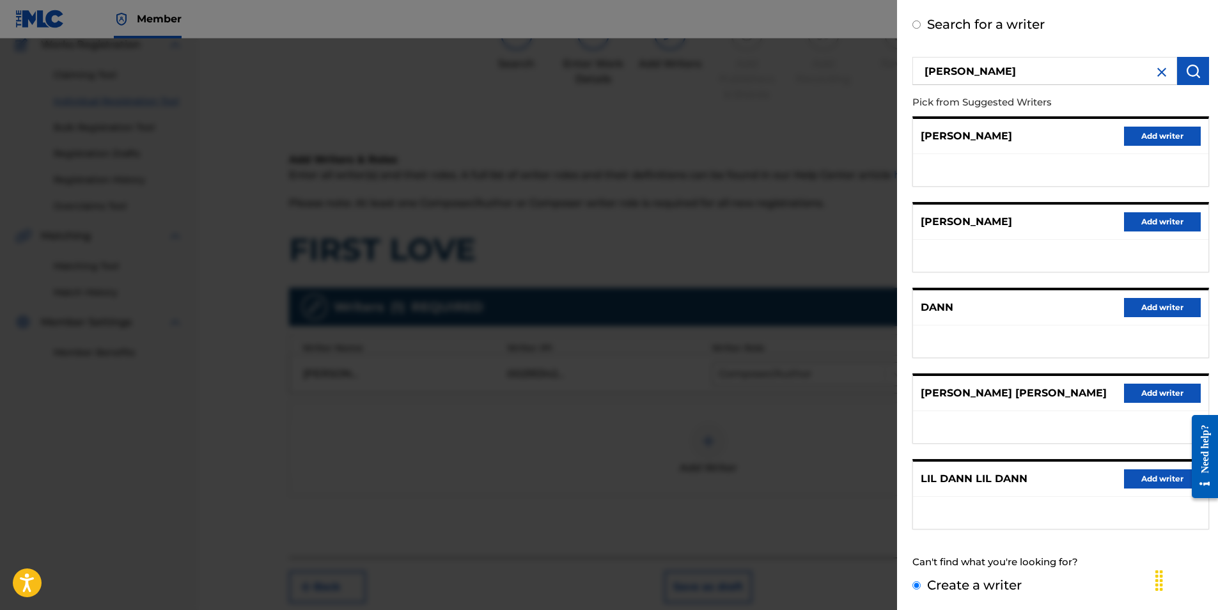
scroll to position [0, 0]
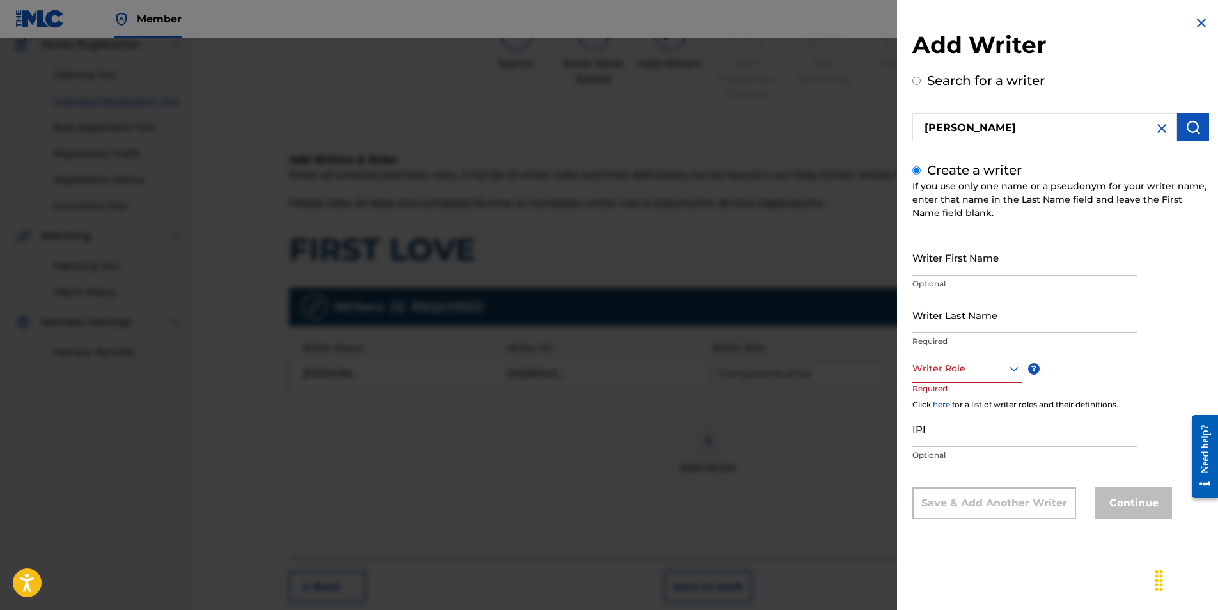
click at [967, 261] on input "Writer First Name" at bounding box center [1024, 257] width 225 height 36
type input "[PERSON_NAME]"
click at [954, 321] on input "Writer Last Name" at bounding box center [1024, 315] width 225 height 36
type input "[PERSON_NAME]"
click at [962, 370] on div at bounding box center [966, 369] width 109 height 16
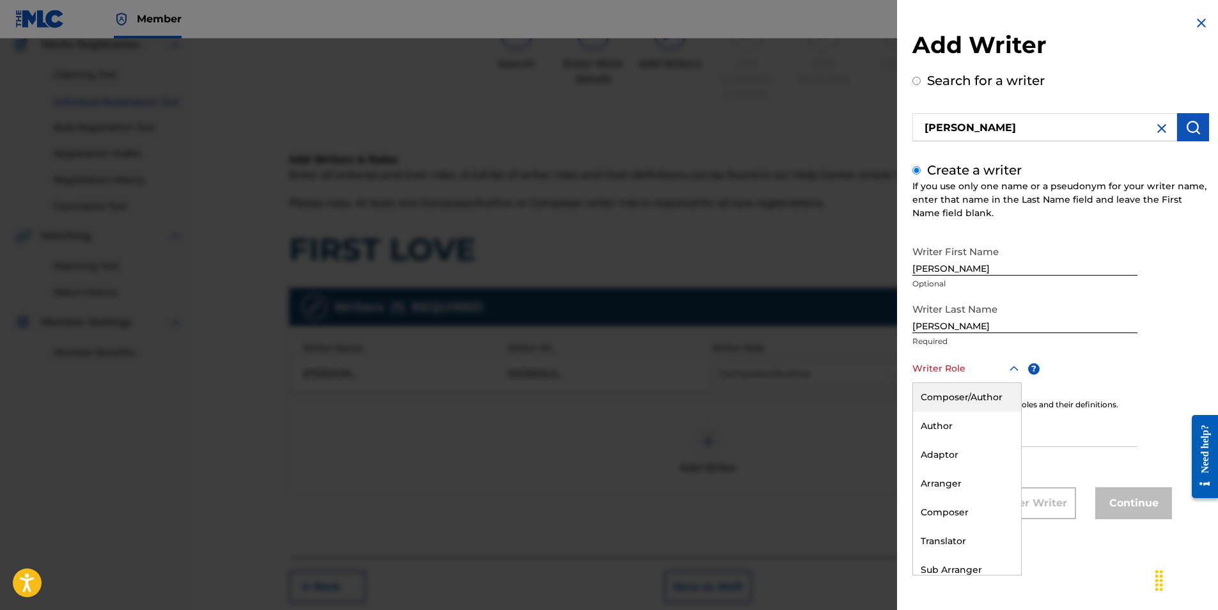
click at [951, 393] on div "Composer/Author" at bounding box center [967, 397] width 108 height 29
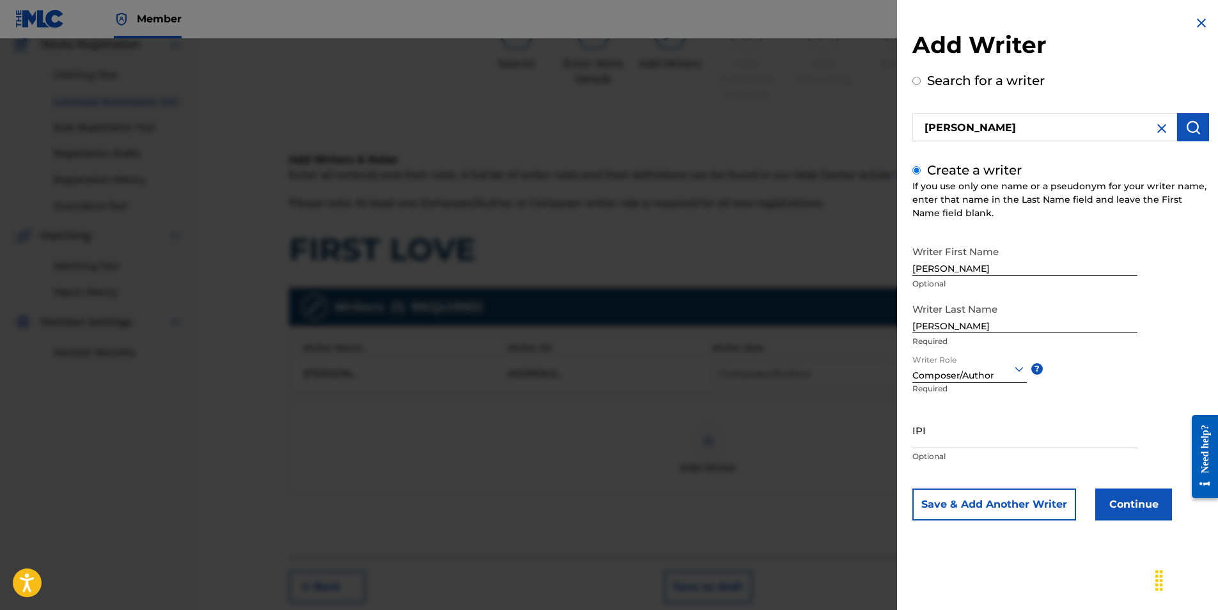
click at [1116, 502] on button "Continue" at bounding box center [1133, 504] width 77 height 32
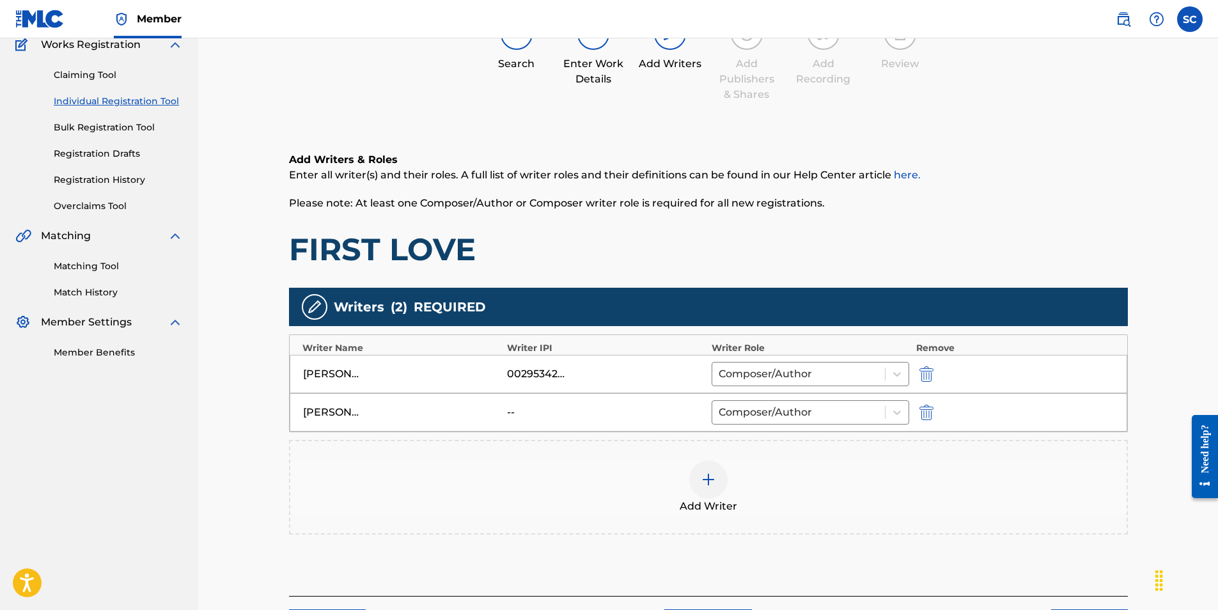
scroll to position [219, 0]
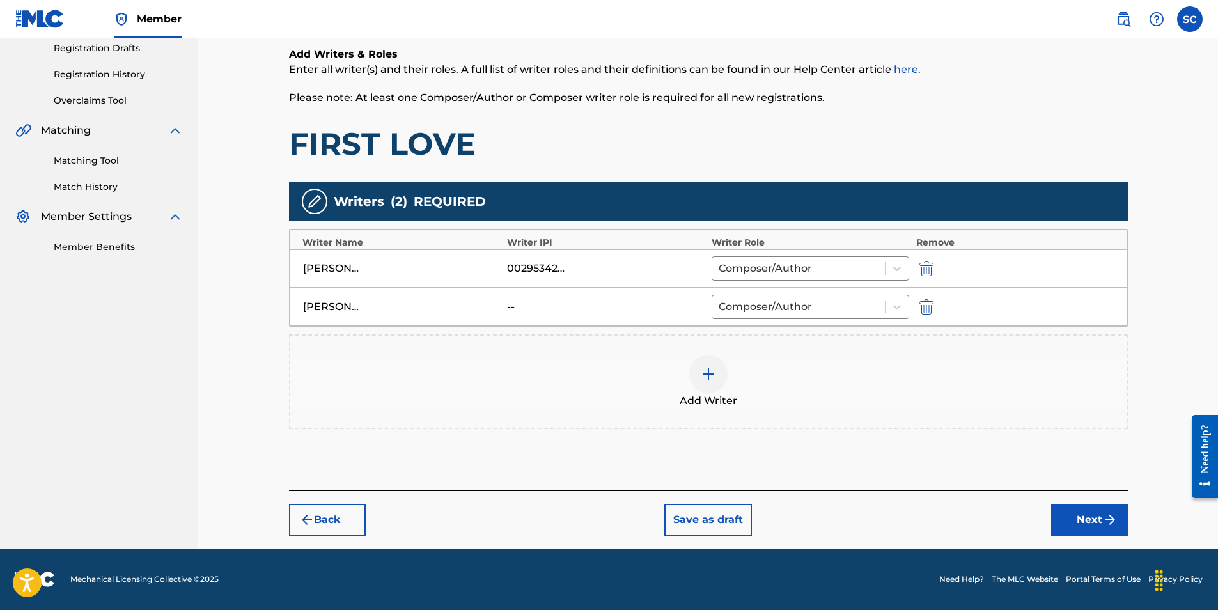
click at [1102, 519] on img "submit" at bounding box center [1109, 519] width 15 height 15
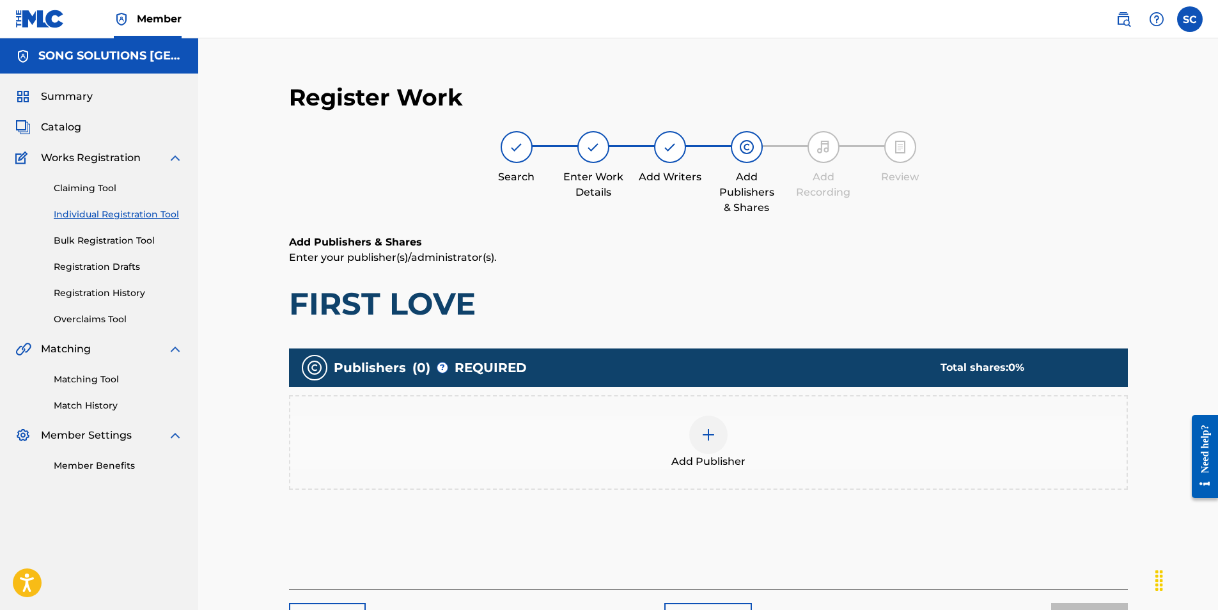
scroll to position [58, 0]
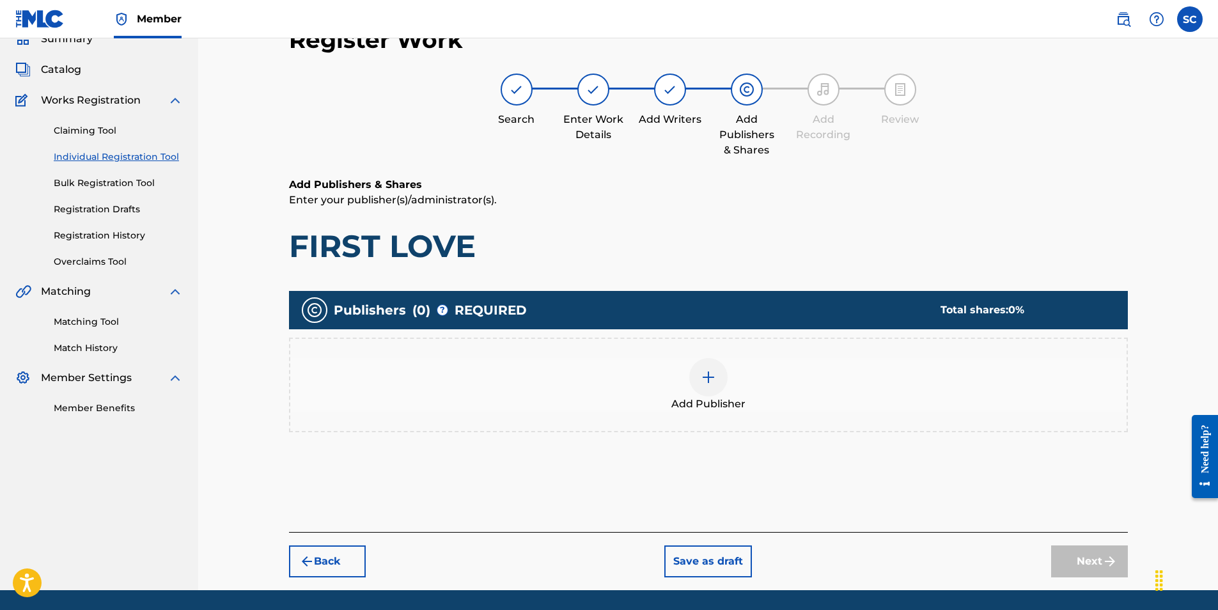
click at [708, 378] on img at bounding box center [708, 377] width 15 height 15
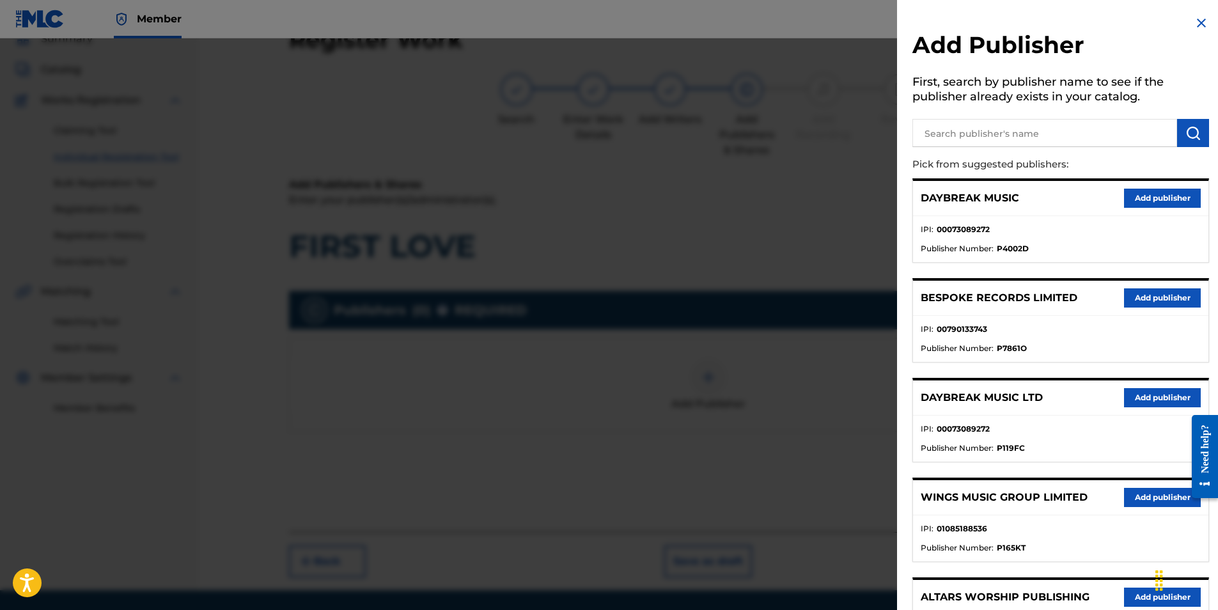
click at [1153, 392] on button "Add publisher" at bounding box center [1162, 397] width 77 height 19
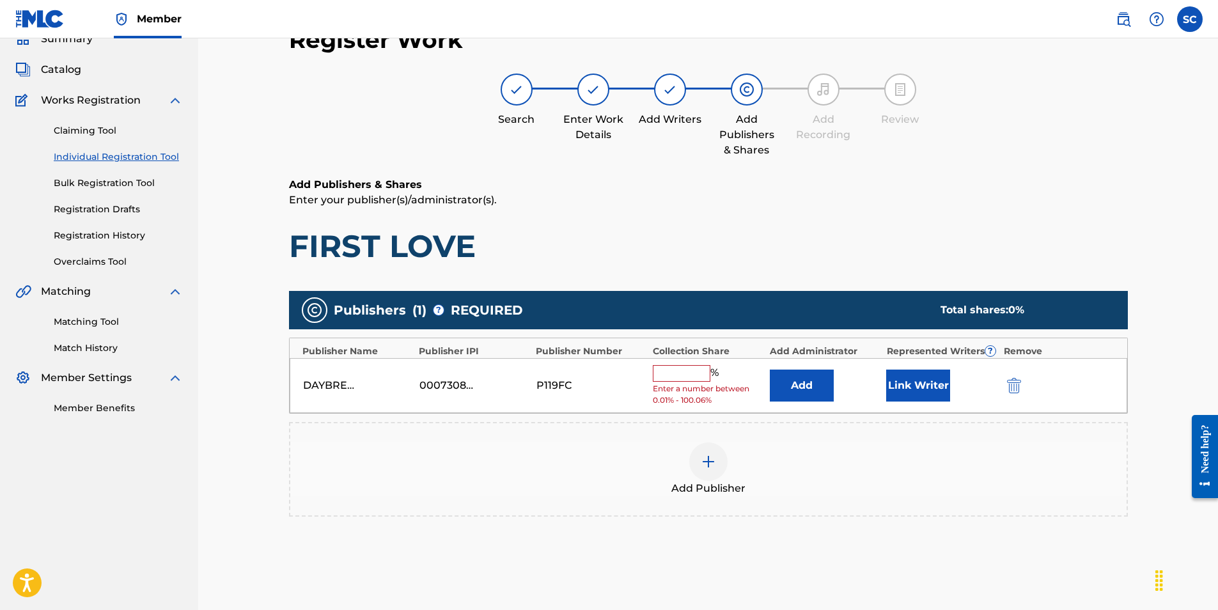
click at [660, 364] on div "DAYBREAK MUSIC LTD 00073089272 P119FC % Enter a number between 0.01% - 100.06% …" at bounding box center [709, 386] width 838 height 56
click at [666, 370] on input "text" at bounding box center [682, 373] width 58 height 17
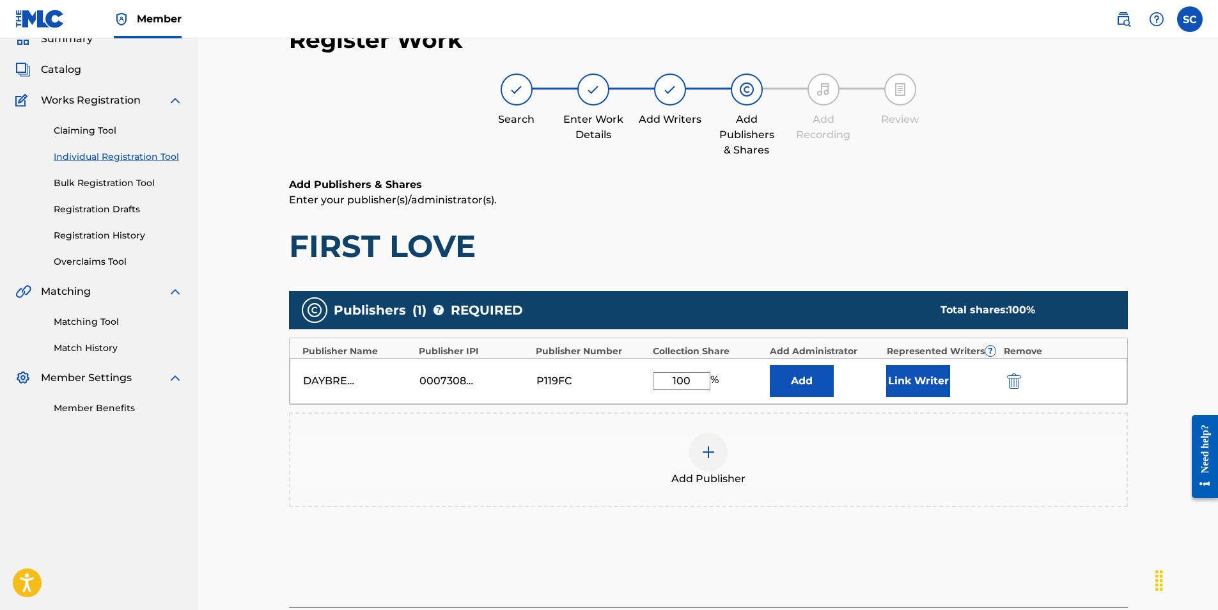
type input "100"
click at [808, 387] on button "Add" at bounding box center [802, 381] width 64 height 32
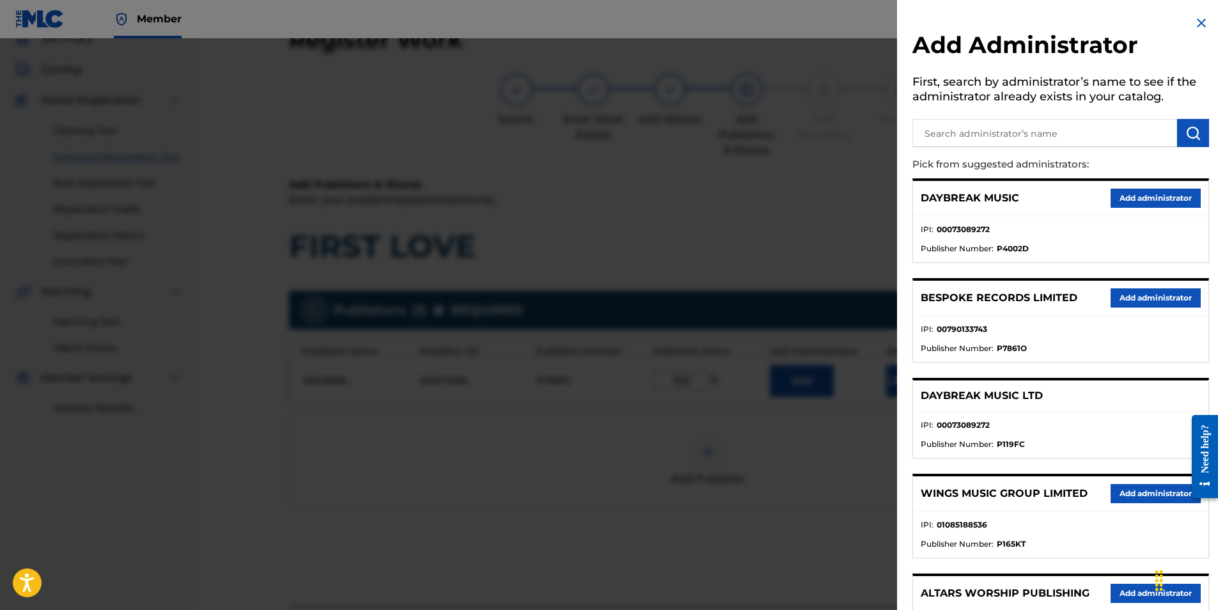
click at [970, 134] on input "text" at bounding box center [1044, 133] width 265 height 28
type input "SONG SOLUTIONS"
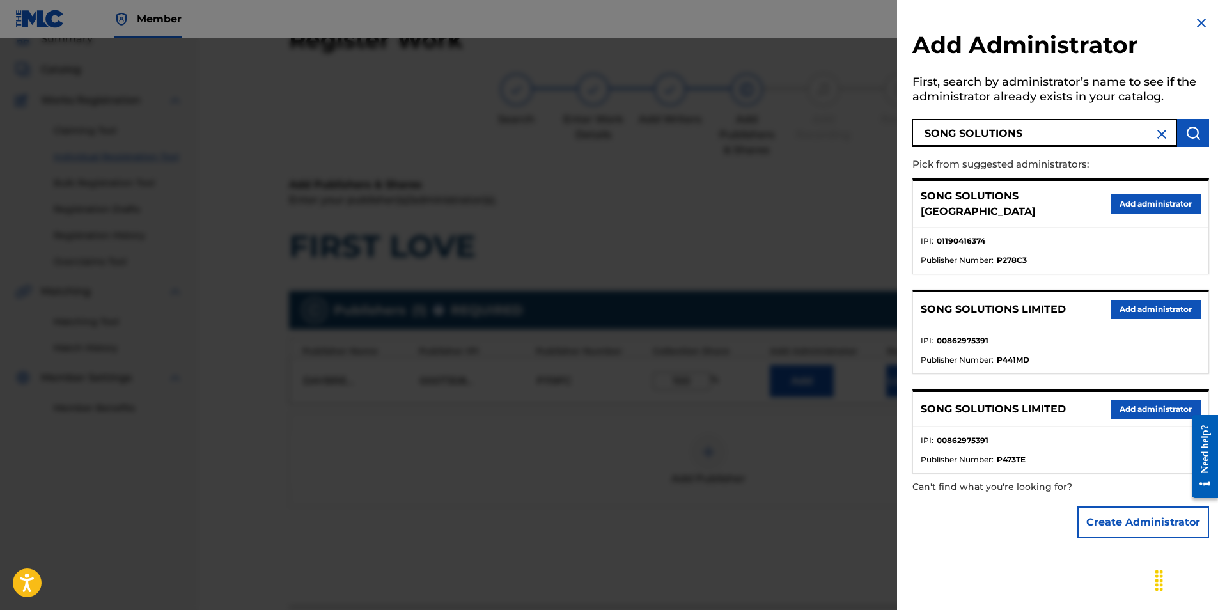
click at [1127, 203] on button "Add administrator" at bounding box center [1156, 203] width 90 height 19
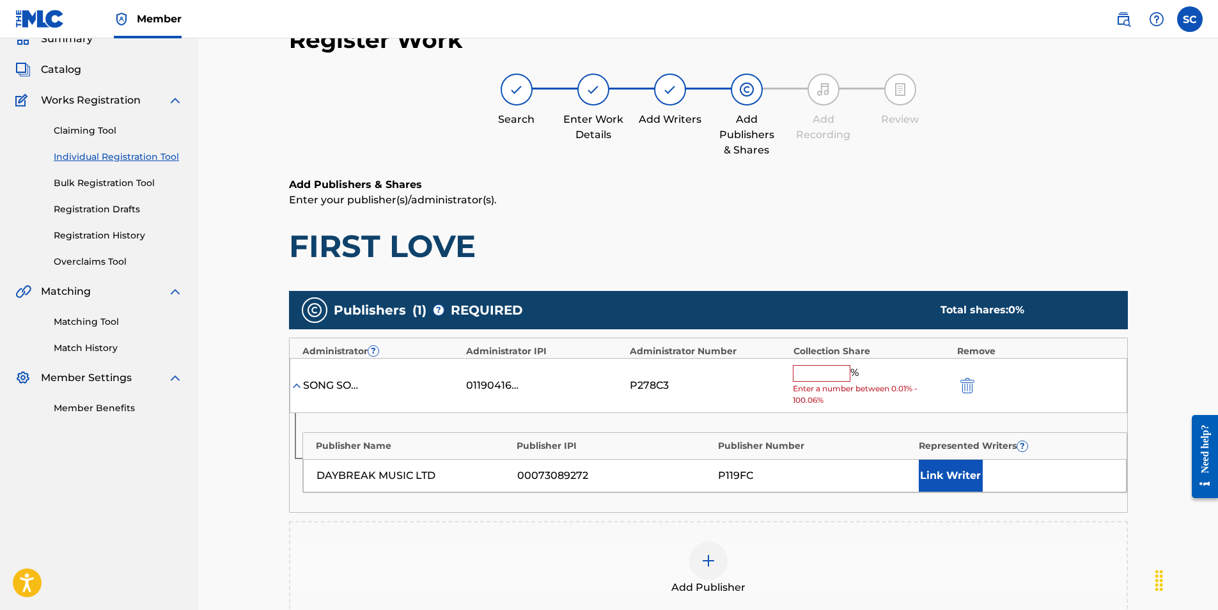
click at [808, 373] on input "text" at bounding box center [822, 373] width 58 height 17
type input "100"
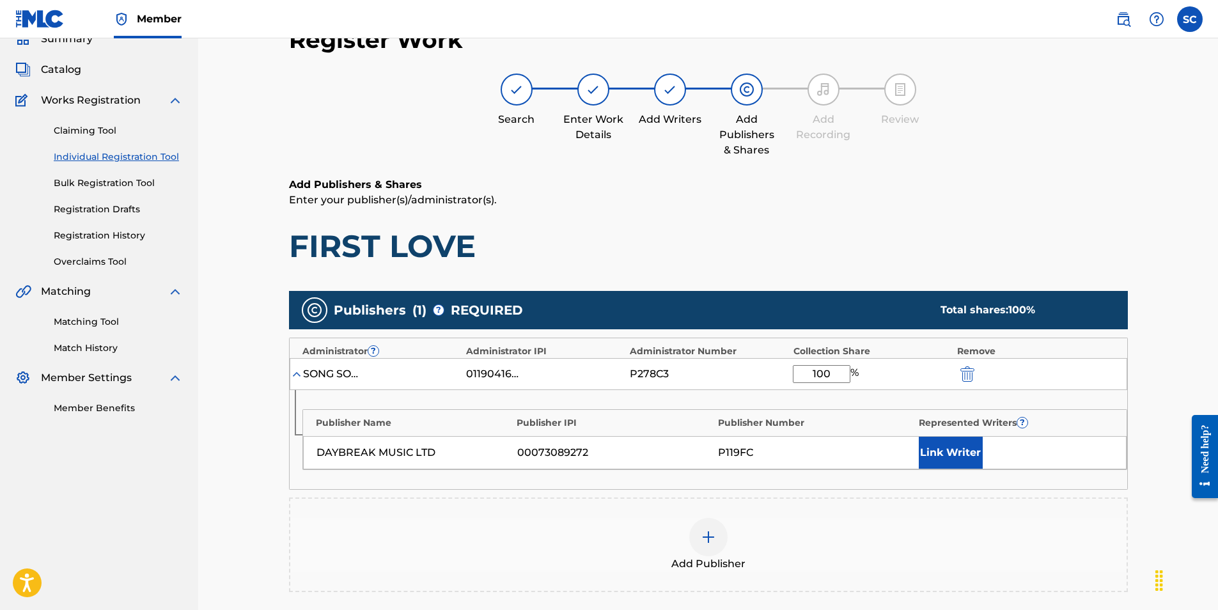
click at [944, 452] on button "Link Writer" at bounding box center [951, 453] width 64 height 32
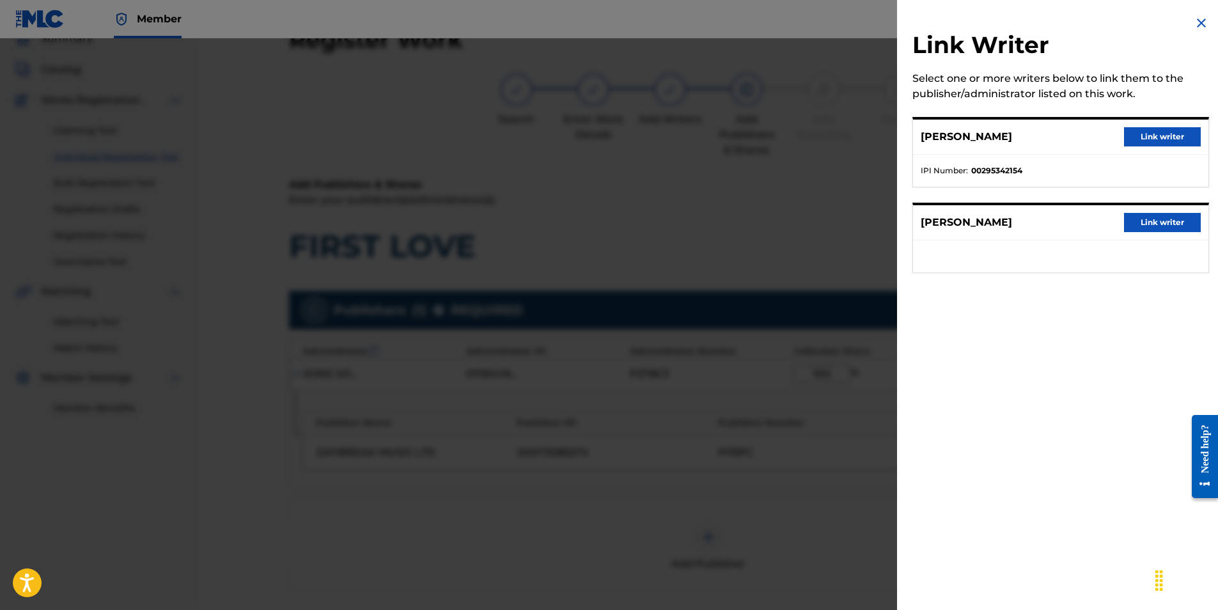
click at [1145, 135] on button "Link writer" at bounding box center [1162, 136] width 77 height 19
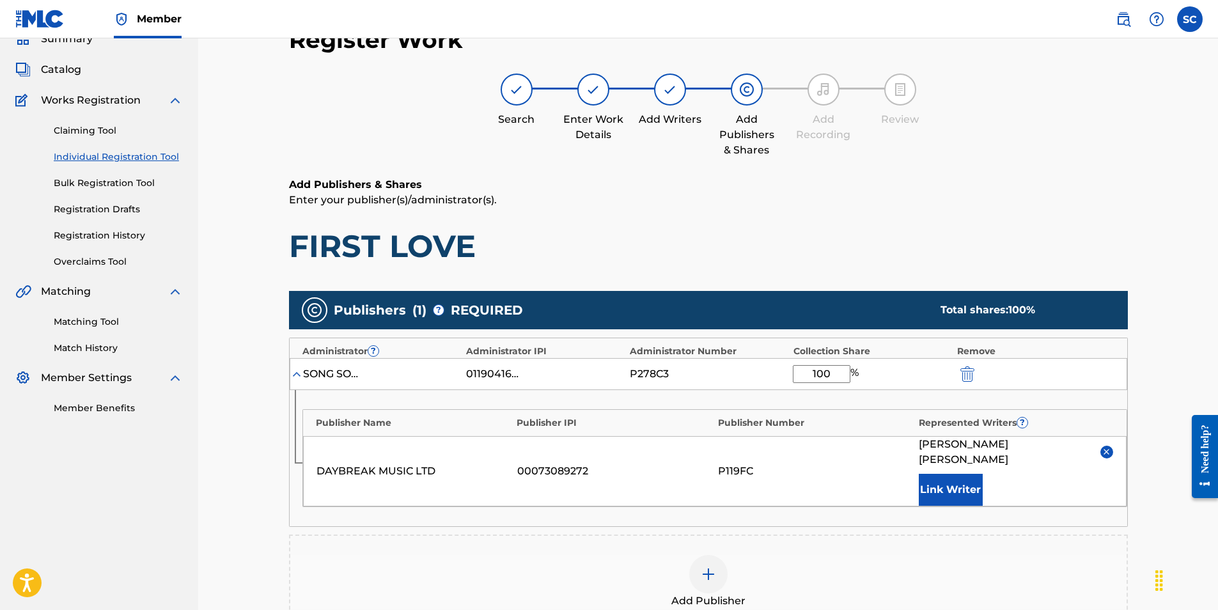
click at [958, 475] on button "Link Writer" at bounding box center [951, 490] width 64 height 32
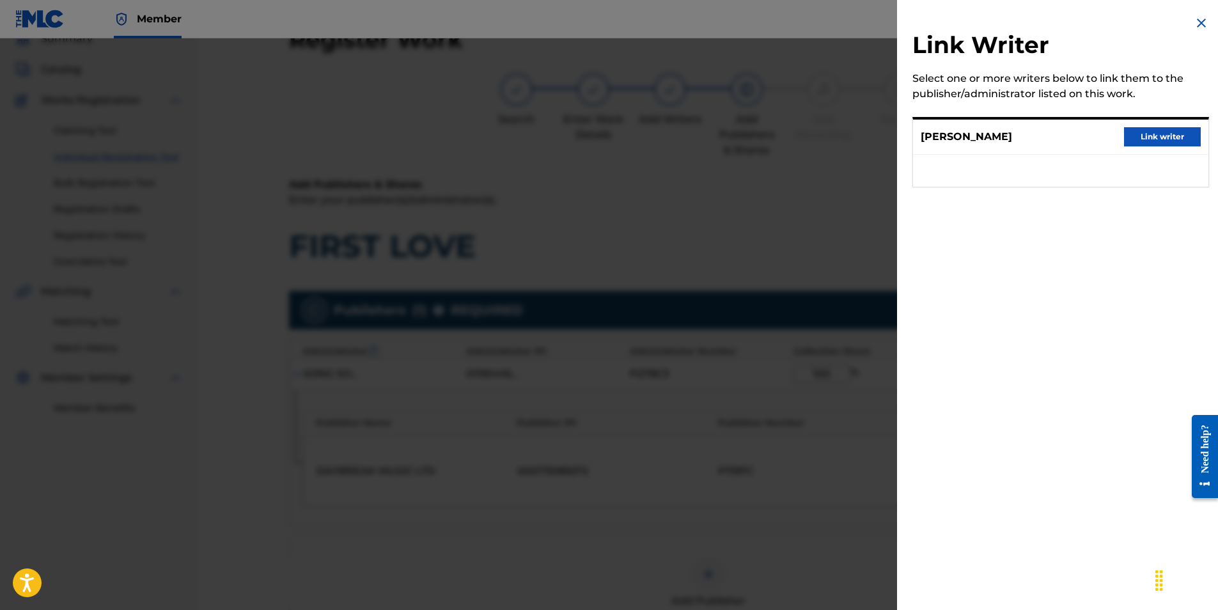
click at [1155, 134] on button "Link writer" at bounding box center [1162, 136] width 77 height 19
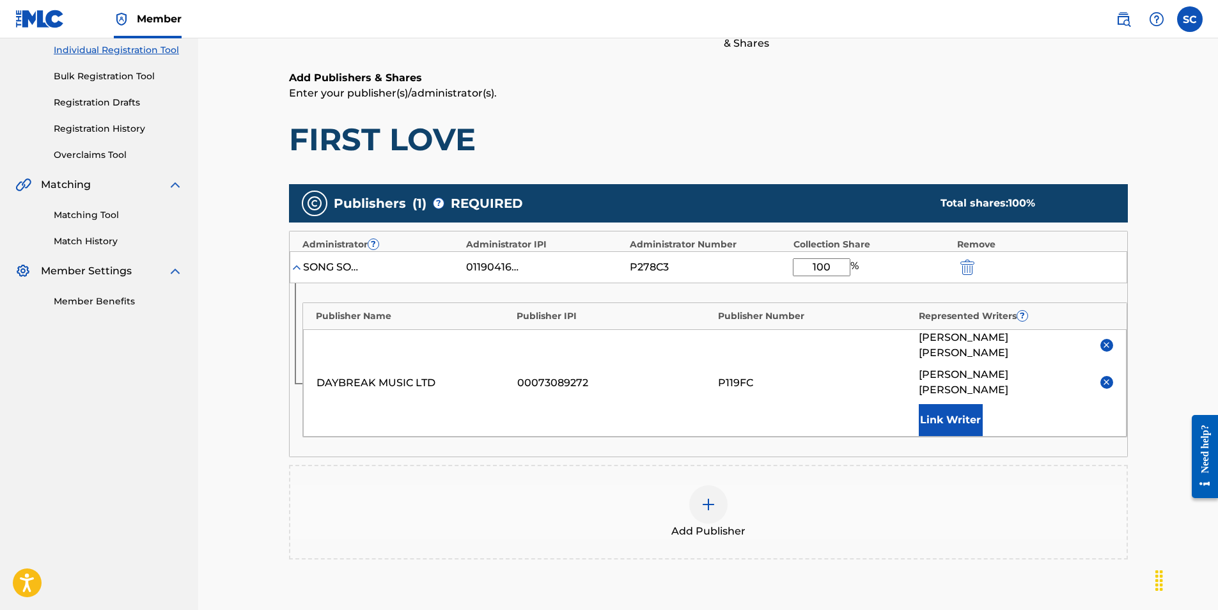
scroll to position [302, 0]
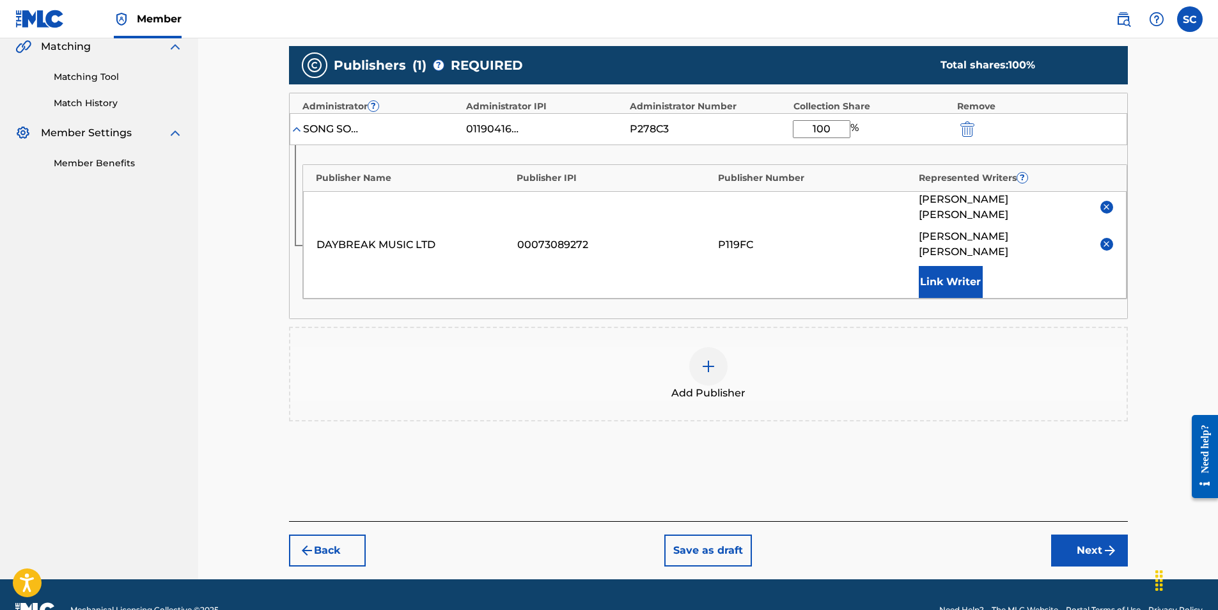
click at [1082, 535] on button "Next" at bounding box center [1089, 551] width 77 height 32
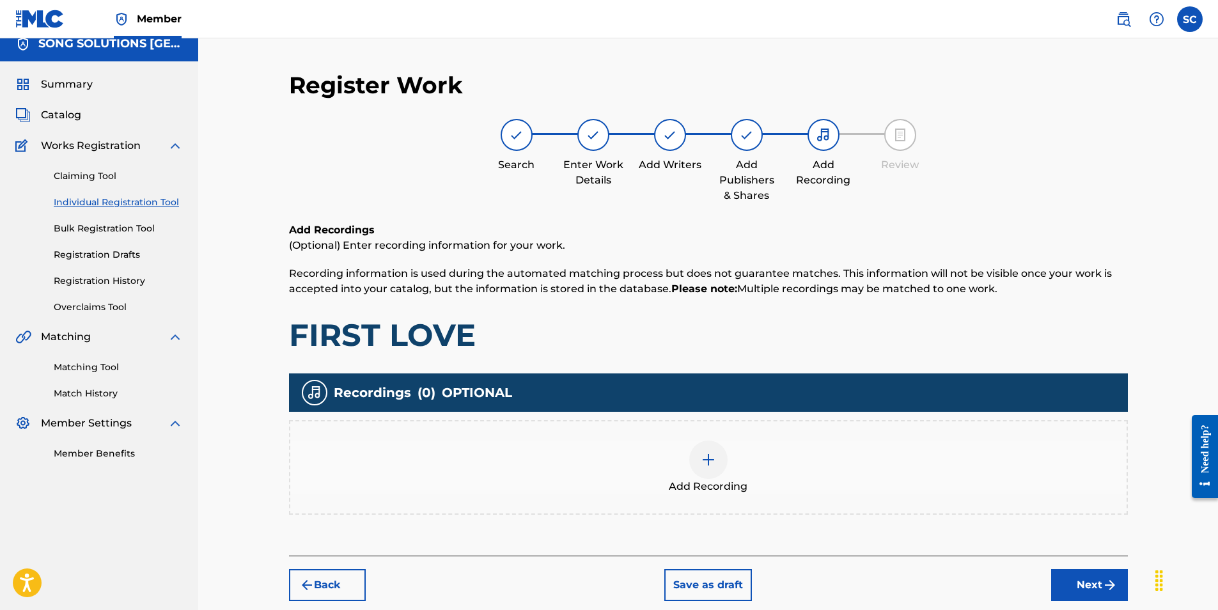
scroll to position [58, 0]
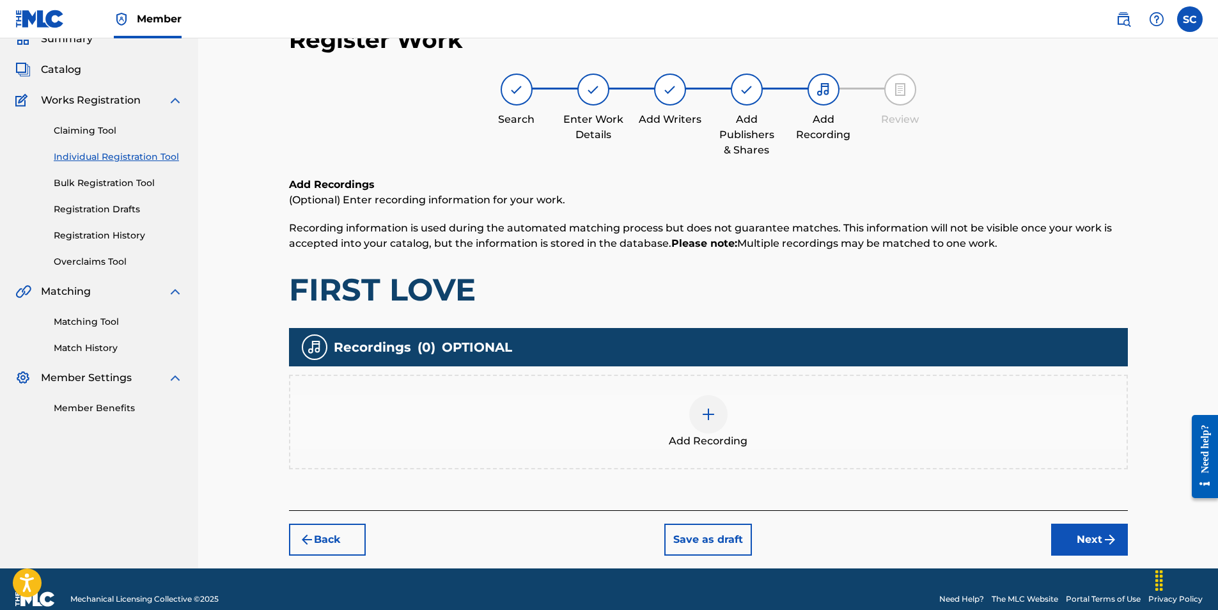
click at [705, 416] on img at bounding box center [708, 414] width 15 height 15
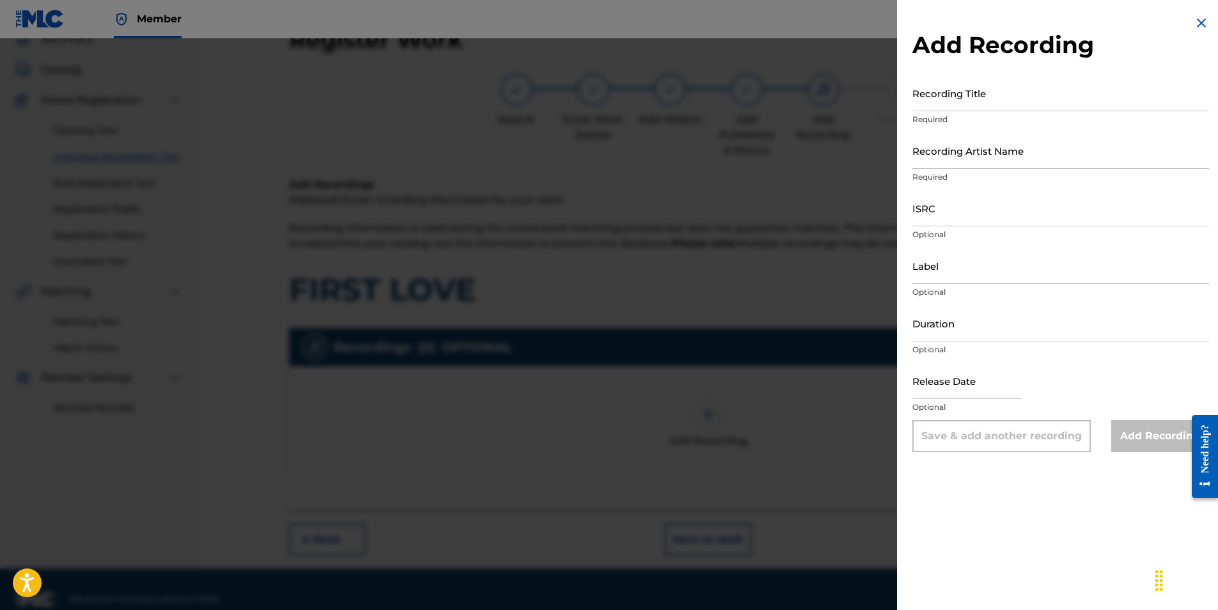
click at [946, 207] on input "ISRC" at bounding box center [1060, 208] width 297 height 36
paste input "GBDPR0479509"
type input "GBDPR0479509"
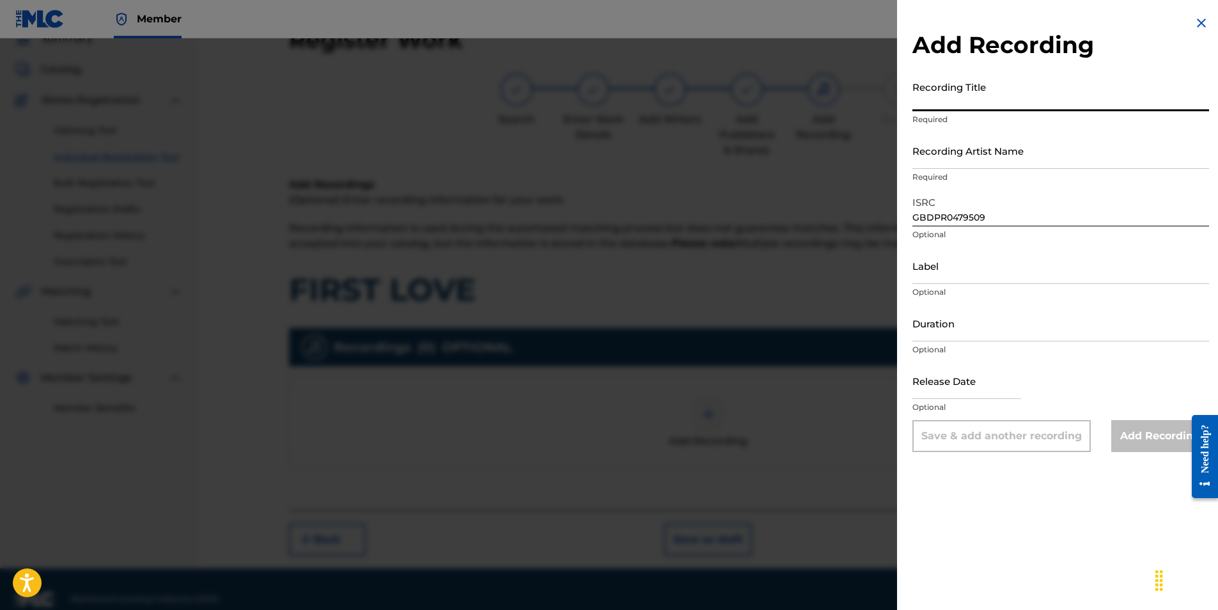
click at [939, 98] on input "Recording Title" at bounding box center [1060, 93] width 297 height 36
type input "FIRST LOVE"
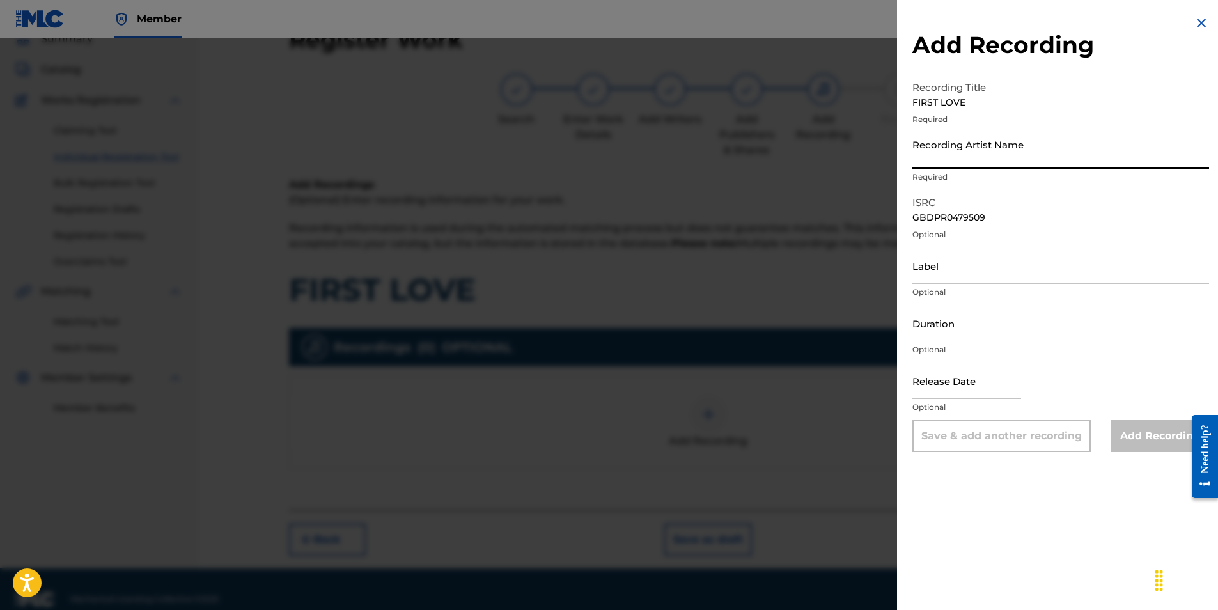
click at [948, 155] on input "Recording Artist Name" at bounding box center [1060, 150] width 297 height 36
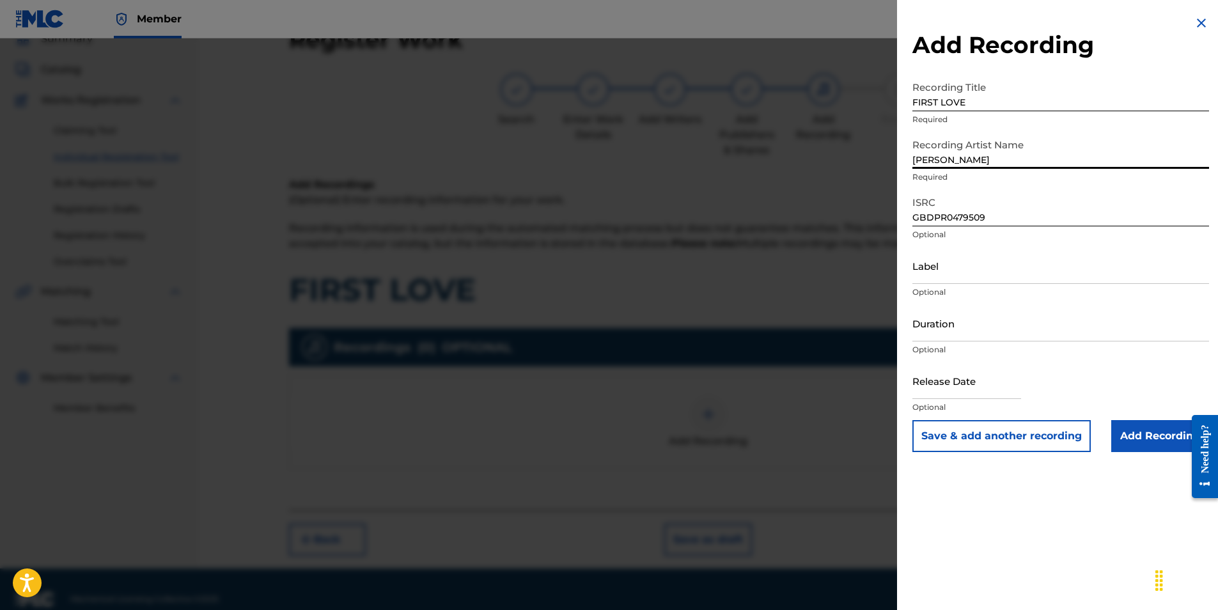
type input "[PERSON_NAME]"
click at [945, 324] on input "Duration" at bounding box center [1060, 323] width 297 height 36
click at [944, 318] on input "Duration" at bounding box center [1060, 323] width 297 height 36
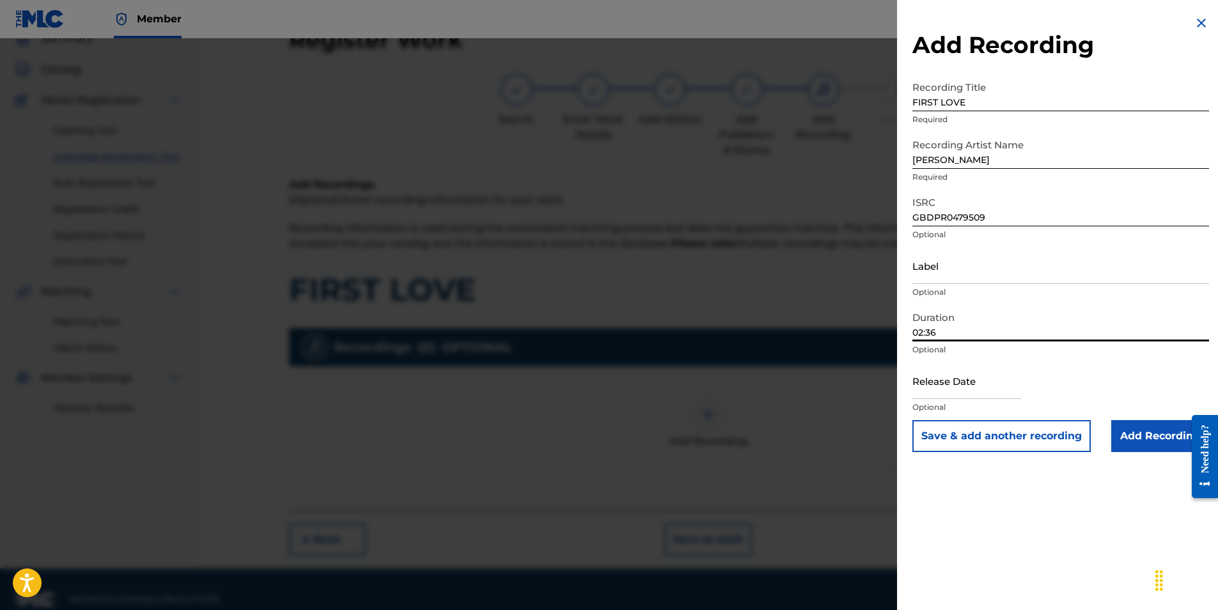
type input "02:36"
click at [914, 380] on input "text" at bounding box center [966, 381] width 109 height 36
select select "7"
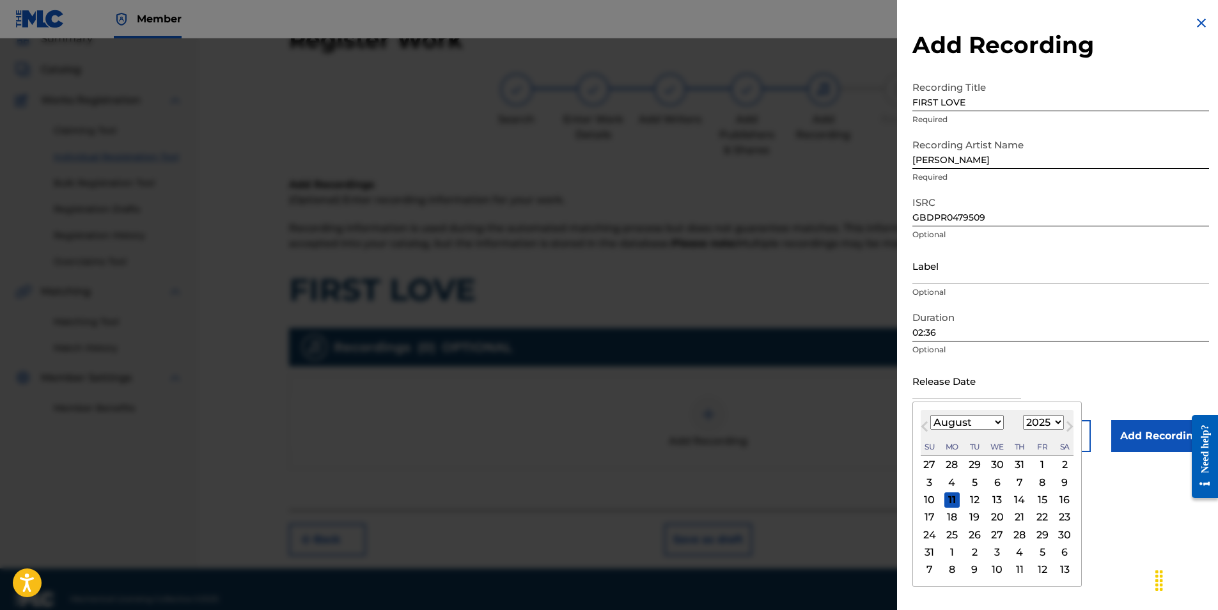
click at [916, 410] on div "Previous Month Next Month August [DATE] February March April May June July Augu…" at bounding box center [996, 494] width 169 height 185
click at [1056, 420] on select "1900 1901 1902 1903 1904 1905 1906 1907 1908 1909 1910 1911 1912 1913 1914 1915…" at bounding box center [1043, 422] width 41 height 15
select select "2004"
click at [1023, 415] on select "1900 1901 1902 1903 1904 1905 1906 1907 1908 1909 1910 1911 1912 1913 1914 1915…" at bounding box center [1043, 422] width 41 height 15
click at [995, 419] on select "January February March April May June July August September October November De…" at bounding box center [967, 422] width 74 height 15
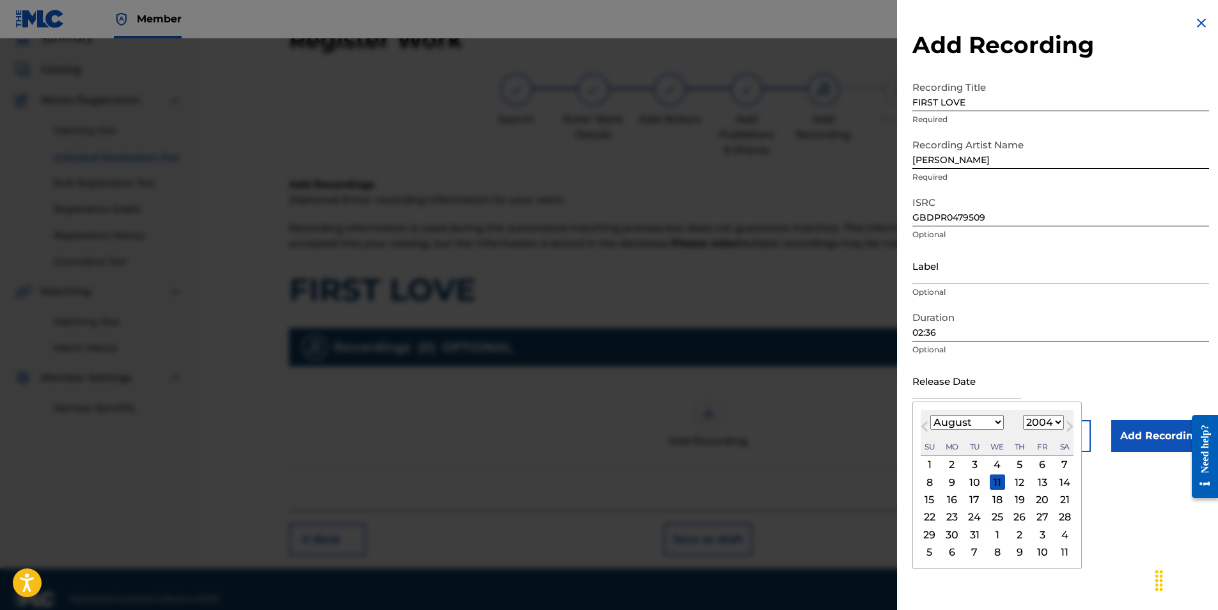
select select "2"
click at [930, 415] on select "January February March April May June July August September October November De…" at bounding box center [967, 422] width 74 height 15
click at [996, 533] on div "31" at bounding box center [997, 534] width 15 height 15
type input "[DATE]"
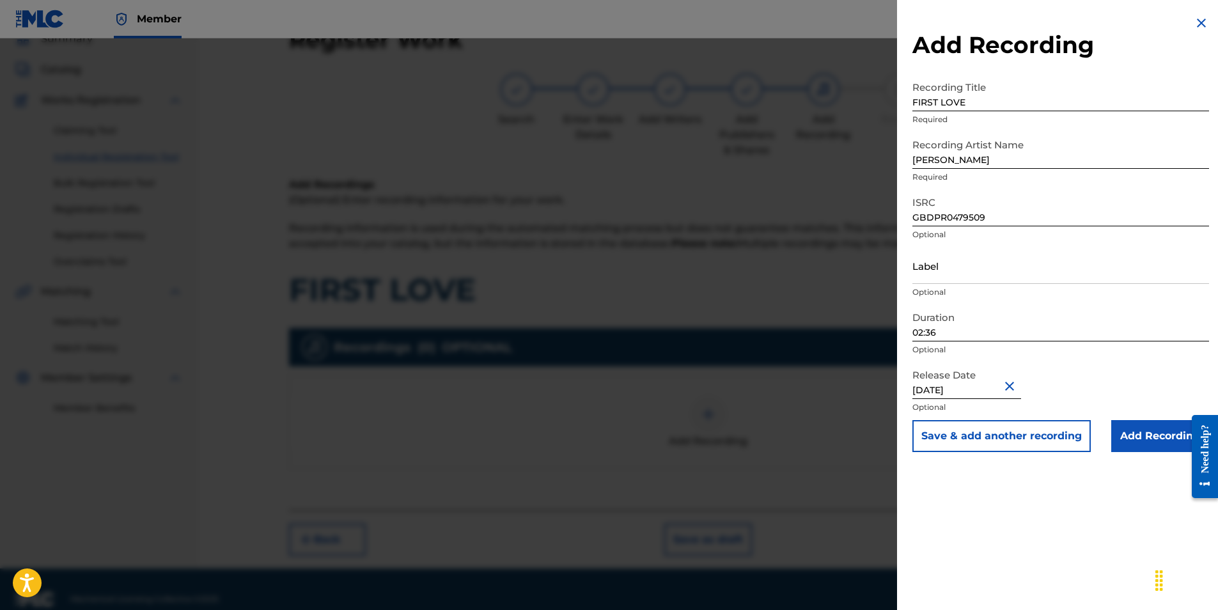
click at [1134, 433] on input "Add Recording" at bounding box center [1160, 436] width 98 height 32
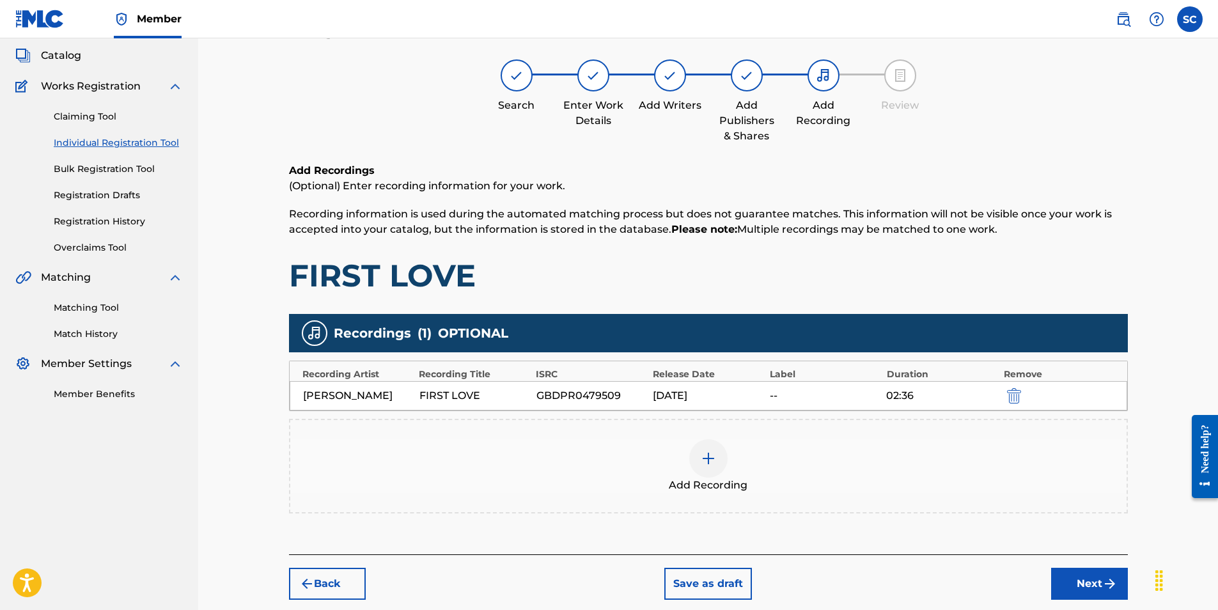
scroll to position [136, 0]
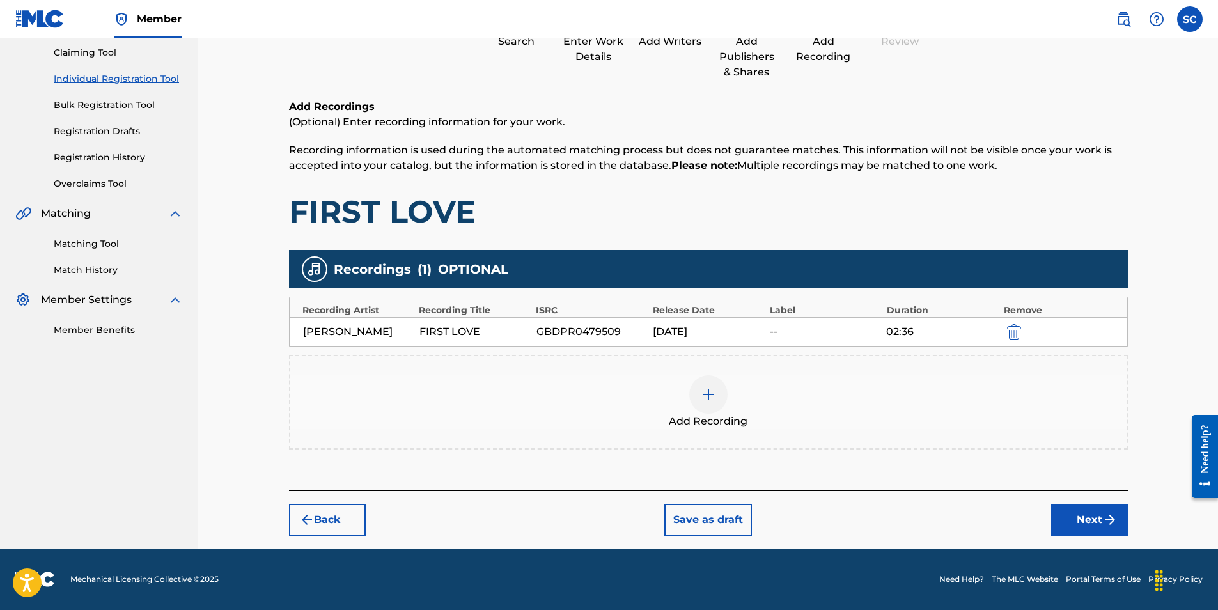
click at [1097, 515] on button "Next" at bounding box center [1089, 520] width 77 height 32
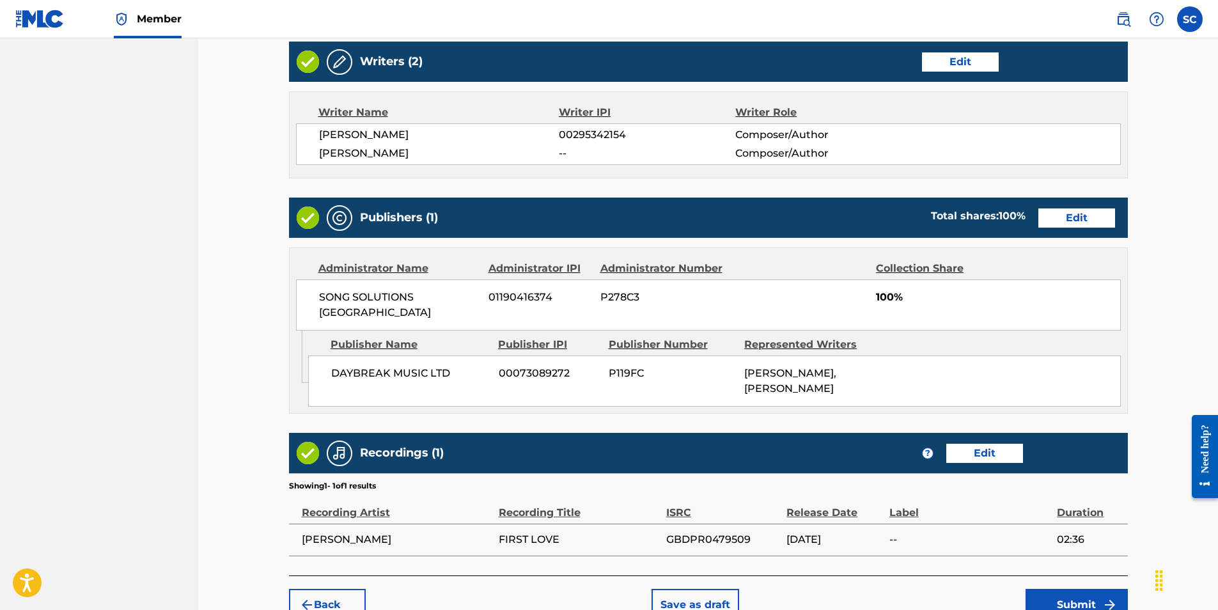
scroll to position [576, 0]
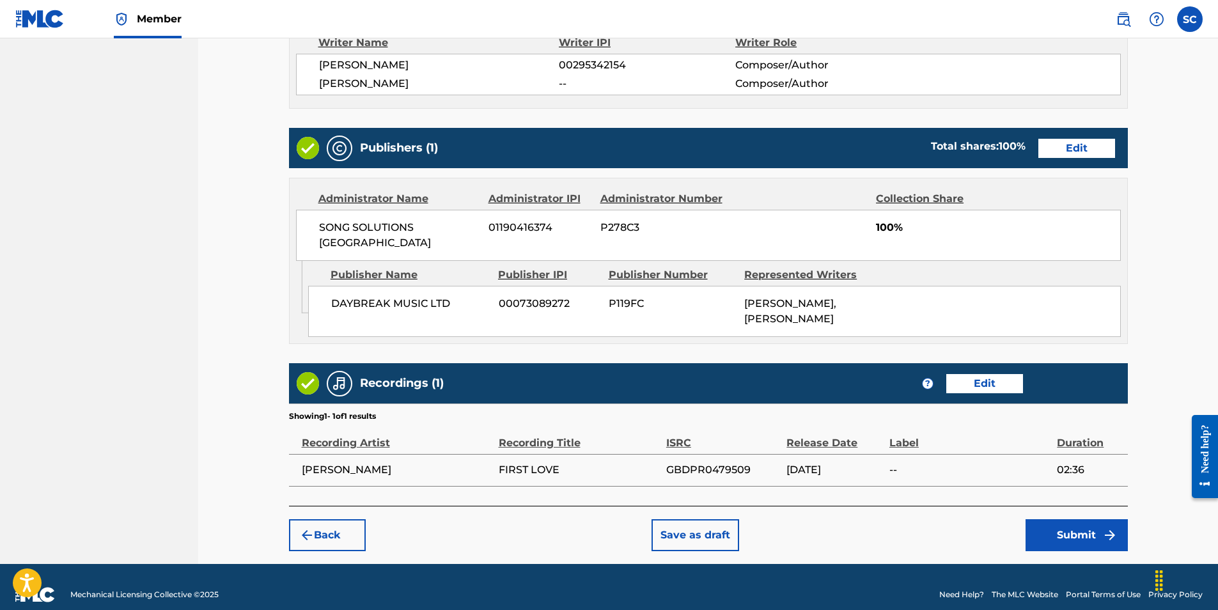
click at [1073, 519] on button "Submit" at bounding box center [1077, 535] width 102 height 32
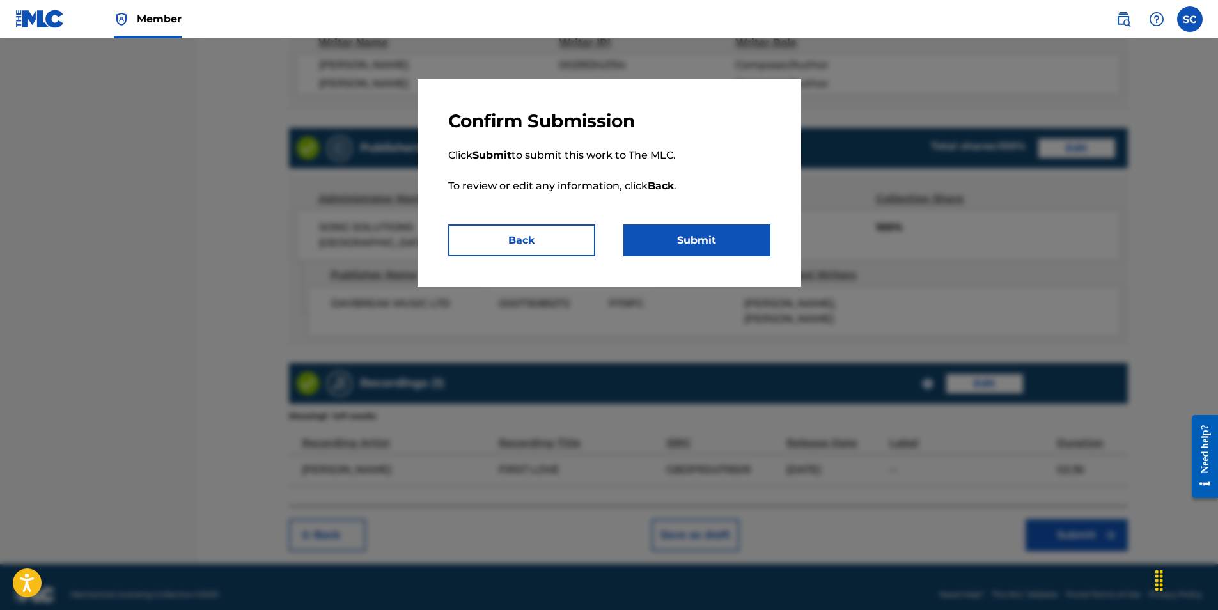
click at [714, 235] on button "Submit" at bounding box center [696, 240] width 147 height 32
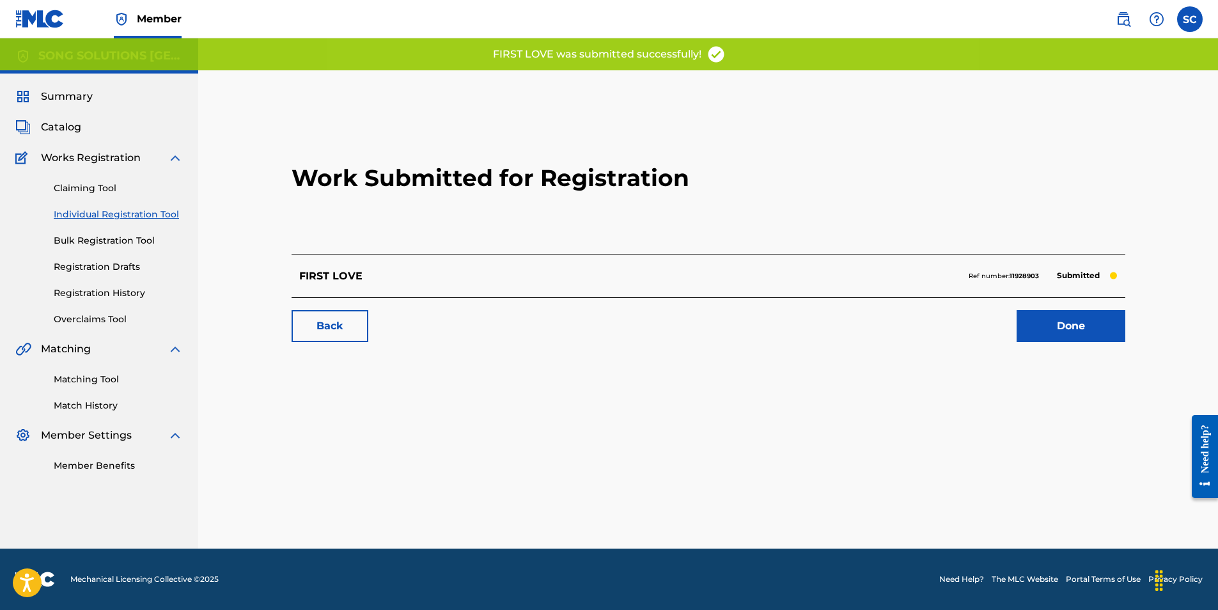
click at [1080, 322] on link "Done" at bounding box center [1071, 326] width 109 height 32
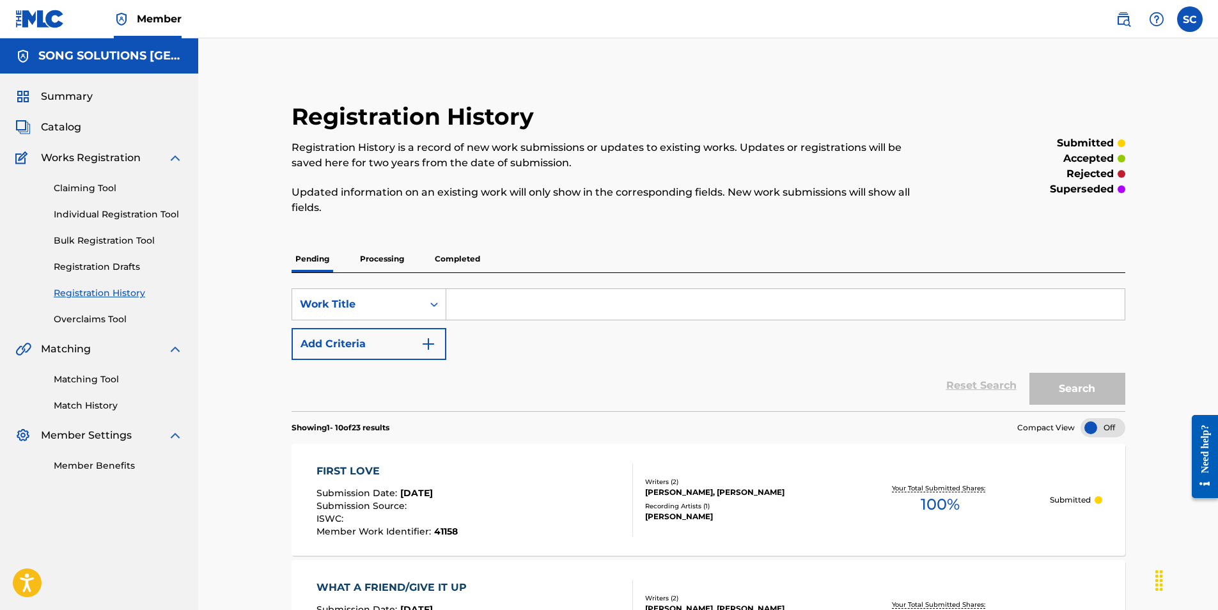
click at [88, 217] on link "Individual Registration Tool" at bounding box center [118, 214] width 129 height 13
